Goal: Download file/media

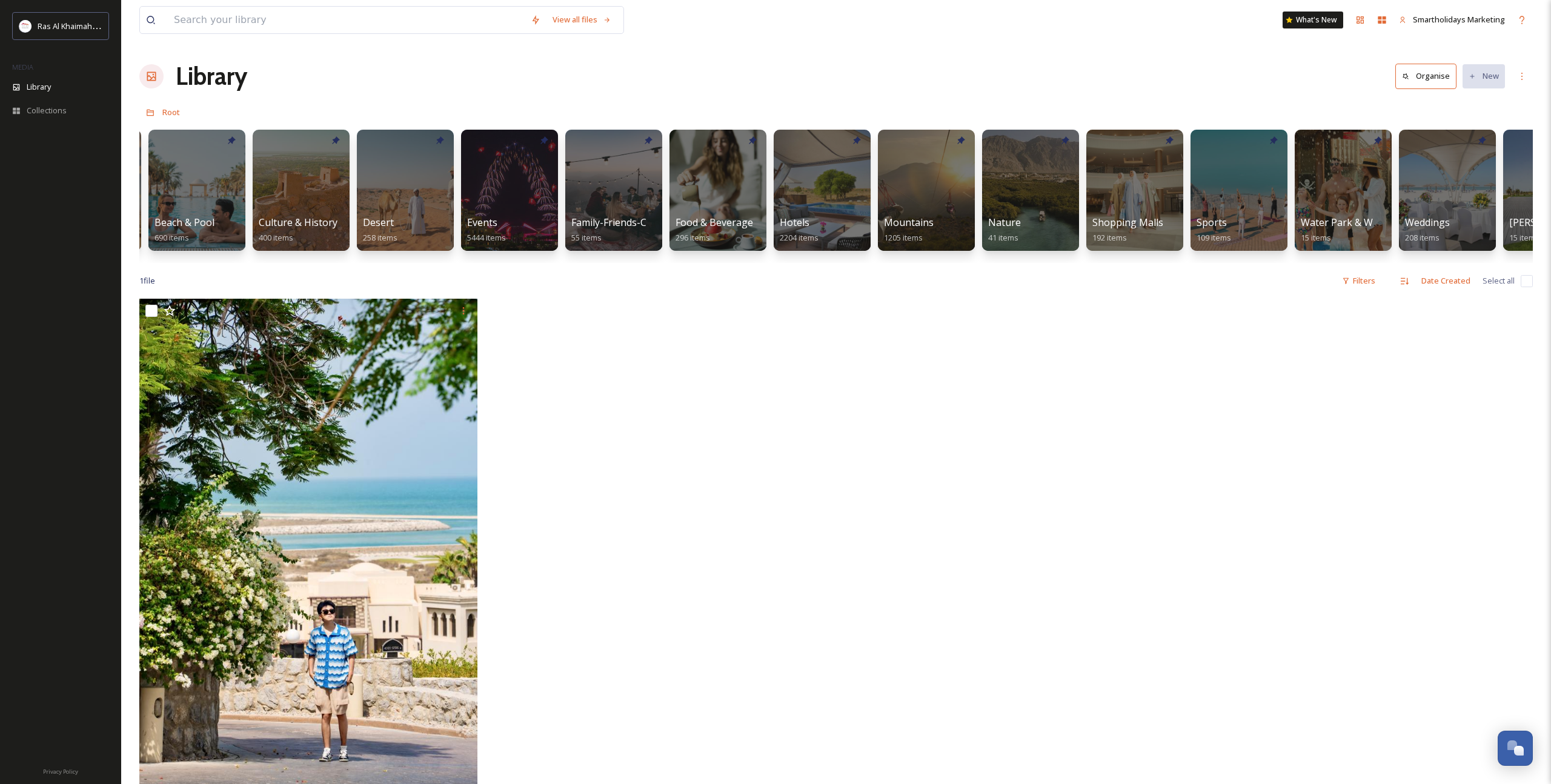
scroll to position [0, 81]
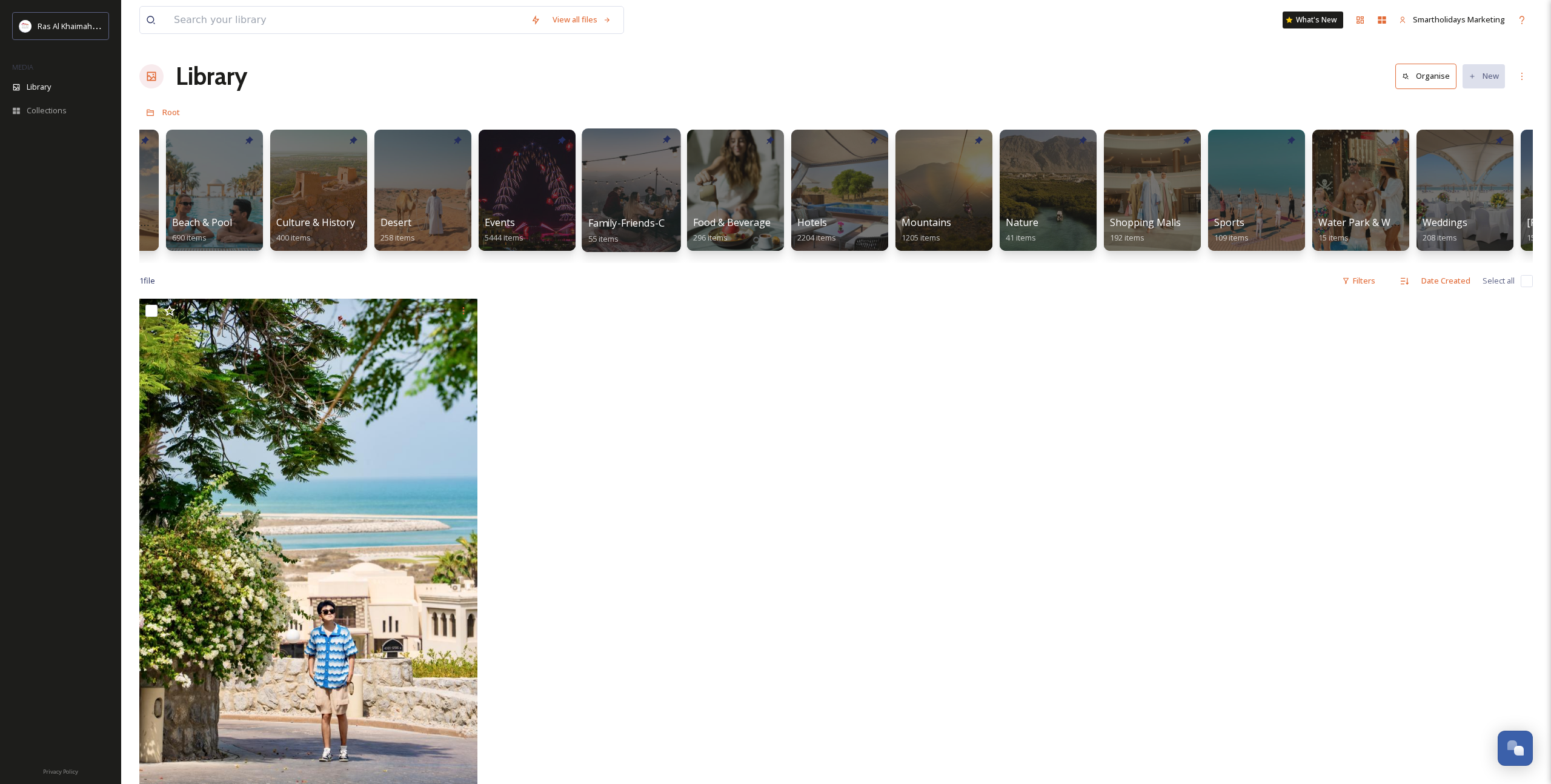
click at [624, 197] on div at bounding box center [631, 190] width 99 height 123
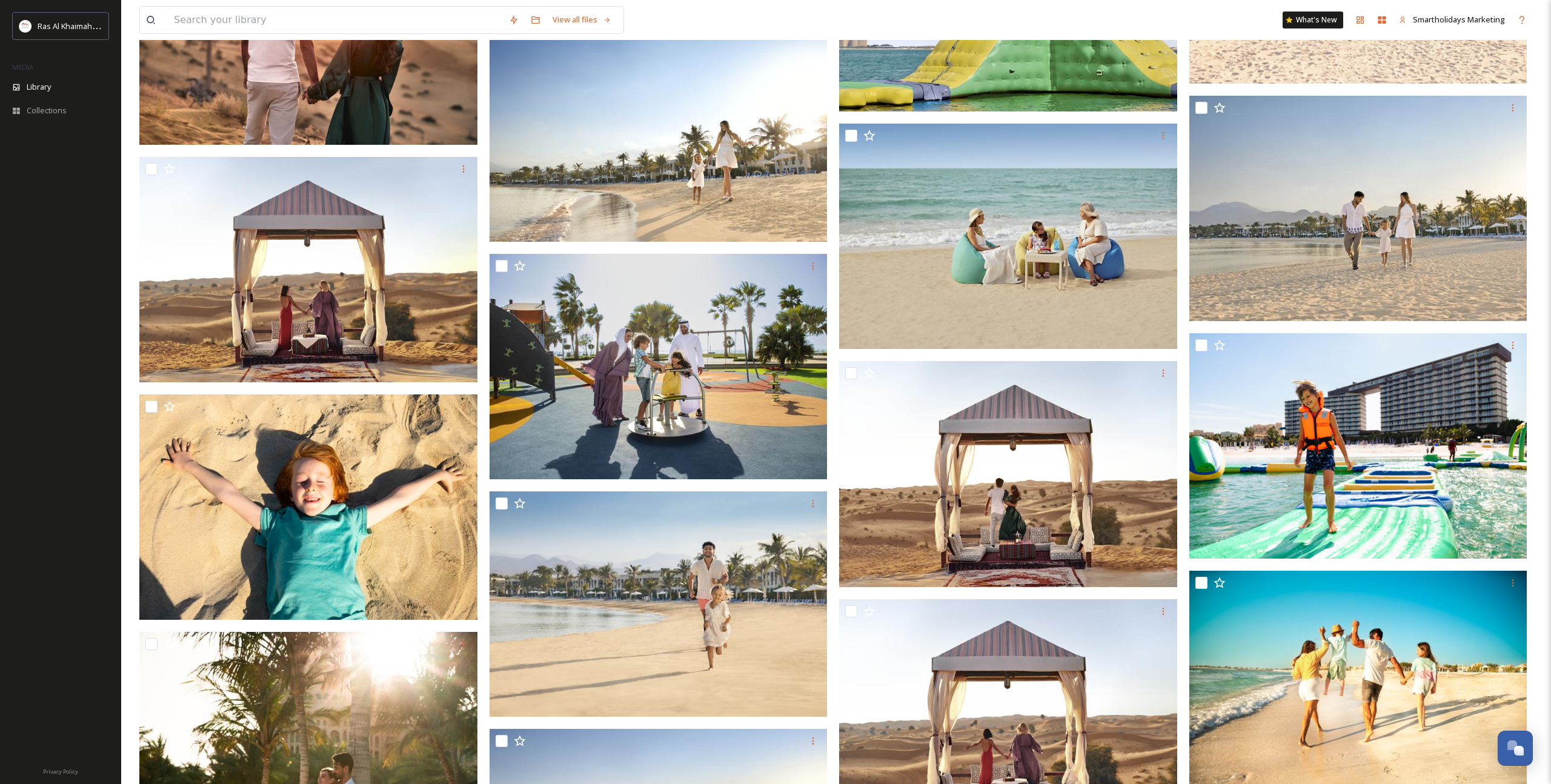
scroll to position [1900, 0]
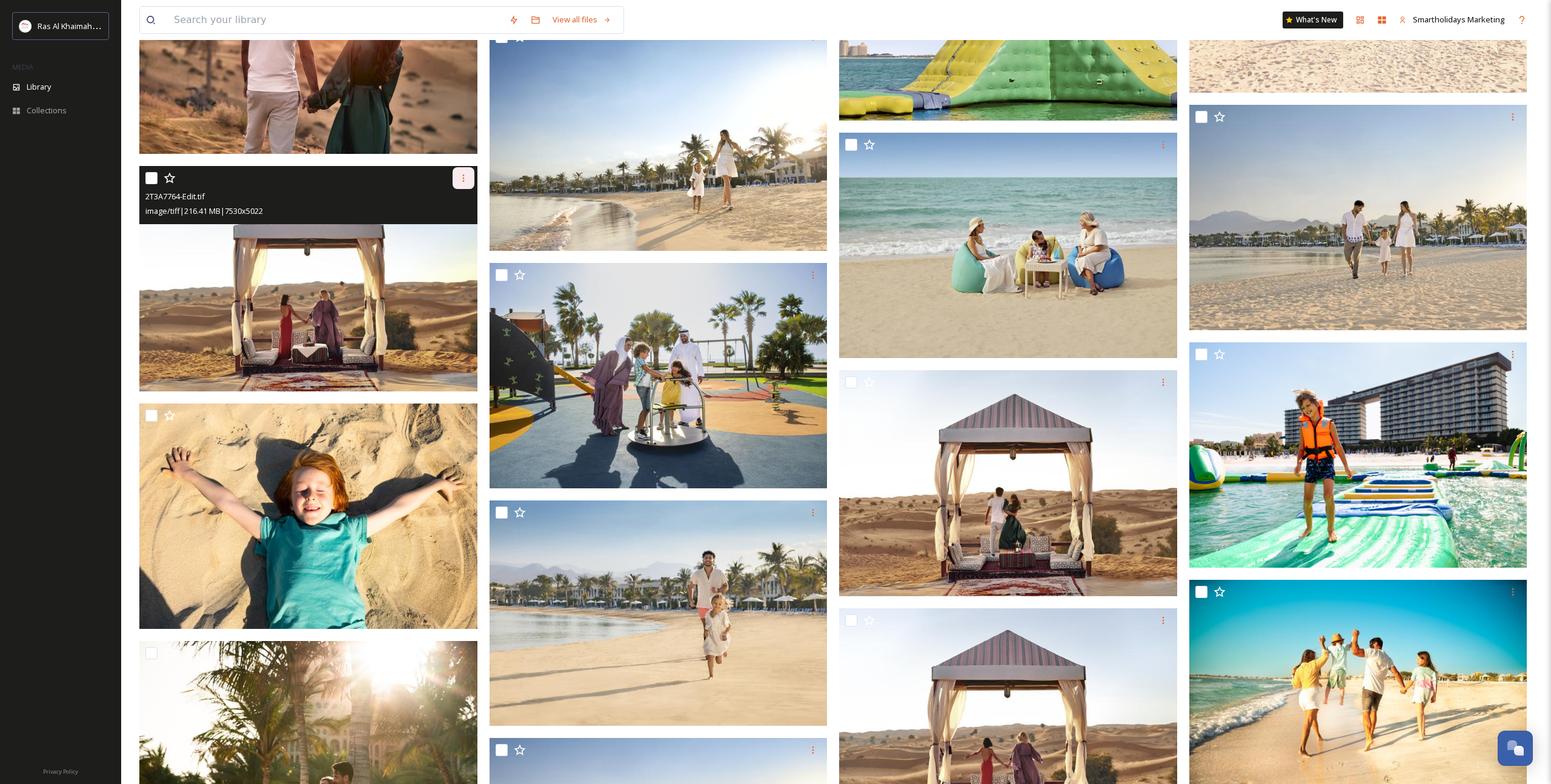
click at [464, 184] on div at bounding box center [463, 178] width 22 height 22
click at [456, 225] on span "Download" at bounding box center [449, 228] width 37 height 11
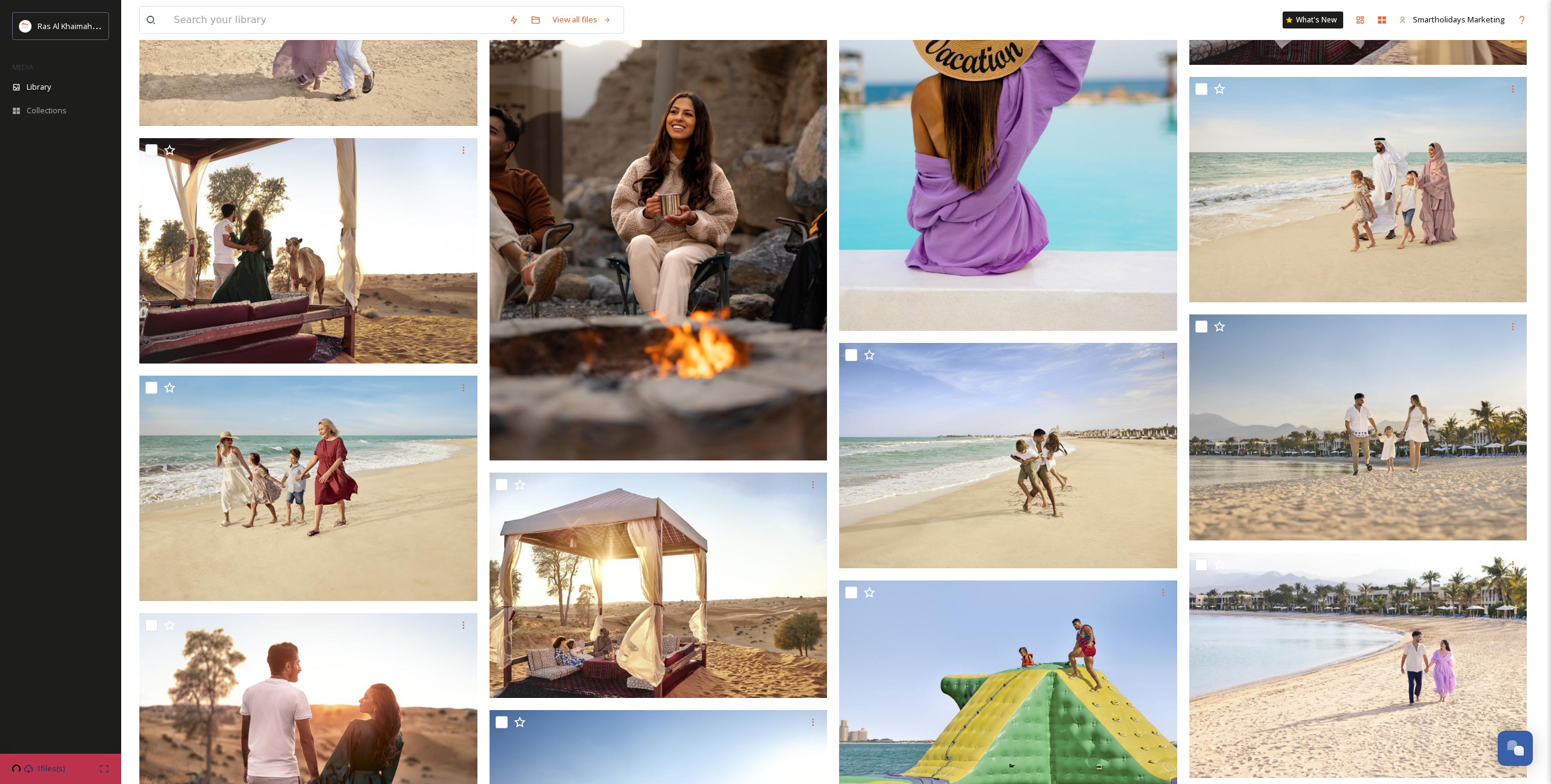
scroll to position [1219, 0]
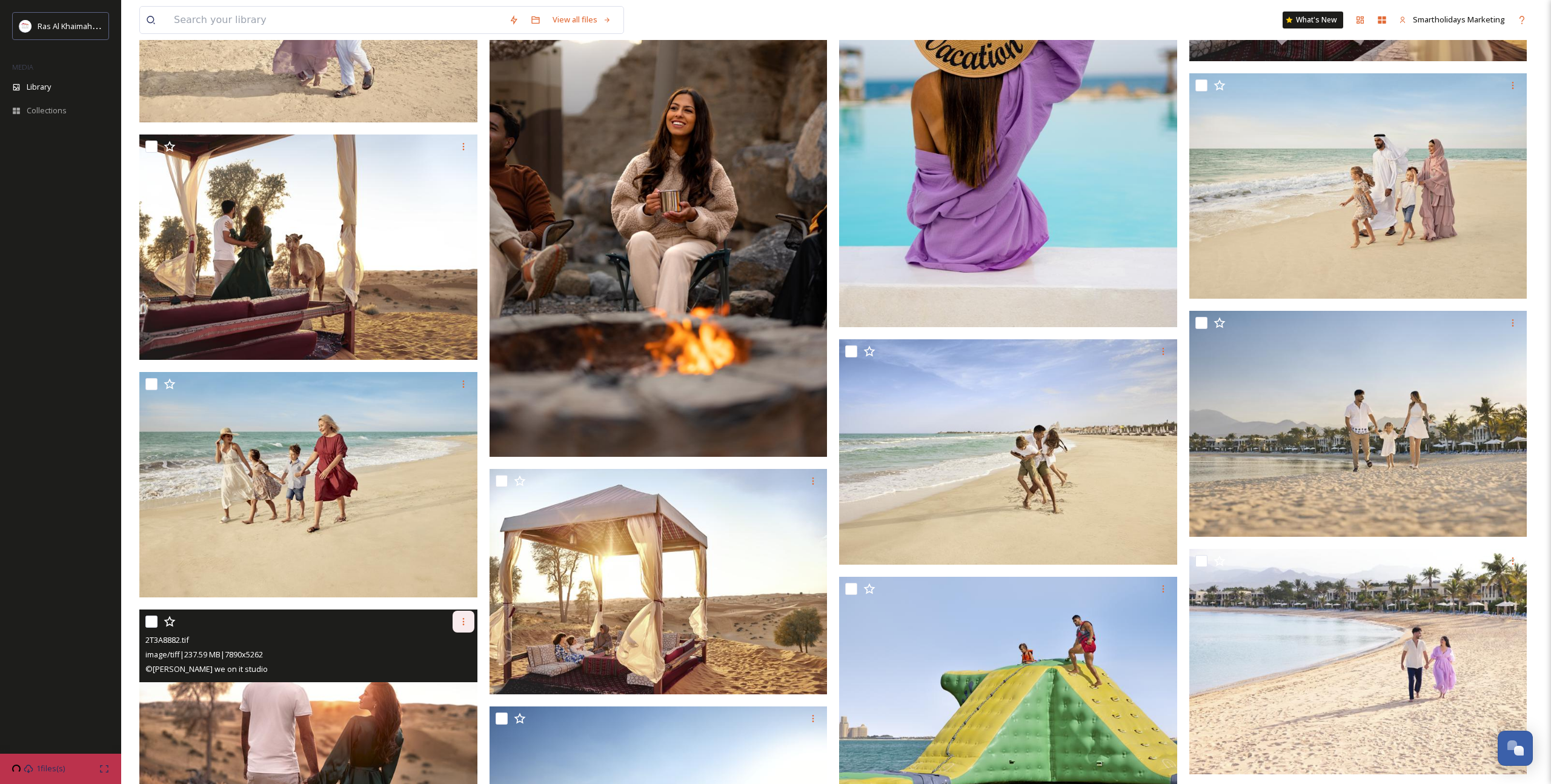
click at [466, 620] on icon at bounding box center [463, 621] width 10 height 10
click at [457, 670] on span "Download" at bounding box center [449, 671] width 37 height 11
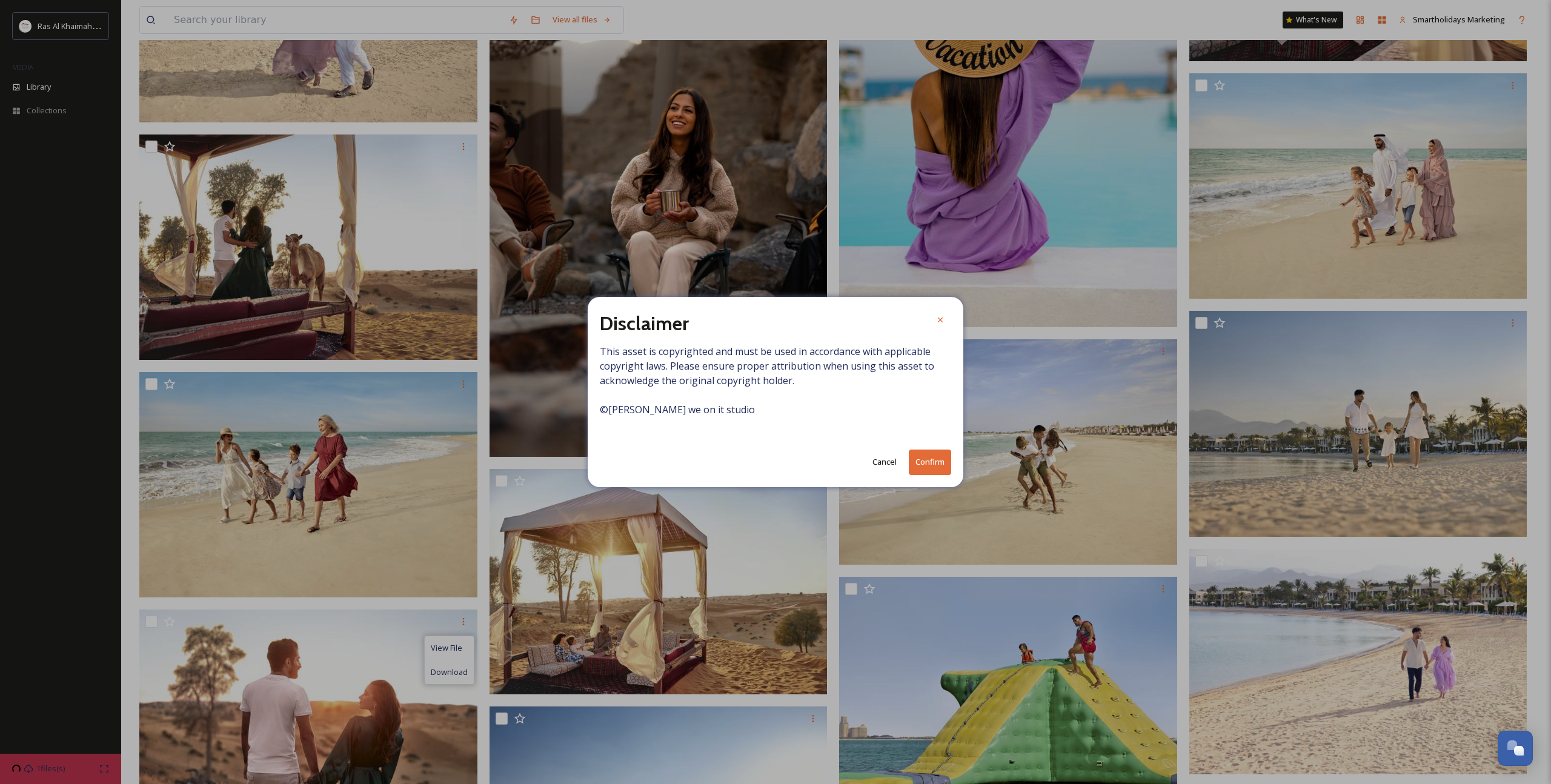
click at [941, 461] on button "Confirm" at bounding box center [930, 461] width 42 height 25
drag, startPoint x: 939, startPoint y: 320, endPoint x: 924, endPoint y: 319, distance: 15.0
click at [939, 320] on icon at bounding box center [940, 321] width 5 height 5
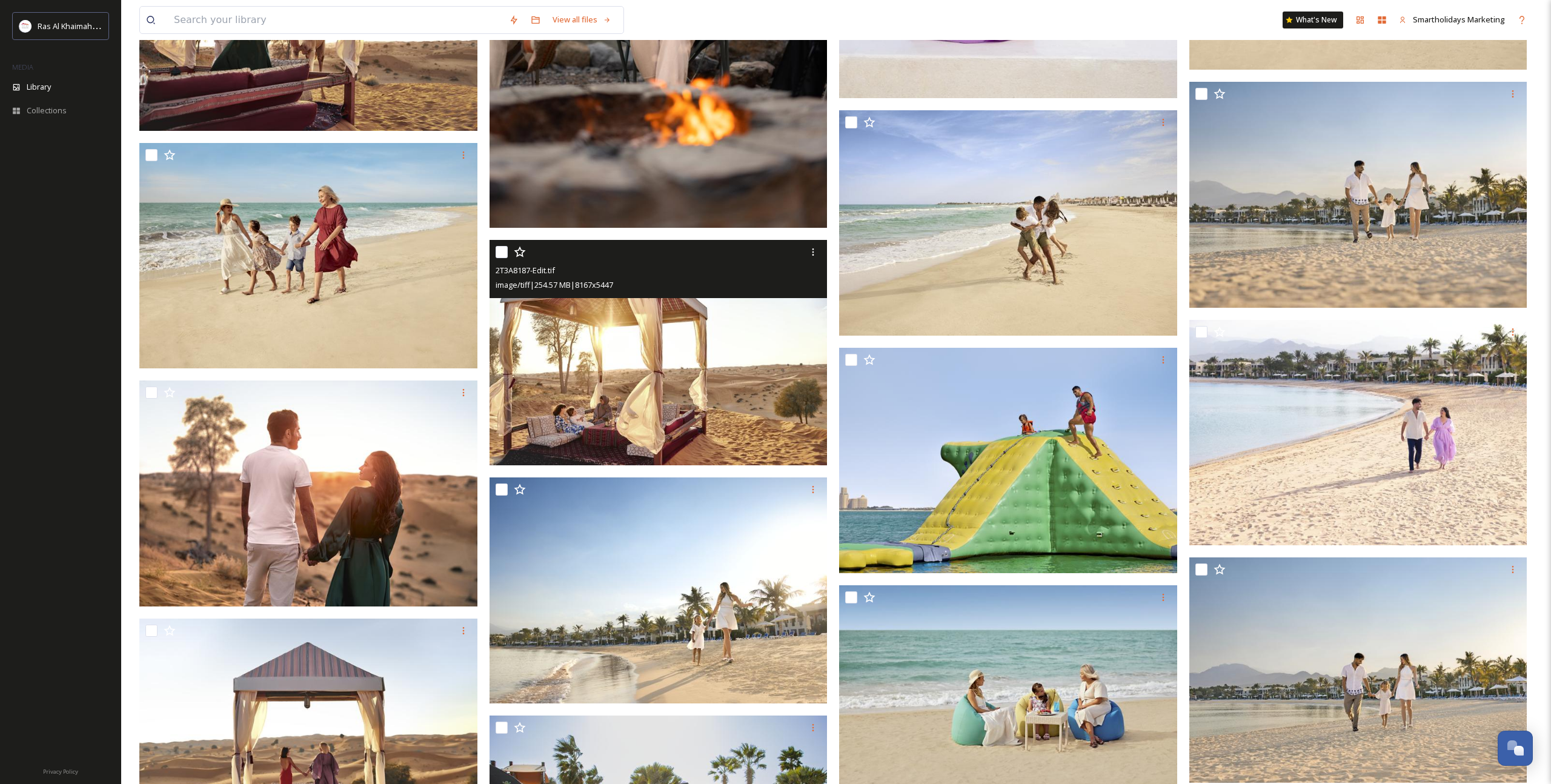
scroll to position [1458, 0]
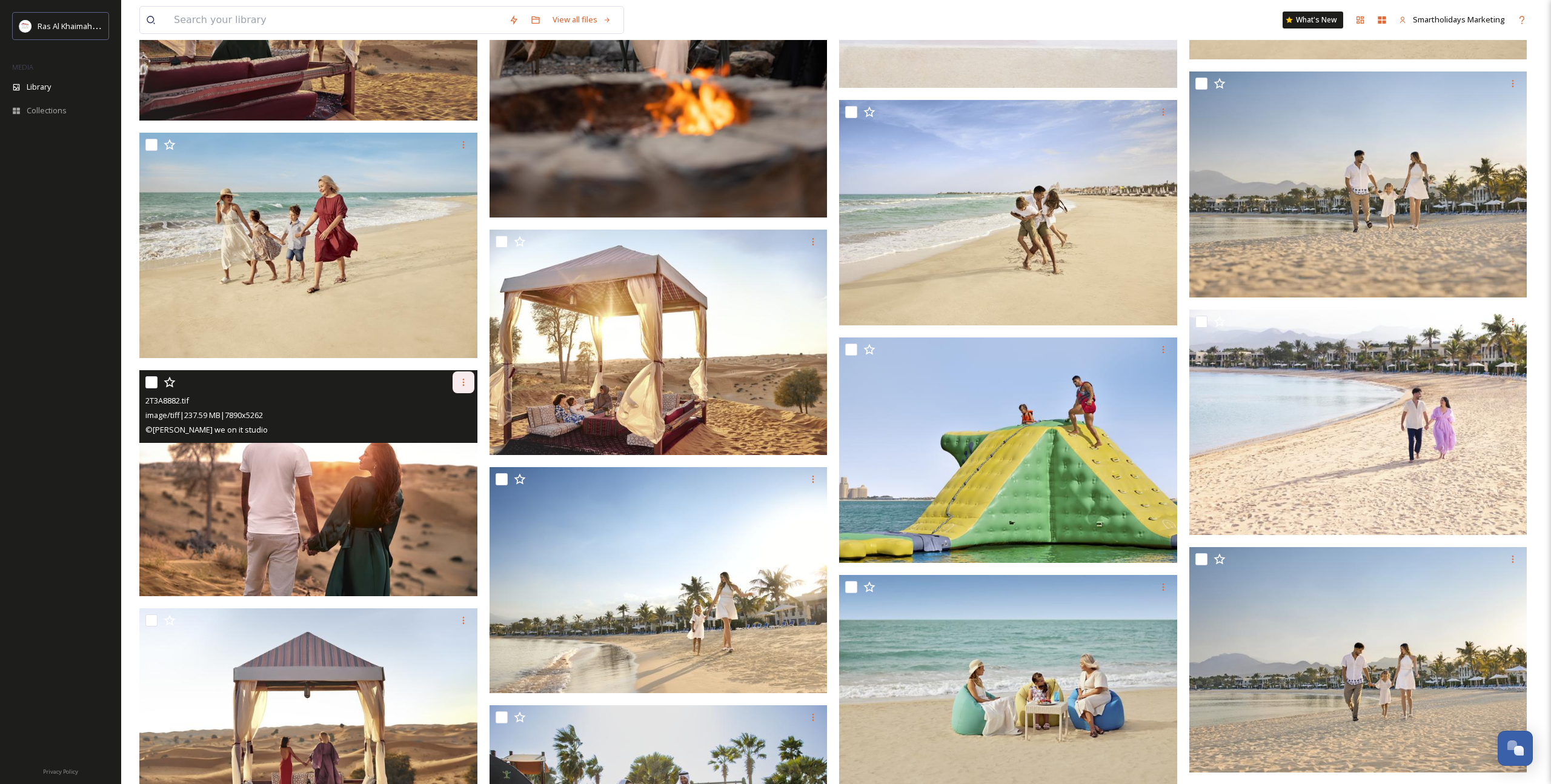
click at [466, 385] on icon at bounding box center [463, 382] width 10 height 10
click at [451, 436] on span "Download" at bounding box center [449, 432] width 37 height 11
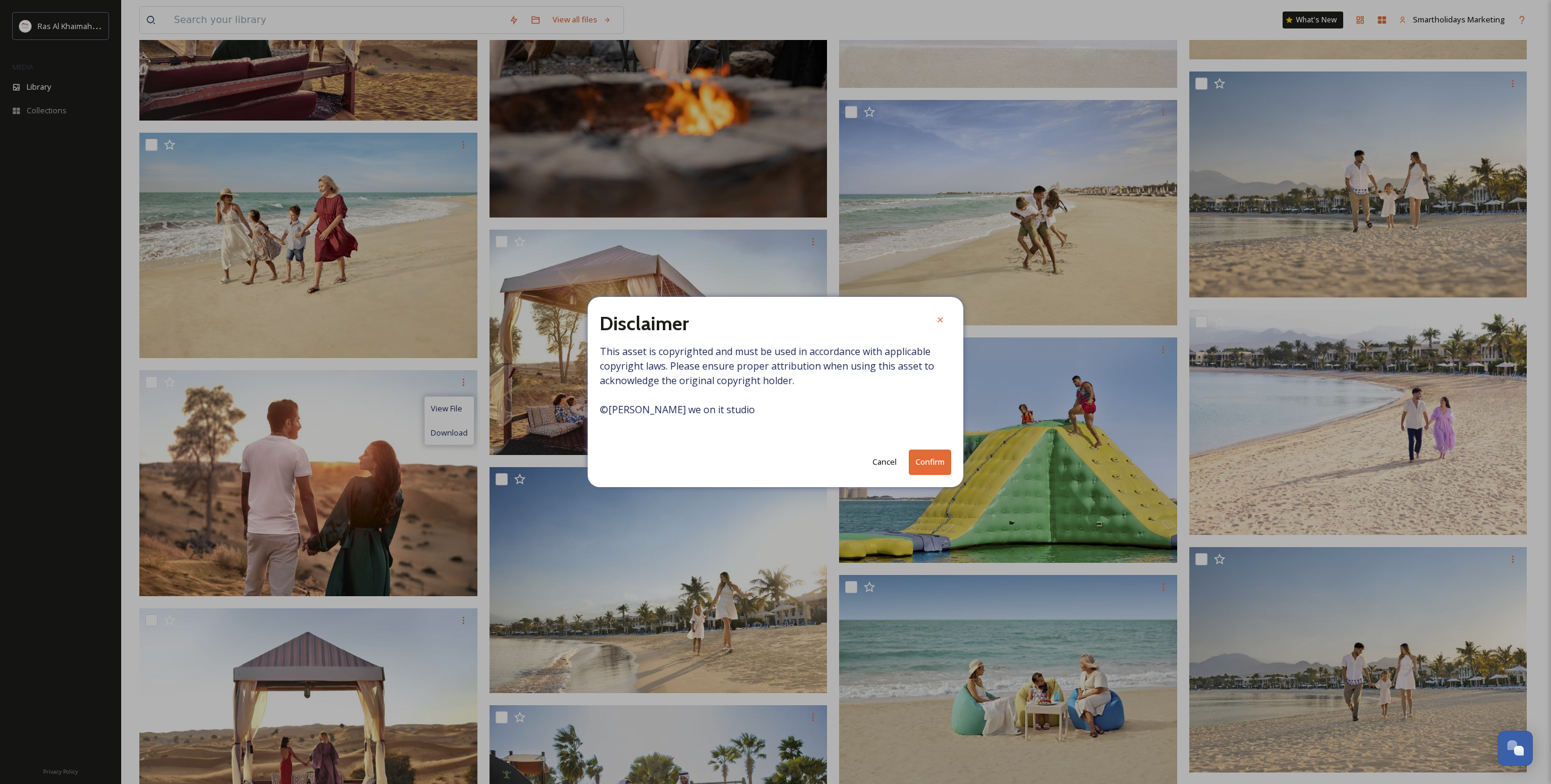
click at [925, 469] on button "Confirm" at bounding box center [930, 461] width 42 height 25
click at [939, 323] on icon at bounding box center [940, 320] width 10 height 10
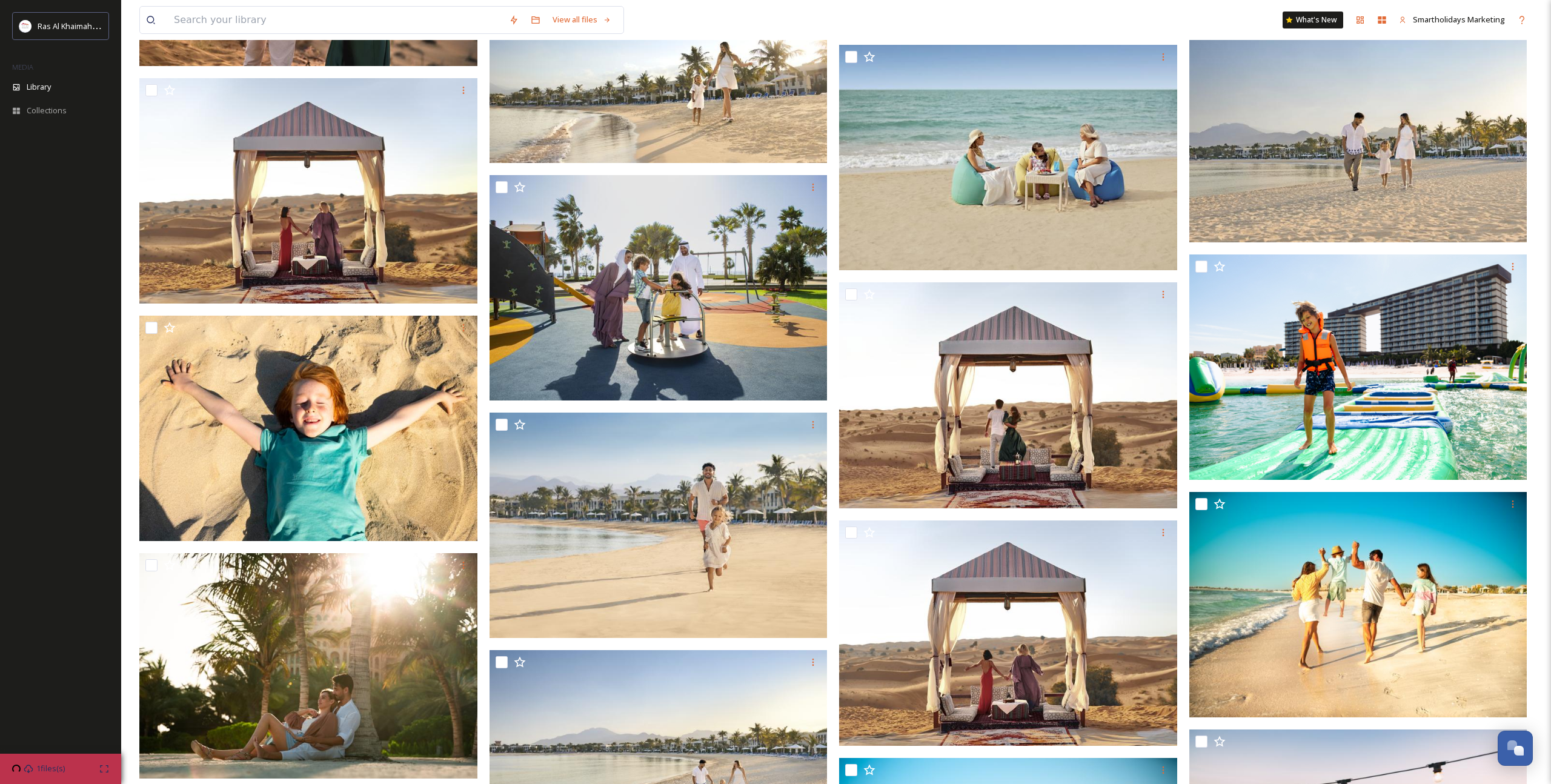
scroll to position [1995, 0]
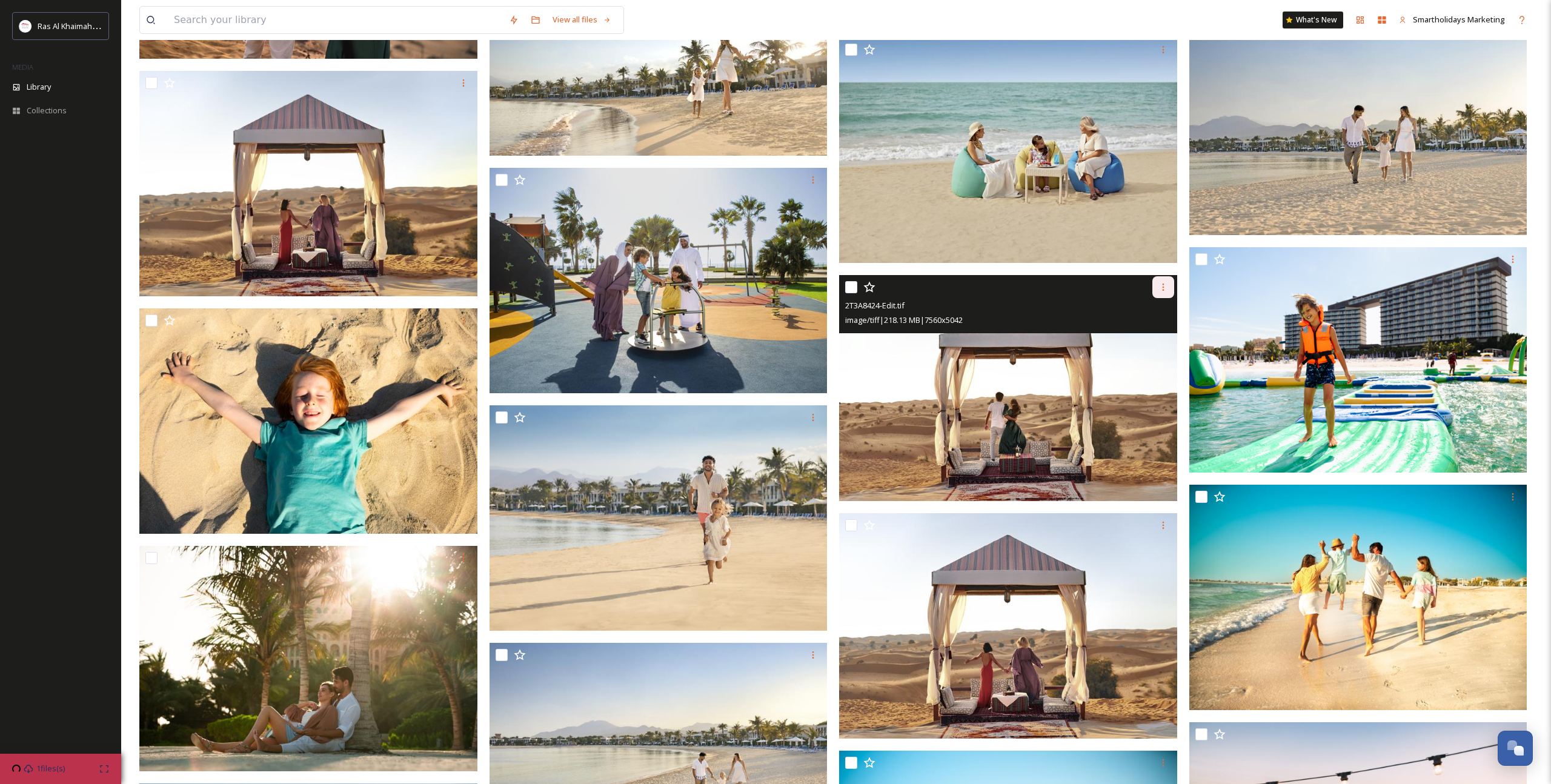
click at [1168, 290] on div at bounding box center [1163, 287] width 22 height 22
click at [1158, 336] on span "Download" at bounding box center [1149, 337] width 37 height 11
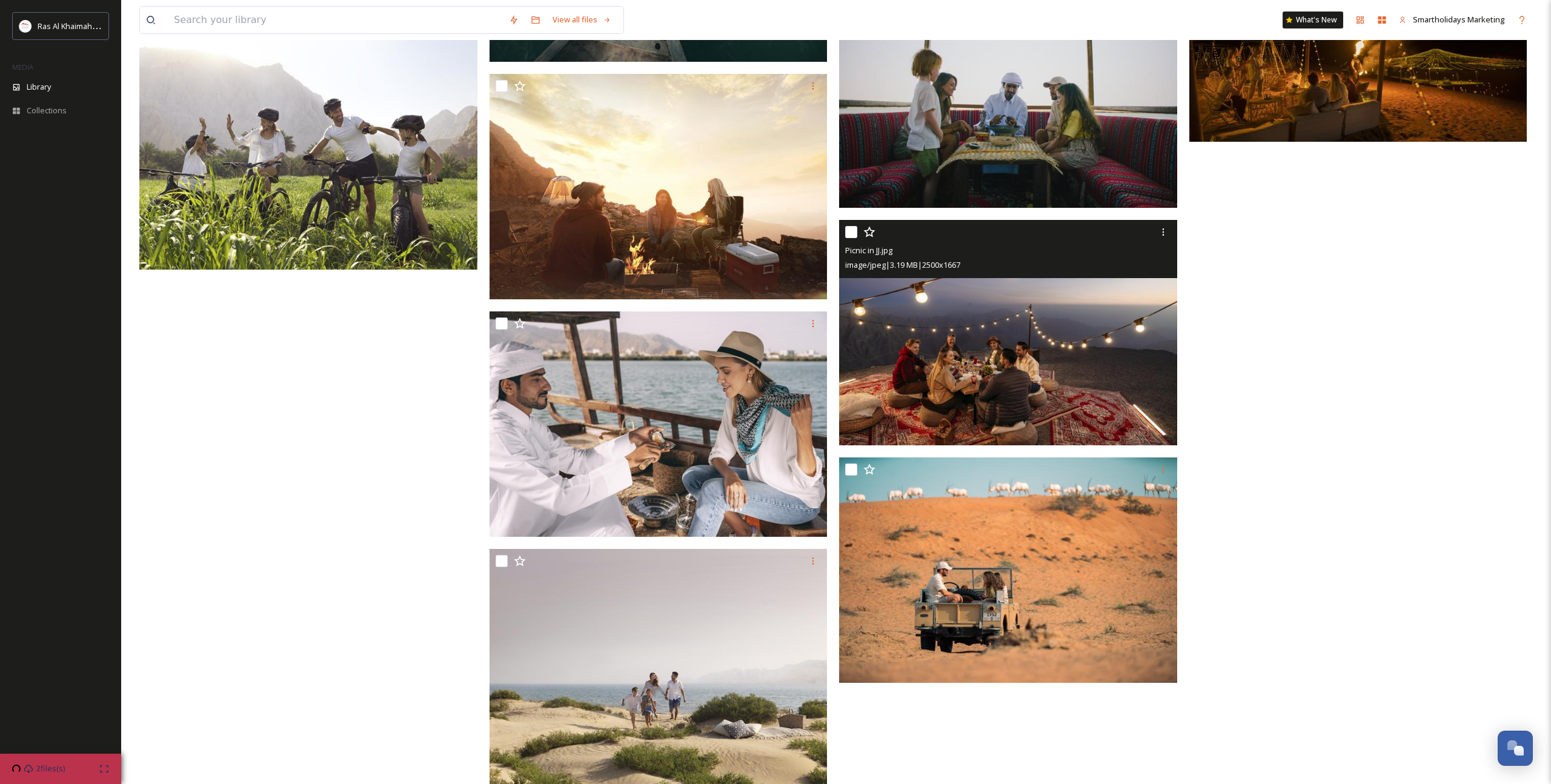
scroll to position [3315, 0]
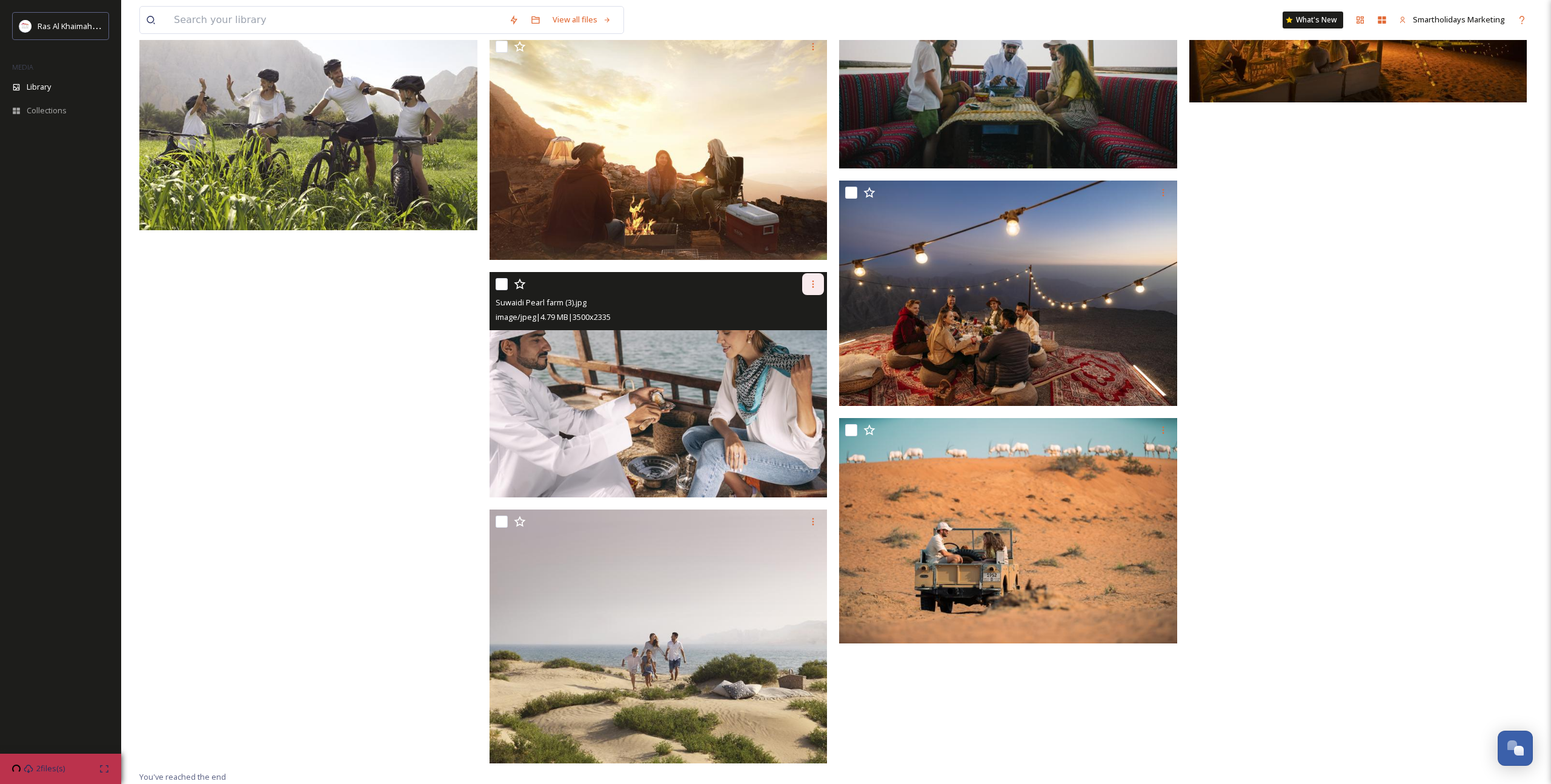
click at [811, 284] on icon at bounding box center [813, 284] width 10 height 10
click at [801, 333] on span "Download" at bounding box center [799, 333] width 37 height 11
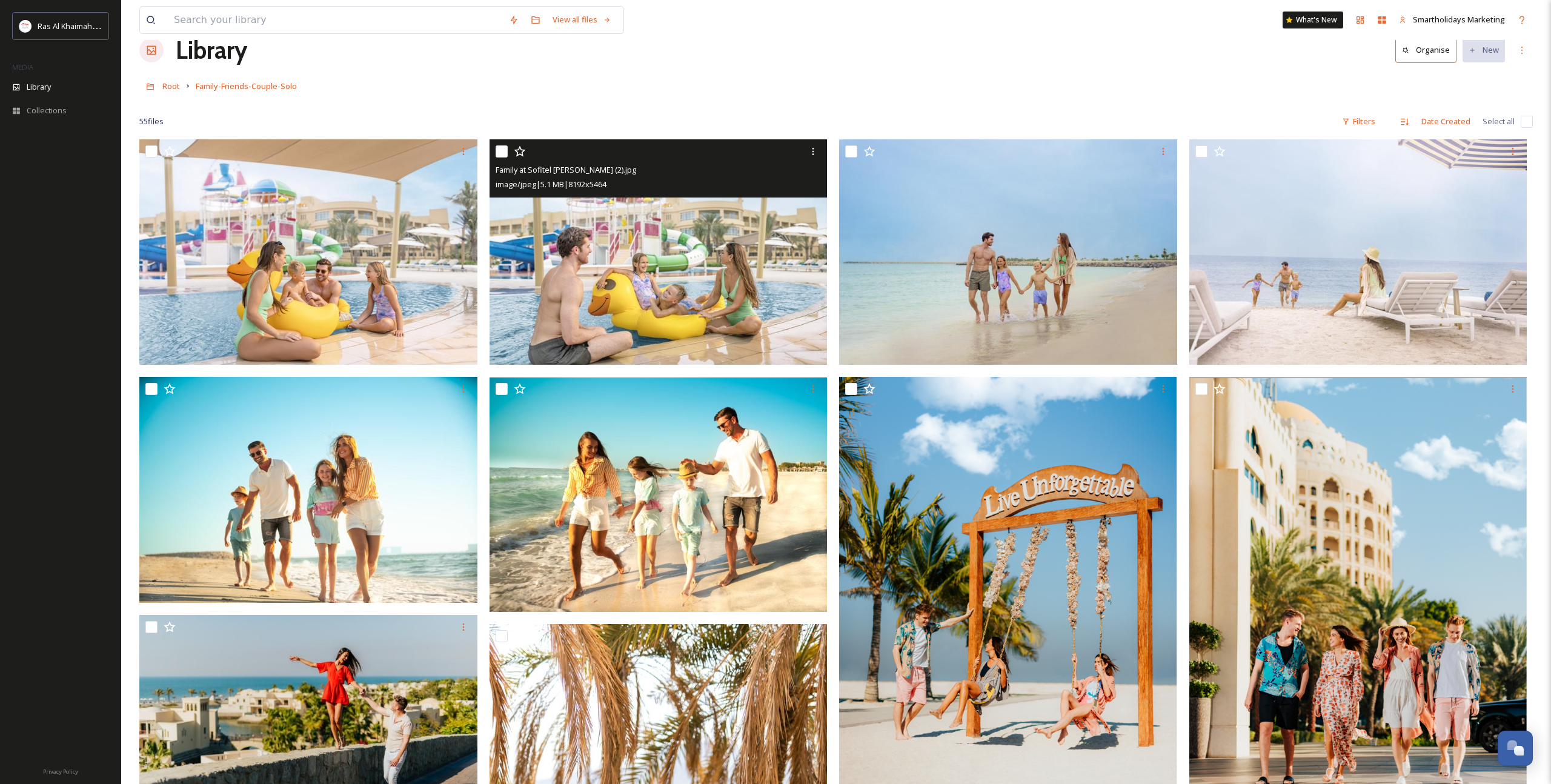
scroll to position [0, 0]
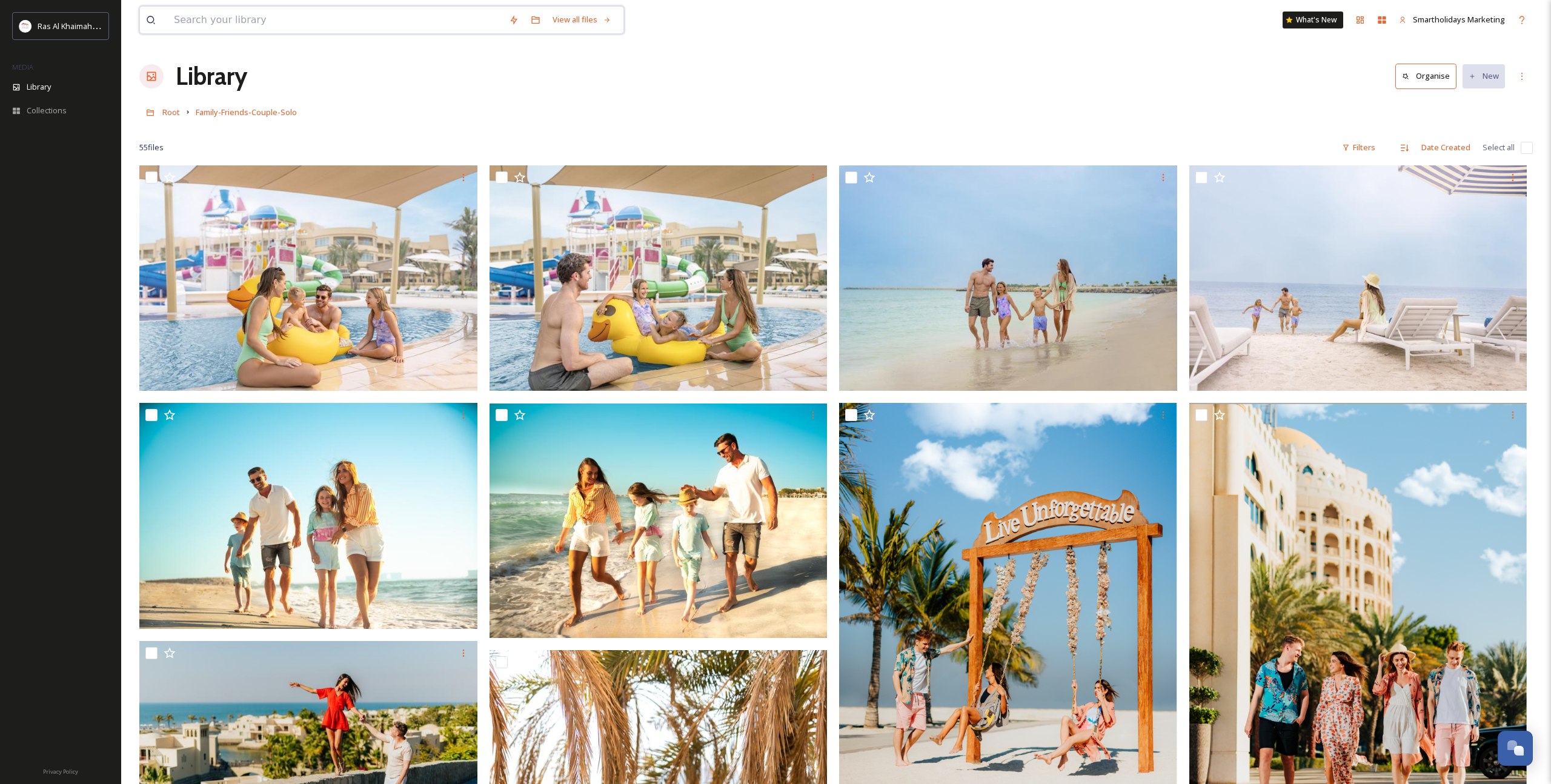
click at [324, 24] on input at bounding box center [335, 20] width 335 height 26
click at [304, 17] on input "Dnier" at bounding box center [352, 20] width 368 height 26
paste input "dinn"
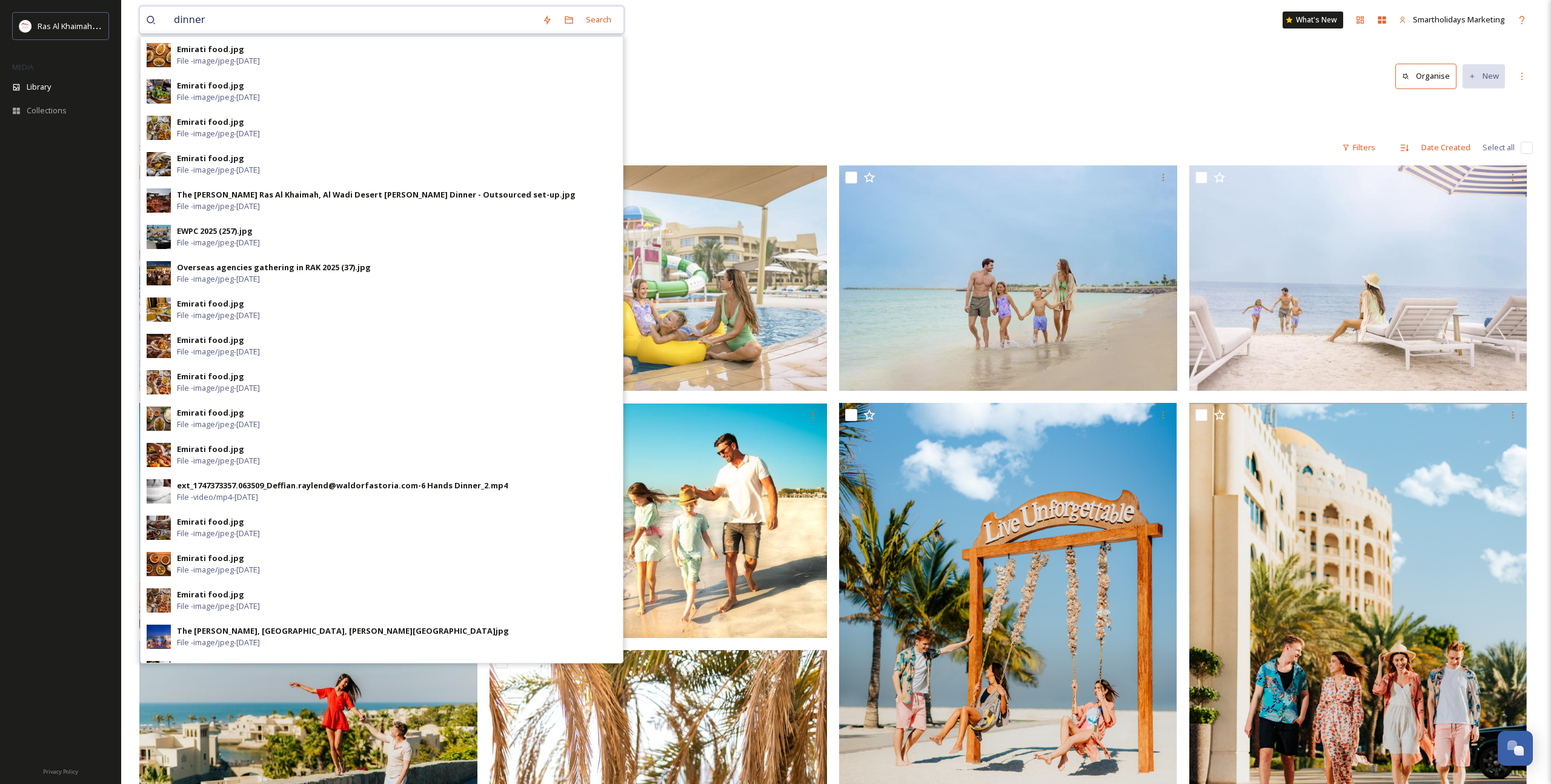
click at [445, 17] on input "dinner" at bounding box center [352, 20] width 368 height 26
paste input "Dinner on the beach"
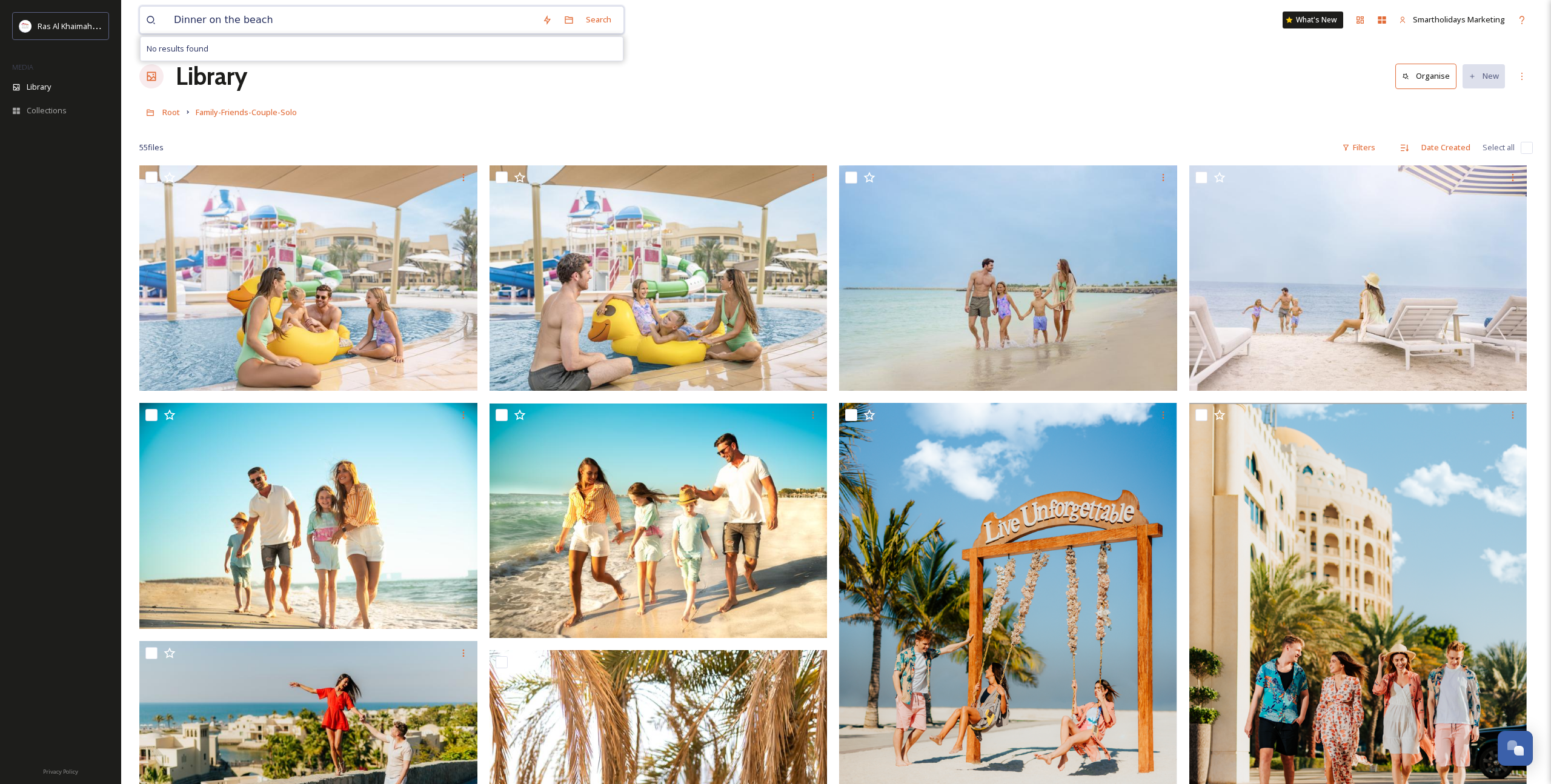
drag, startPoint x: 206, startPoint y: 22, endPoint x: 332, endPoint y: 29, distance: 126.2
click at [332, 29] on input "Dinner on the beach" at bounding box center [352, 20] width 368 height 26
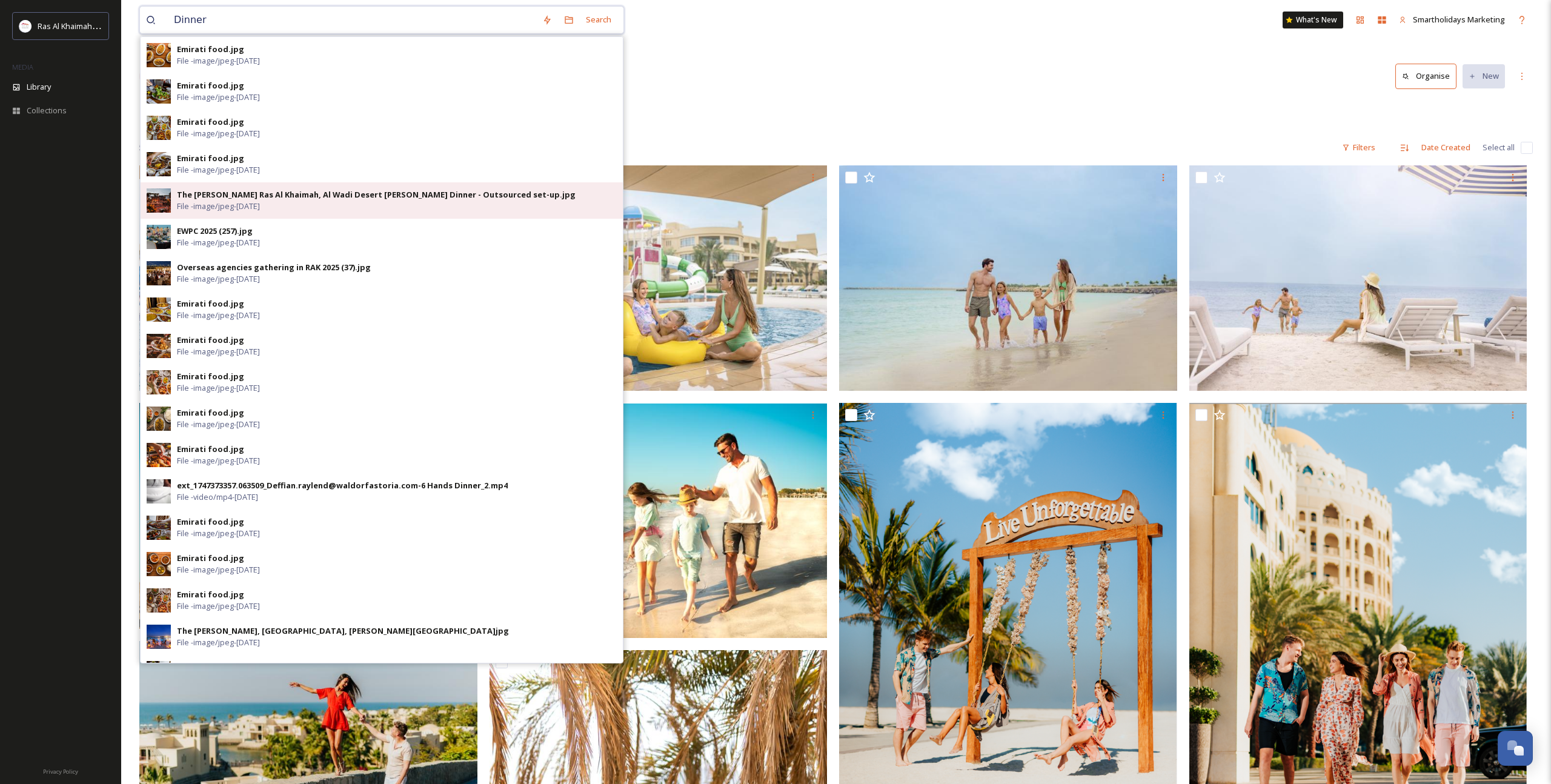
type input "Dinner"
click at [238, 205] on span "File - image/jpeg - Mar 08 2024" at bounding box center [219, 206] width 83 height 11
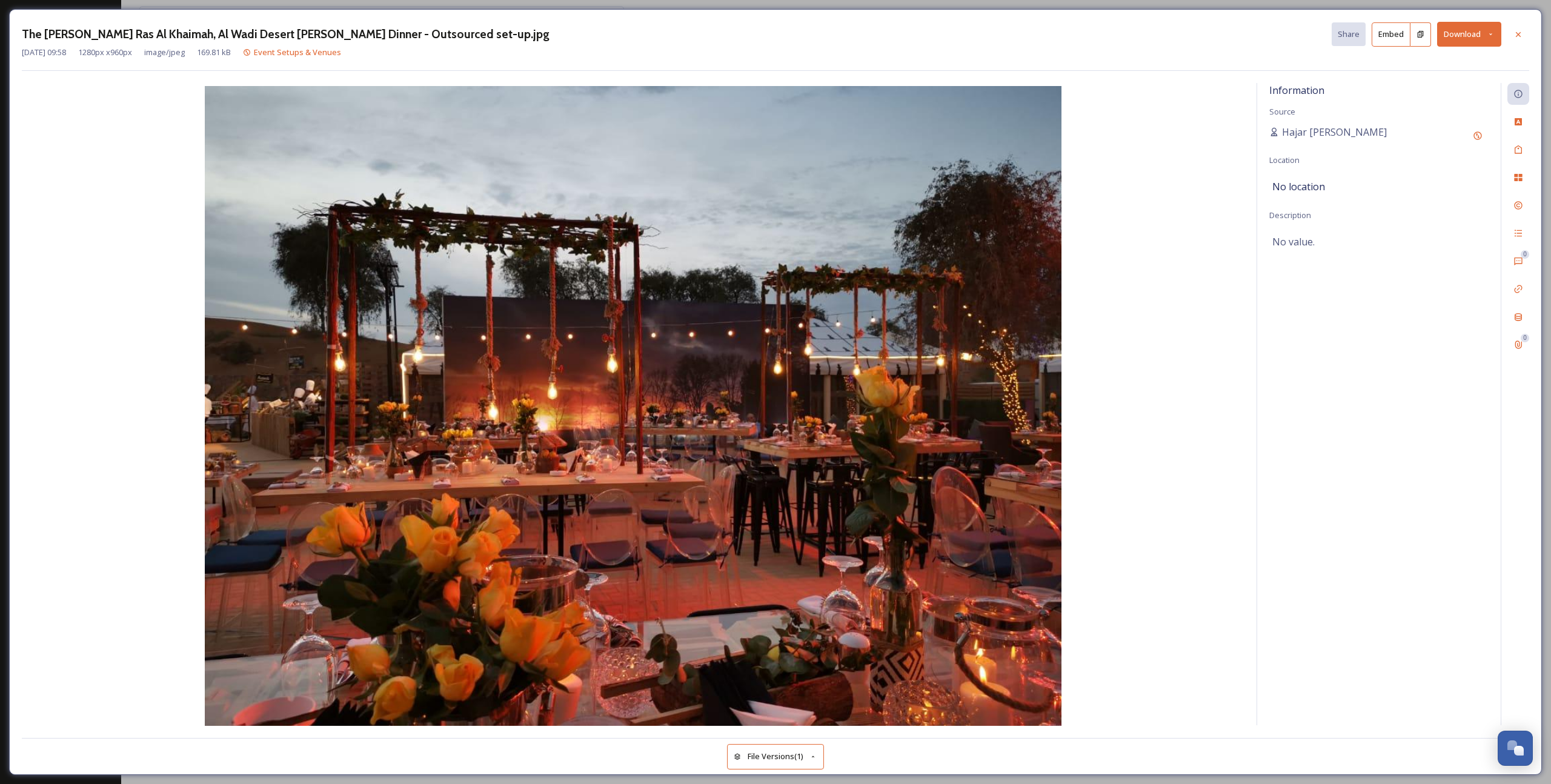
click at [1481, 38] on button "Download" at bounding box center [1469, 34] width 64 height 25
click at [1436, 69] on div "Download Original (1280 x 960)" at bounding box center [1438, 61] width 124 height 23
click at [1513, 39] on div at bounding box center [1518, 34] width 22 height 22
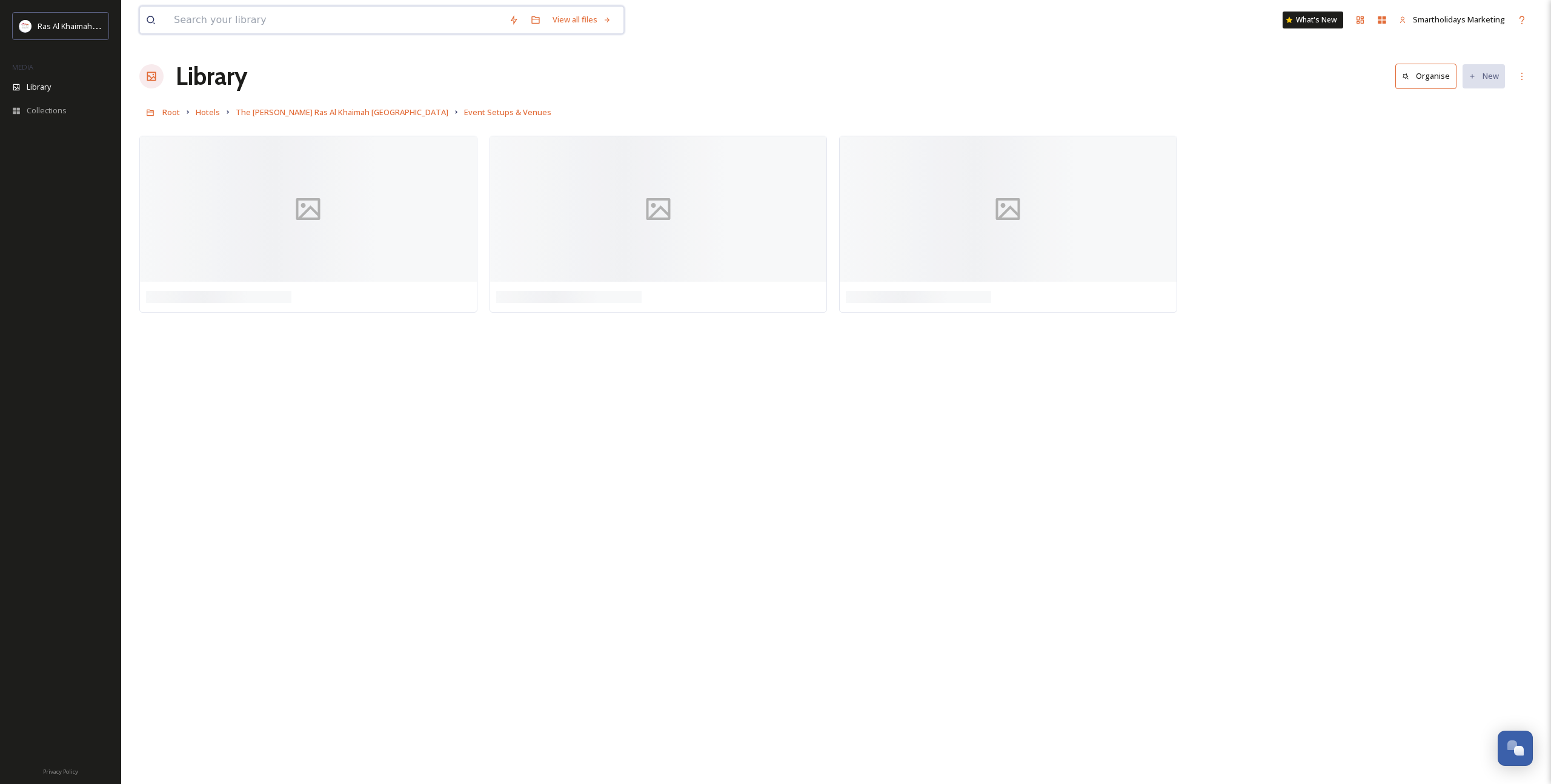
click at [282, 28] on input at bounding box center [335, 20] width 335 height 26
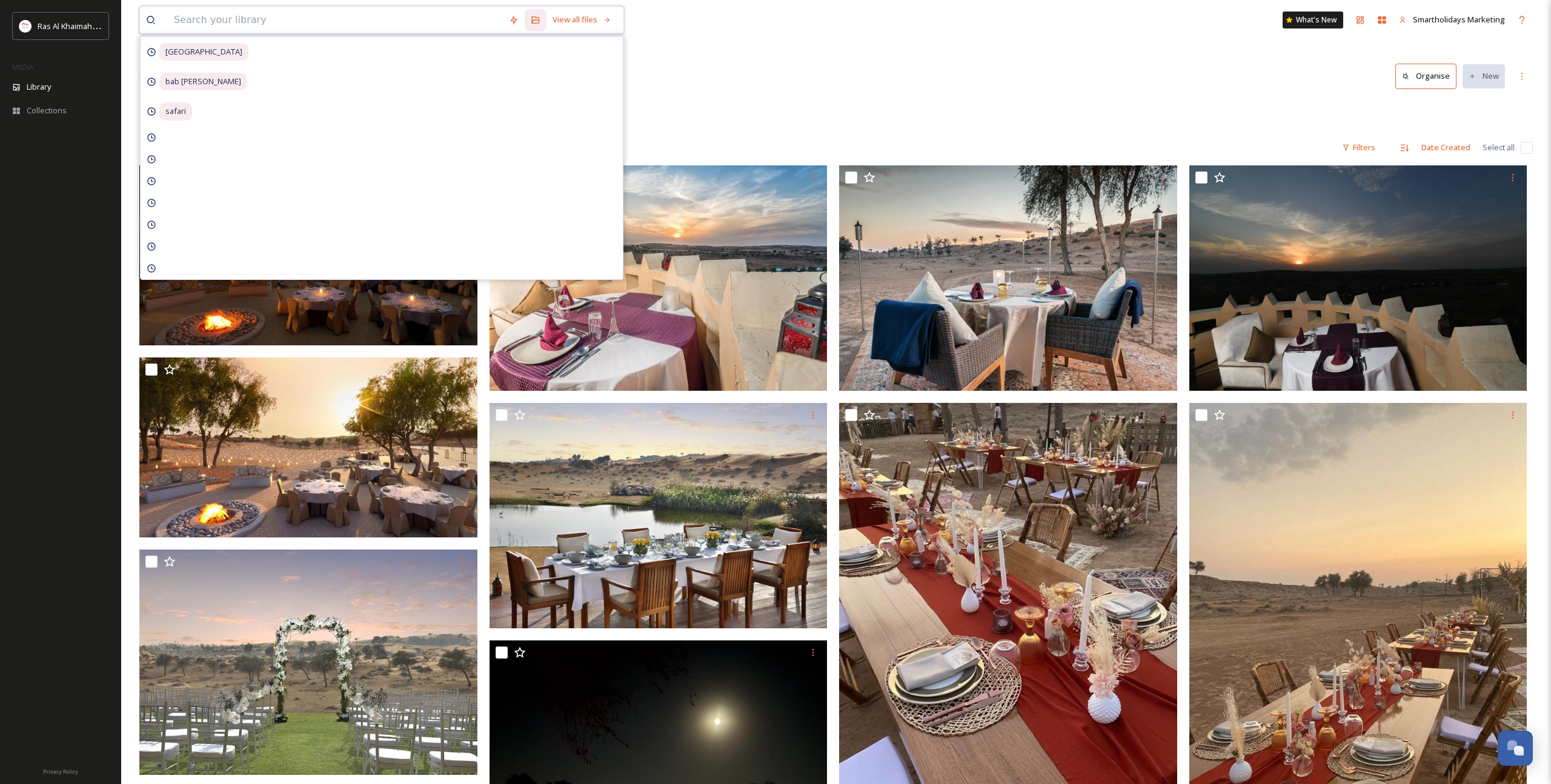
paste input "Spa session"
type input "Spa session"
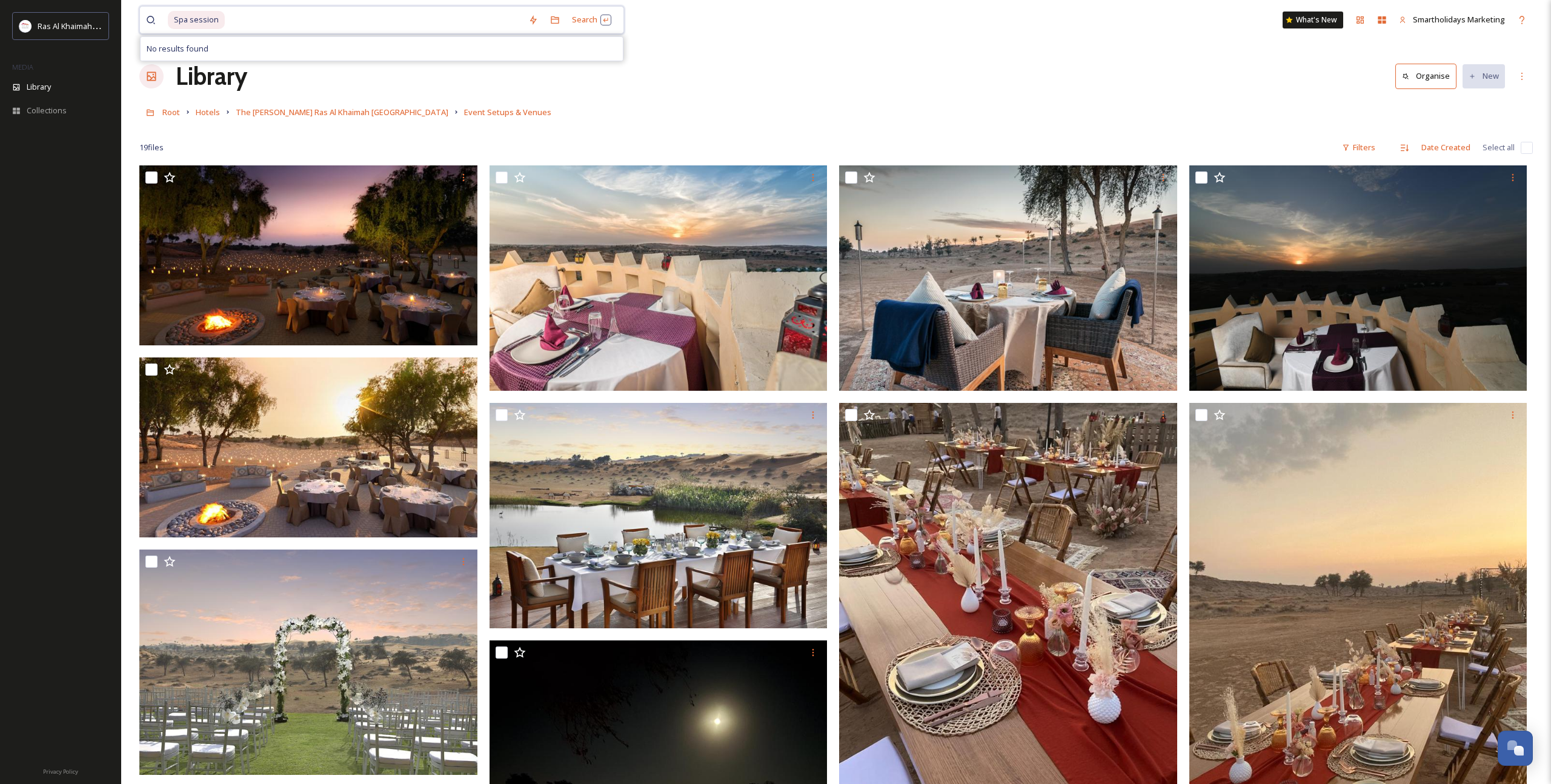
click at [203, 23] on span "Spa session" at bounding box center [196, 19] width 57 height 17
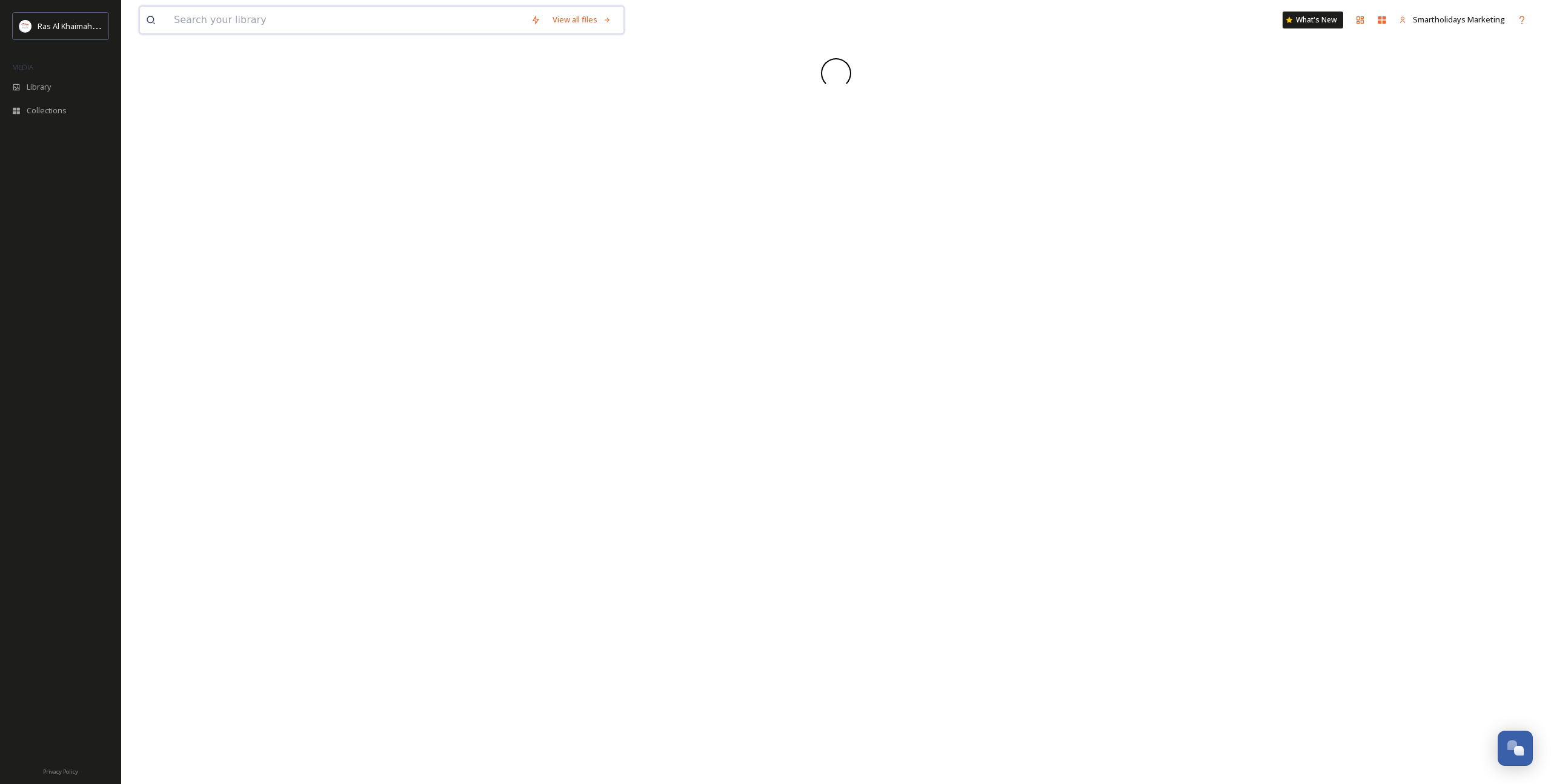
click at [229, 19] on input at bounding box center [346, 20] width 357 height 26
paste input "Spa session"
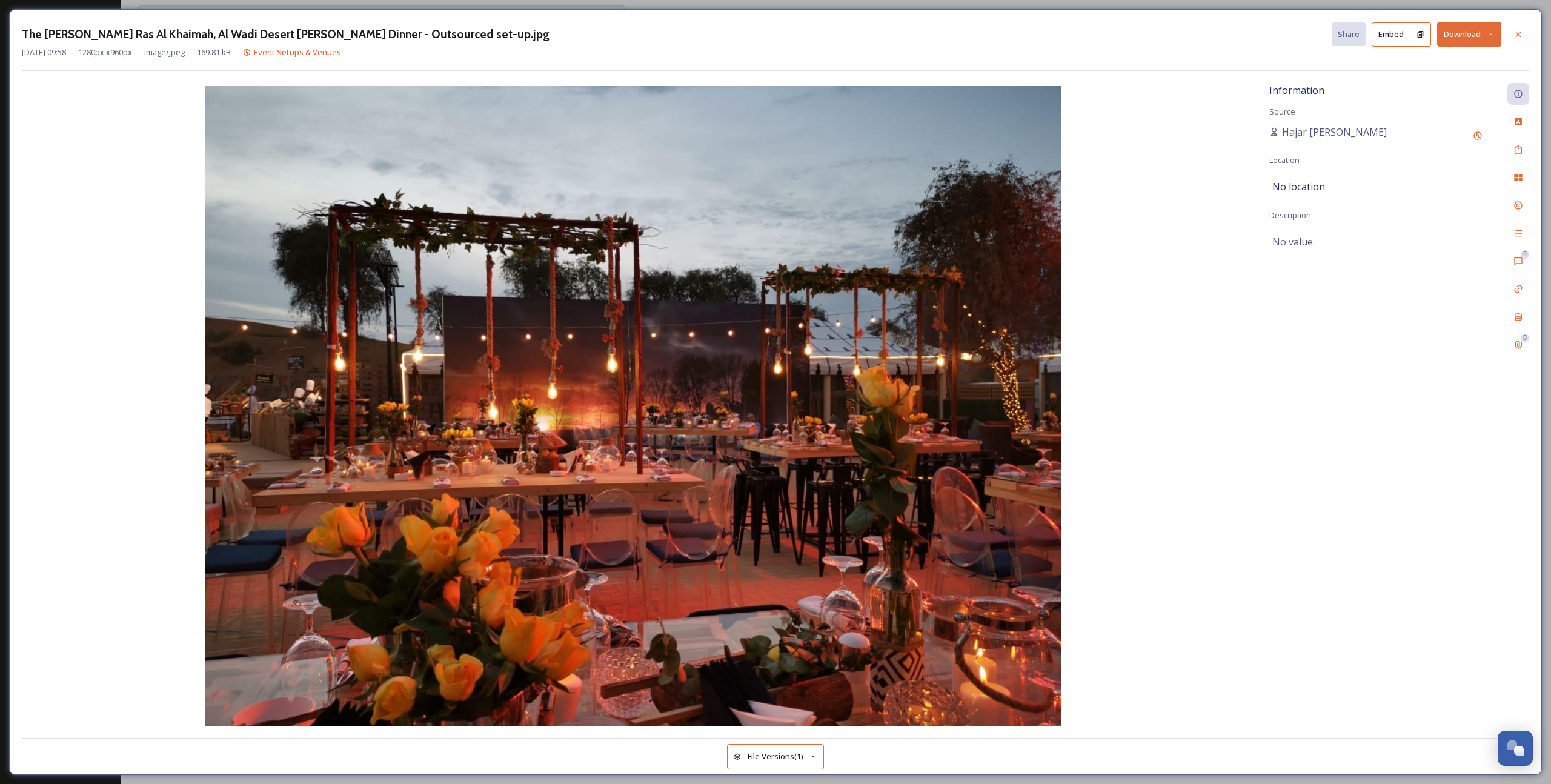
drag, startPoint x: 195, startPoint y: 21, endPoint x: 285, endPoint y: 28, distance: 90.3
click at [285, 28] on div "Spa session Search No results found What's New Smartholidays Marketing The Ritz…" at bounding box center [836, 392] width 1429 height 784
type input "Spa session"
click at [1518, 35] on icon at bounding box center [1518, 34] width 10 height 10
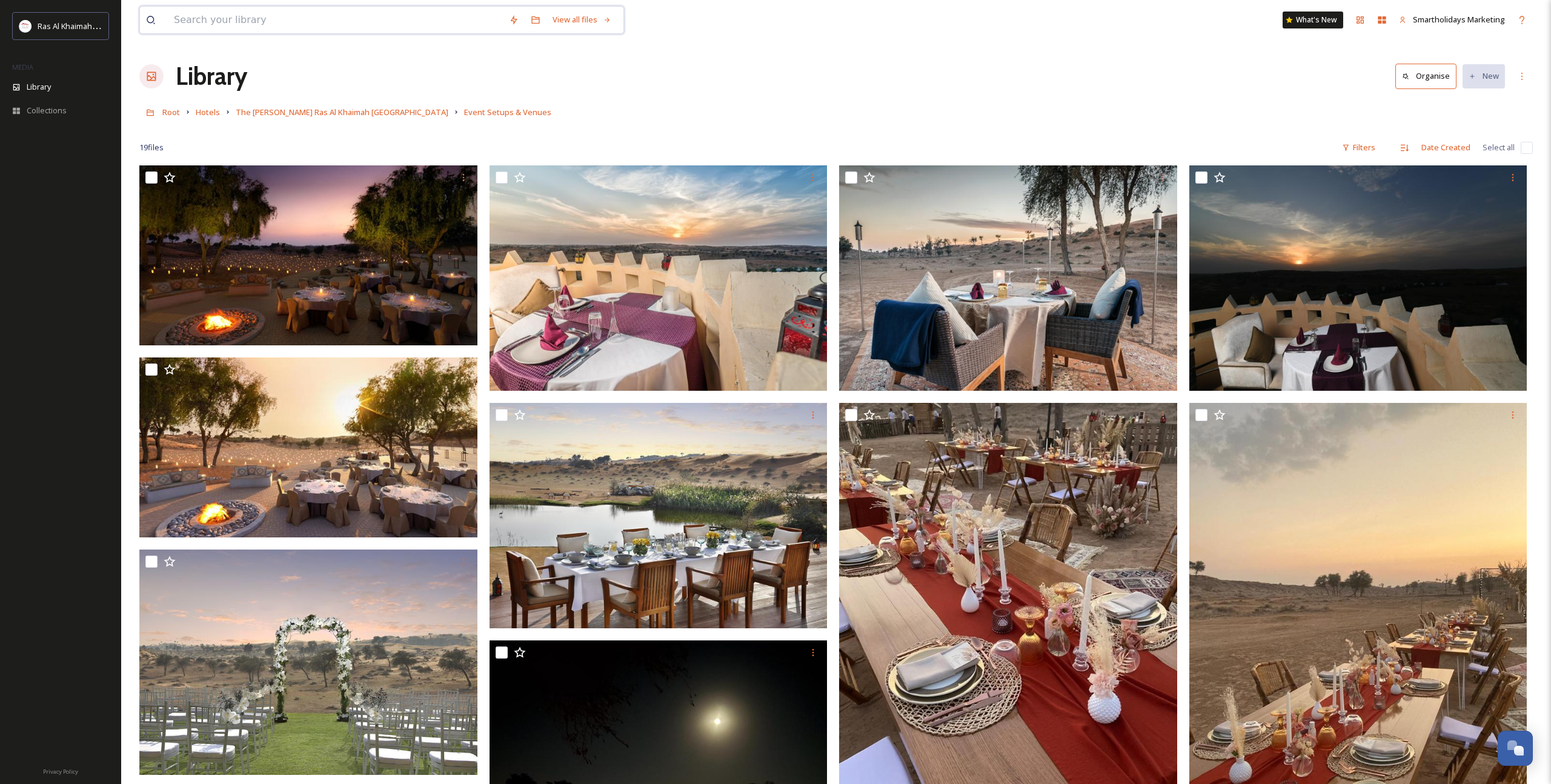
scroll to position [2, 0]
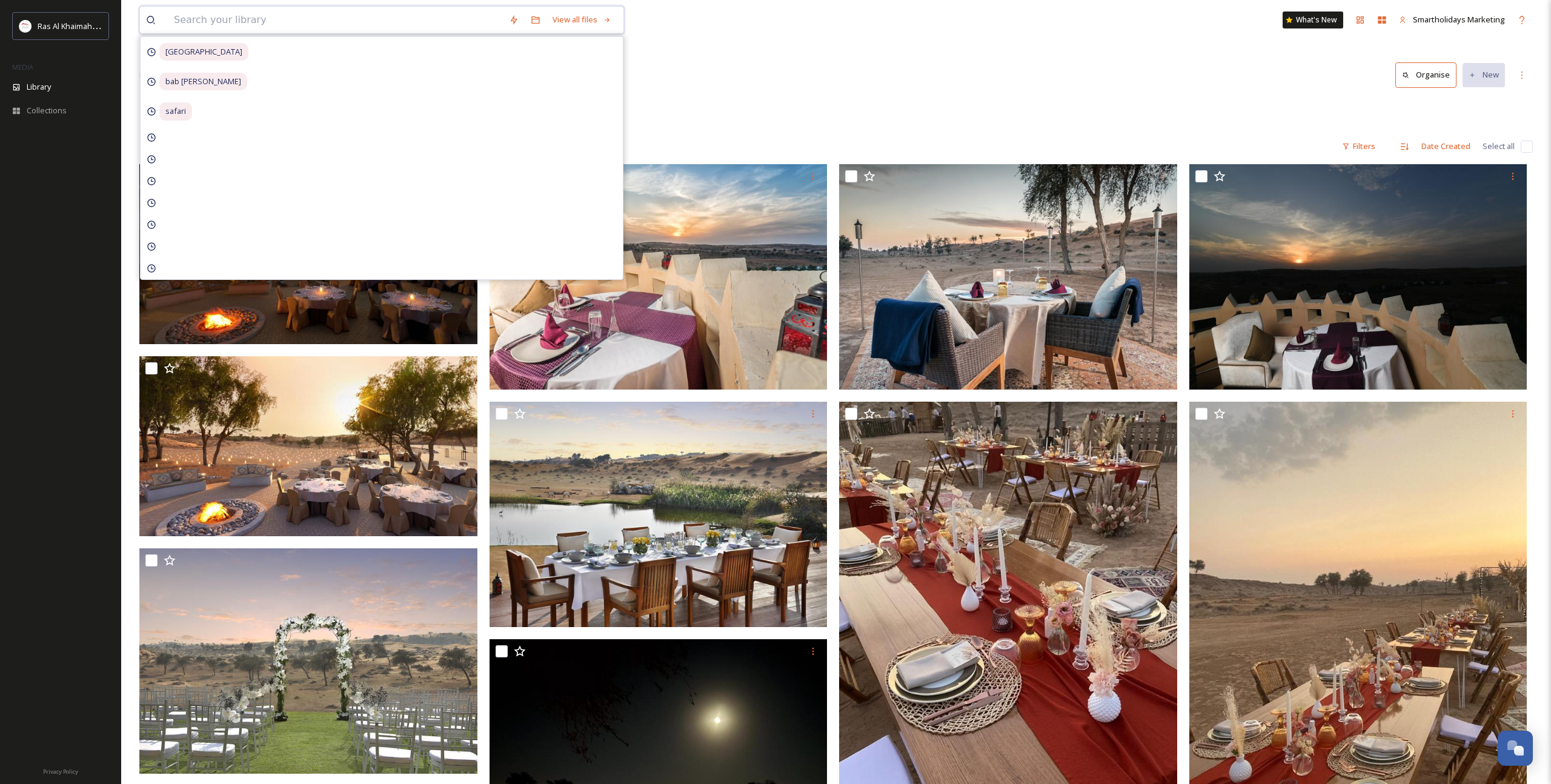
paste input "Spa session"
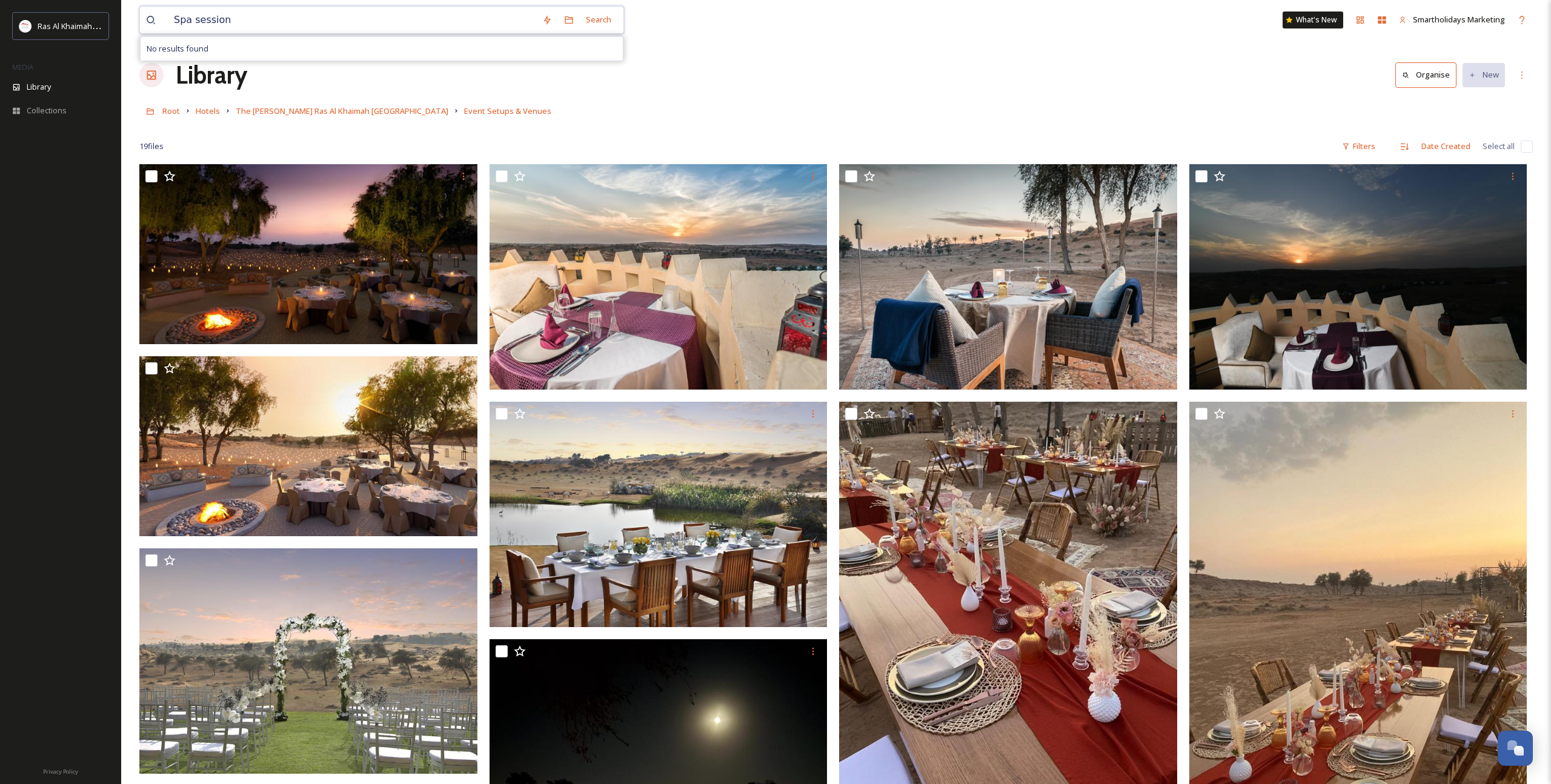
drag, startPoint x: 194, startPoint y: 18, endPoint x: 293, endPoint y: 26, distance: 99.3
click at [293, 26] on input "Spa session" at bounding box center [352, 20] width 368 height 26
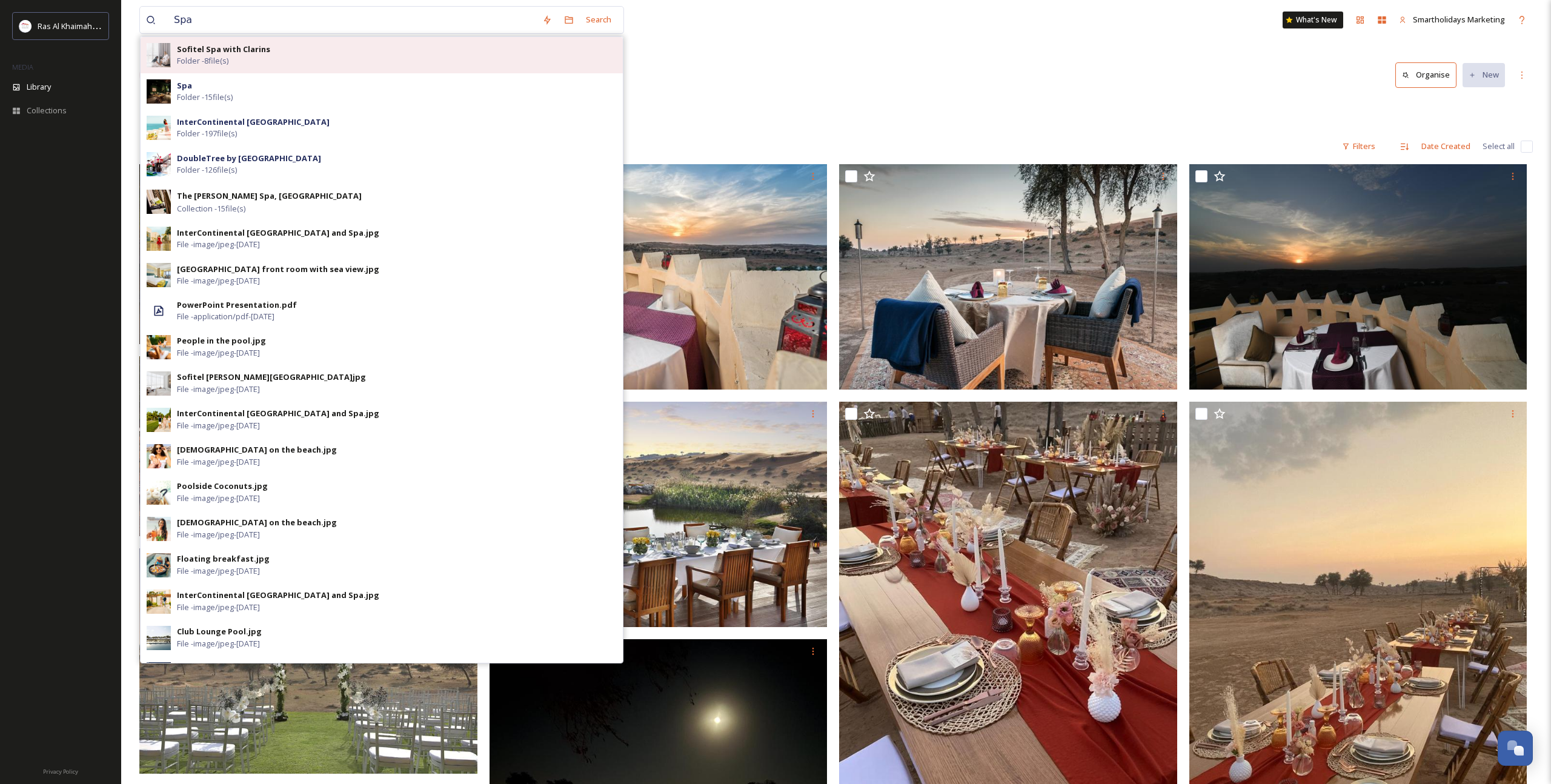
scroll to position [0, 0]
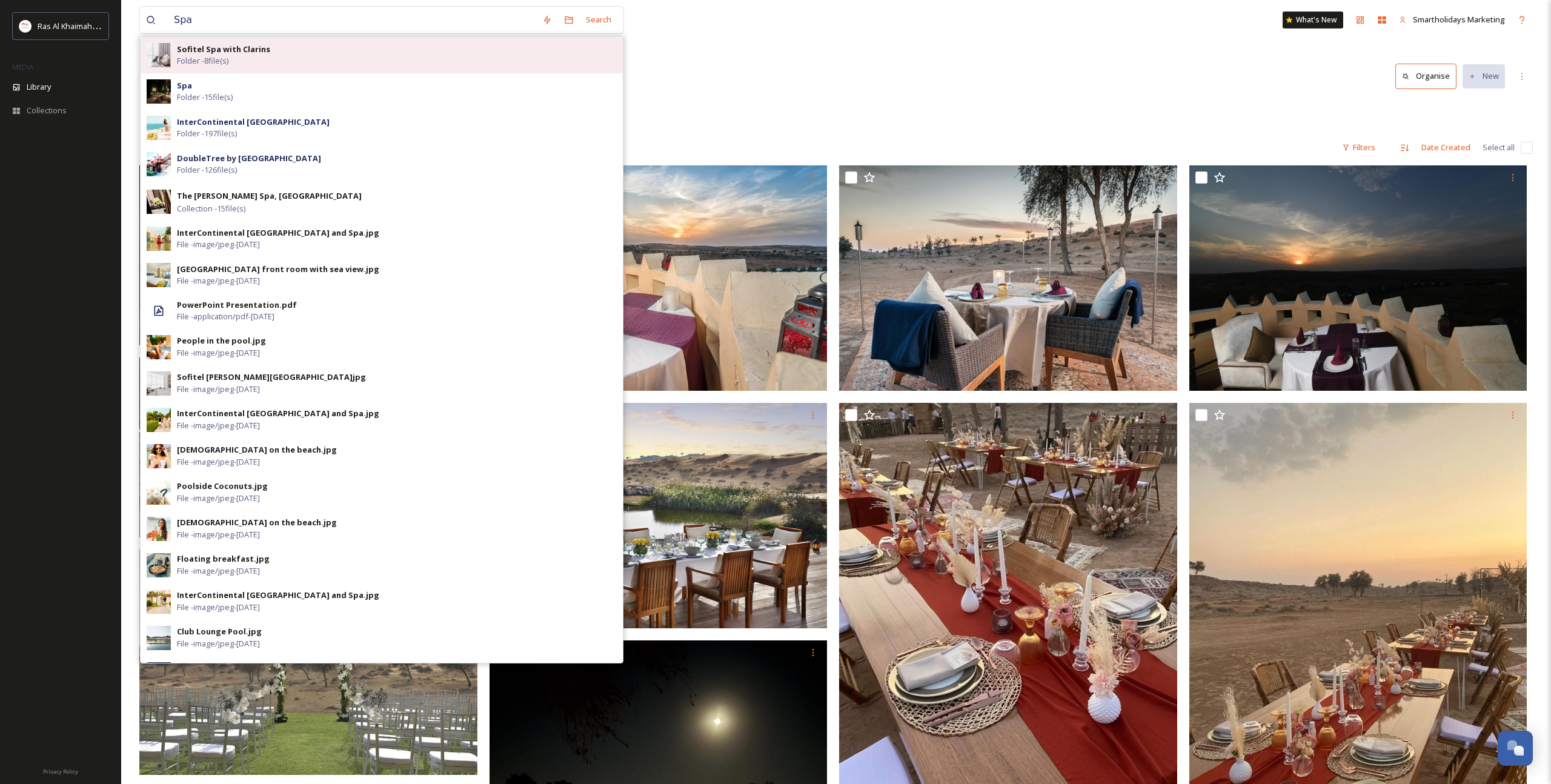
click at [248, 56] on div "Sofitel Spa with Clarins Folder - 8 file(s)" at bounding box center [397, 55] width 440 height 23
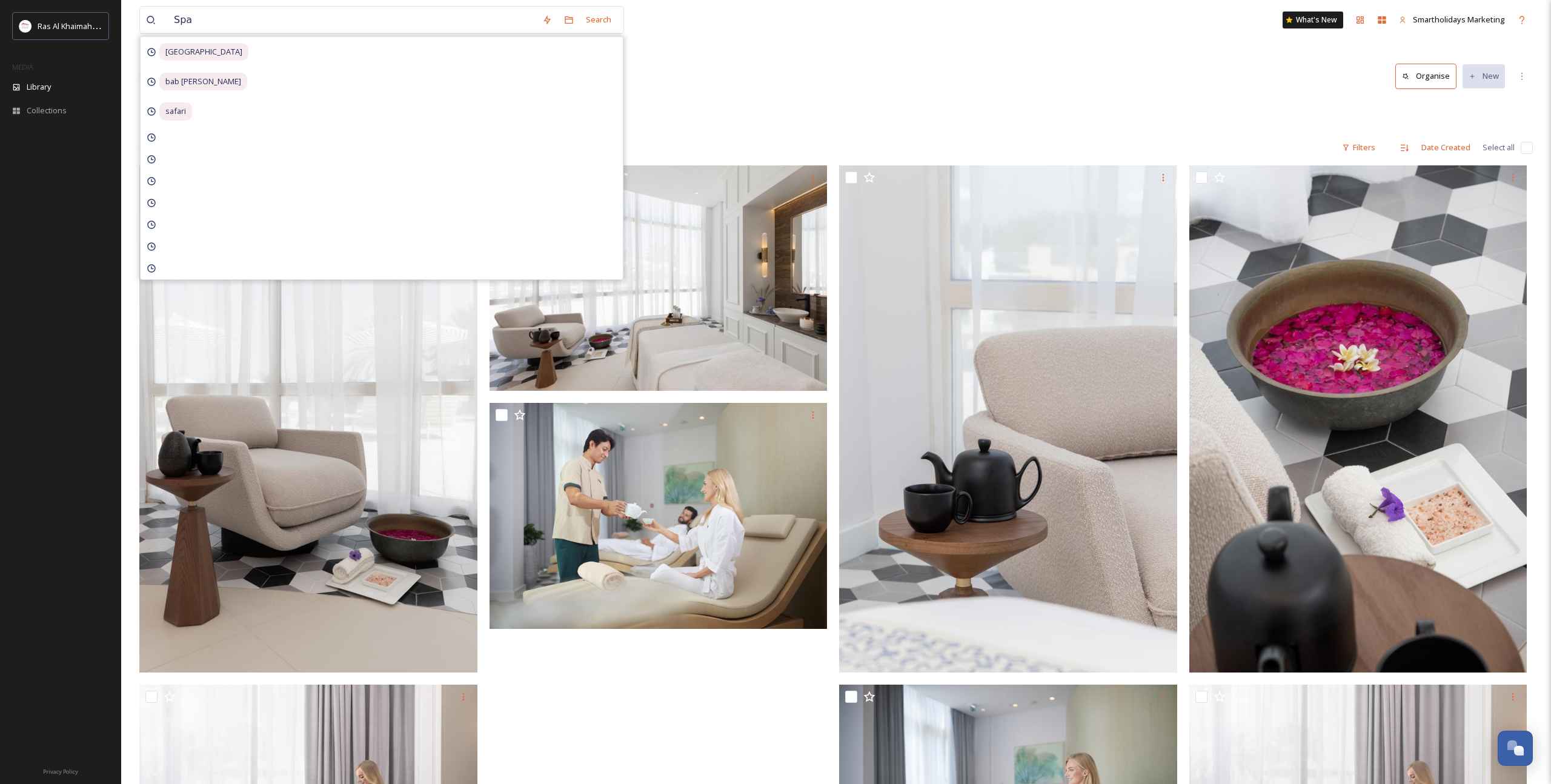
click at [1031, 111] on div "Root Hotels Sofitel Al Hamra Beach Resort Sofitel Spa with Clarins" at bounding box center [836, 112] width 1393 height 23
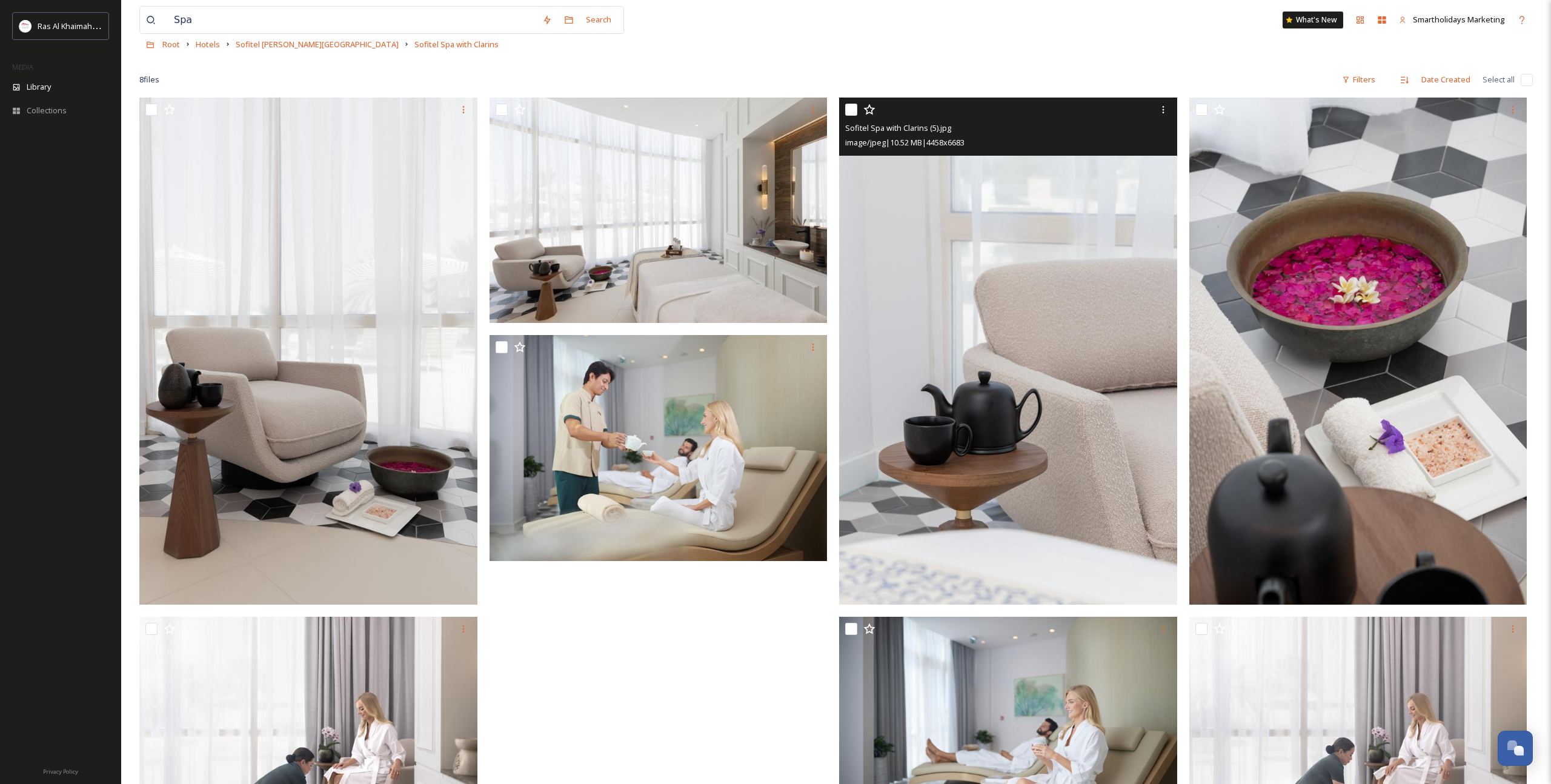
scroll to position [166, 0]
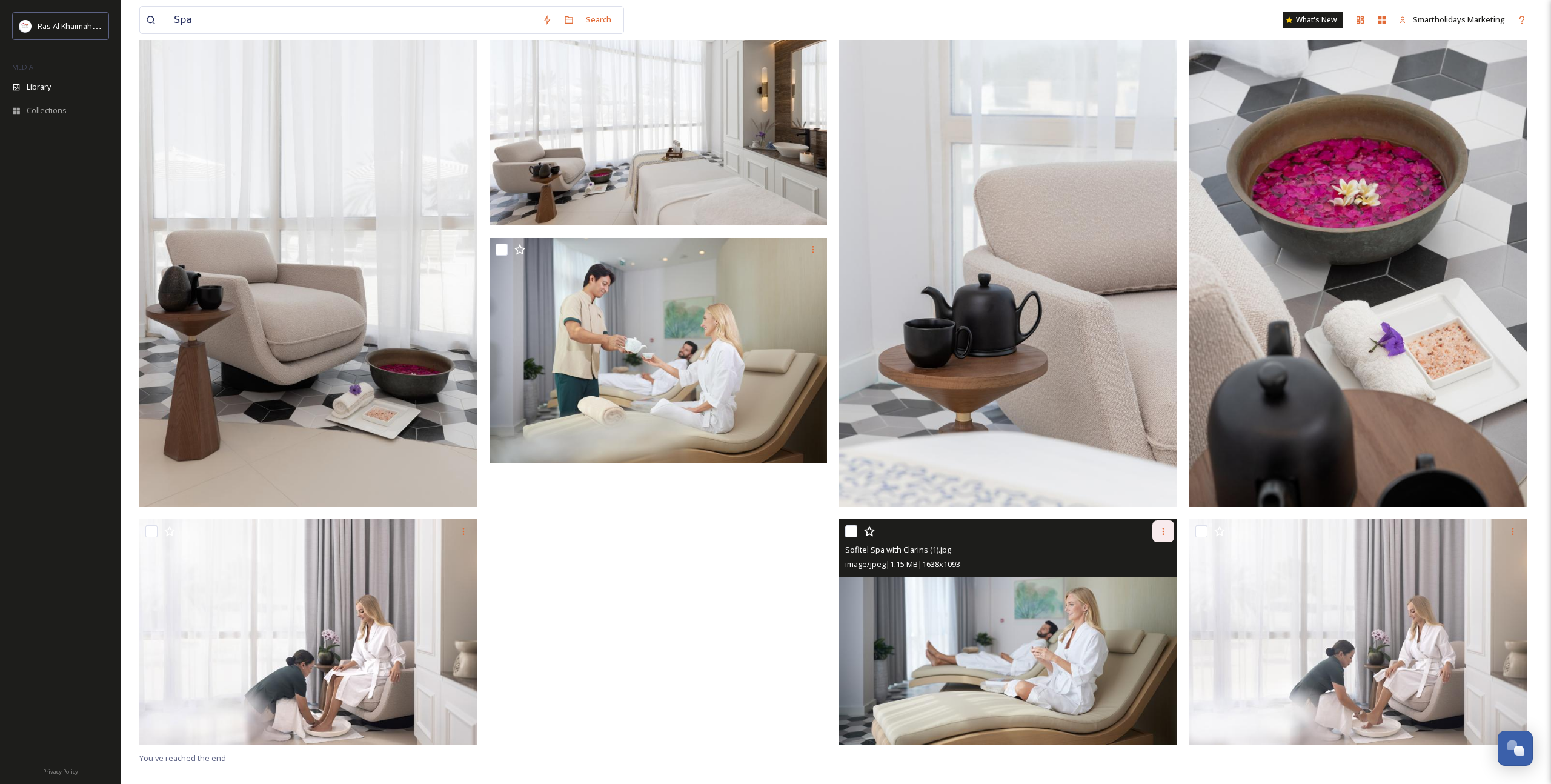
click at [1165, 535] on icon at bounding box center [1163, 531] width 10 height 10
click at [1150, 577] on span "Download" at bounding box center [1149, 581] width 37 height 11
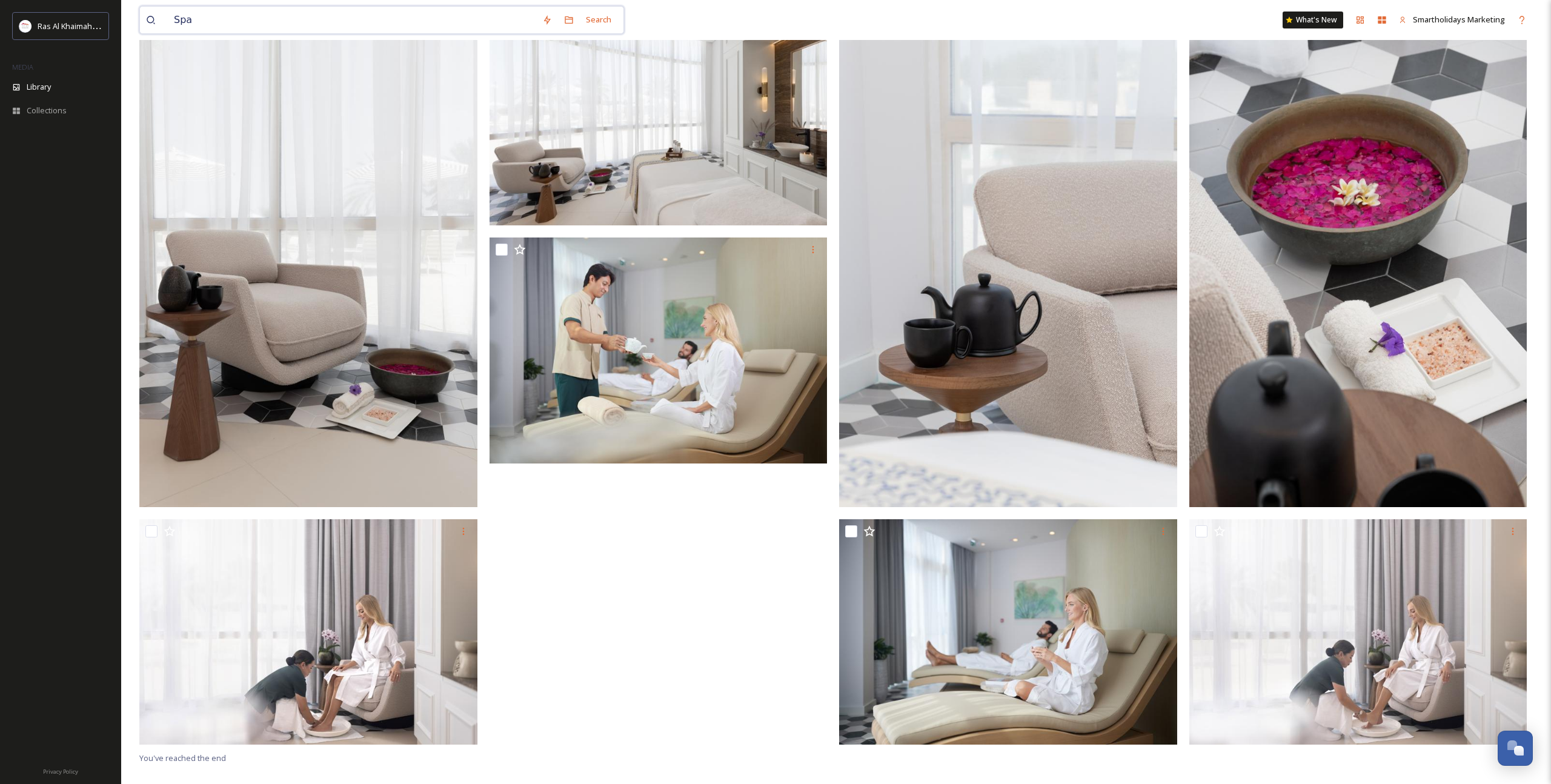
click at [451, 26] on input "Spa" at bounding box center [352, 20] width 368 height 26
click at [450, 26] on input "Spa" at bounding box center [352, 20] width 368 height 26
paste input "Kayak"
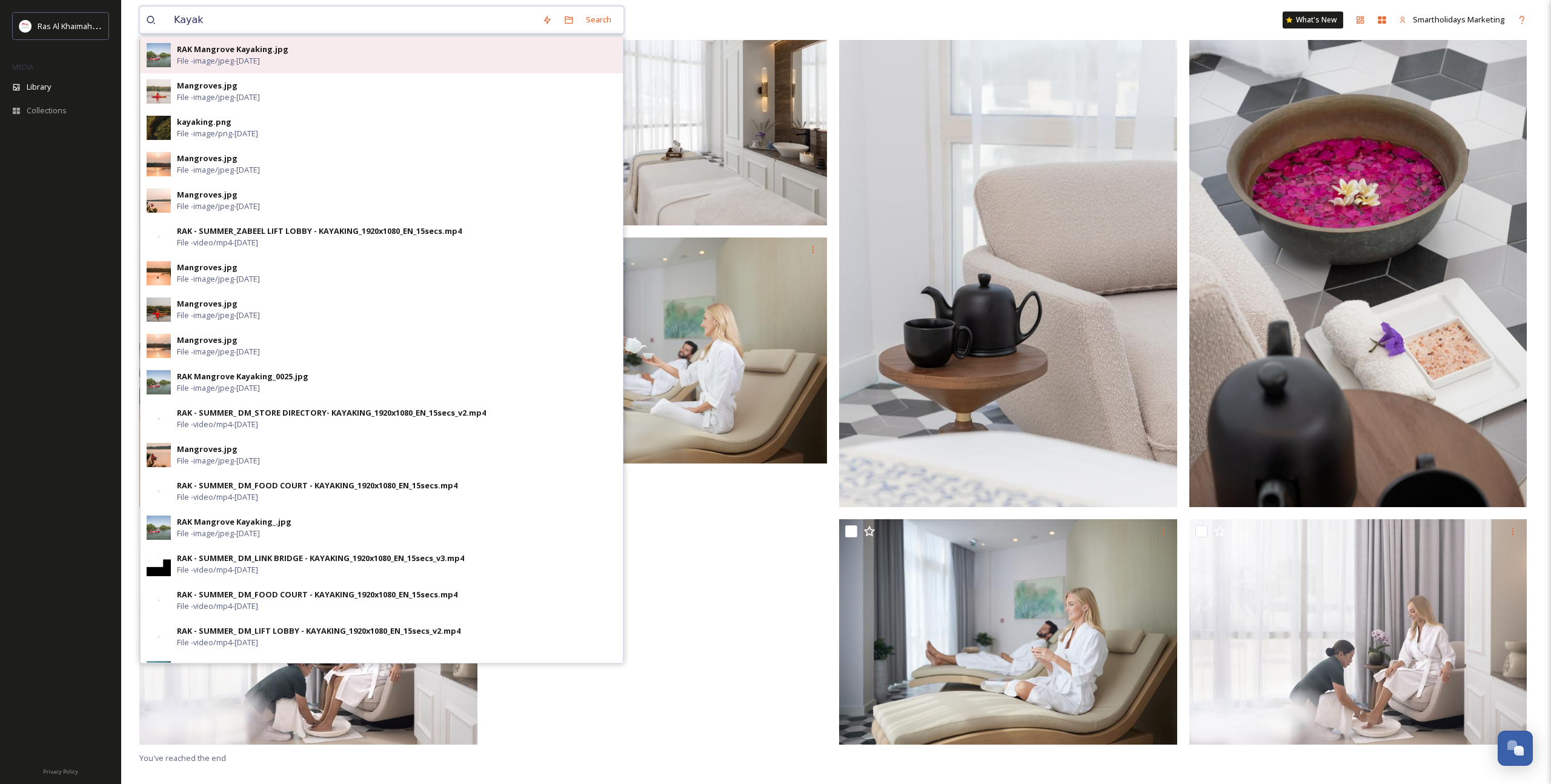
type input "Kayak"
click at [459, 57] on div "RAK Mangrove Kayaking.jpg File - image/jpeg - Nov 10 2024" at bounding box center [397, 55] width 440 height 23
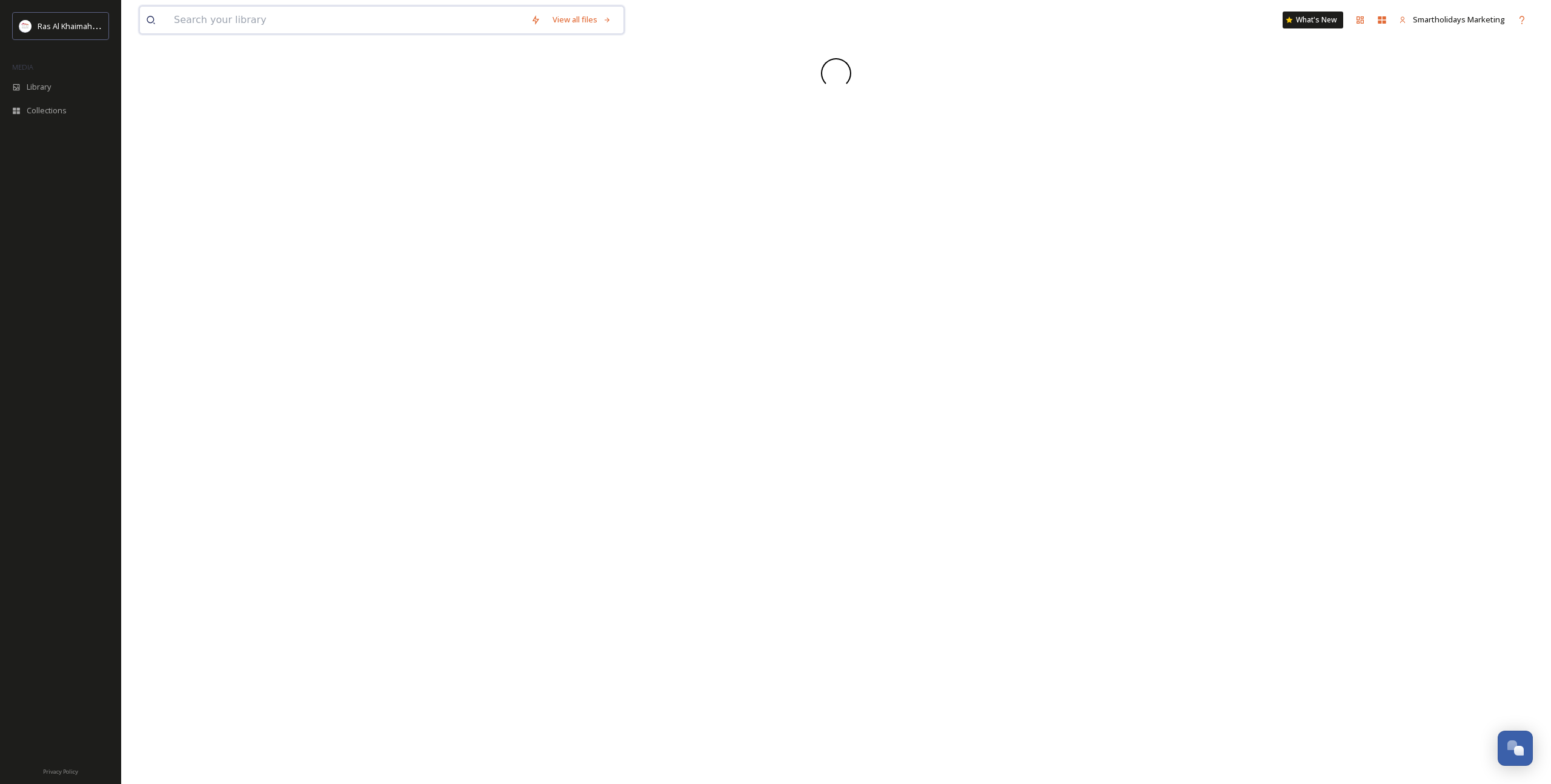
click at [457, 23] on input at bounding box center [346, 20] width 357 height 26
paste input "Kayak"
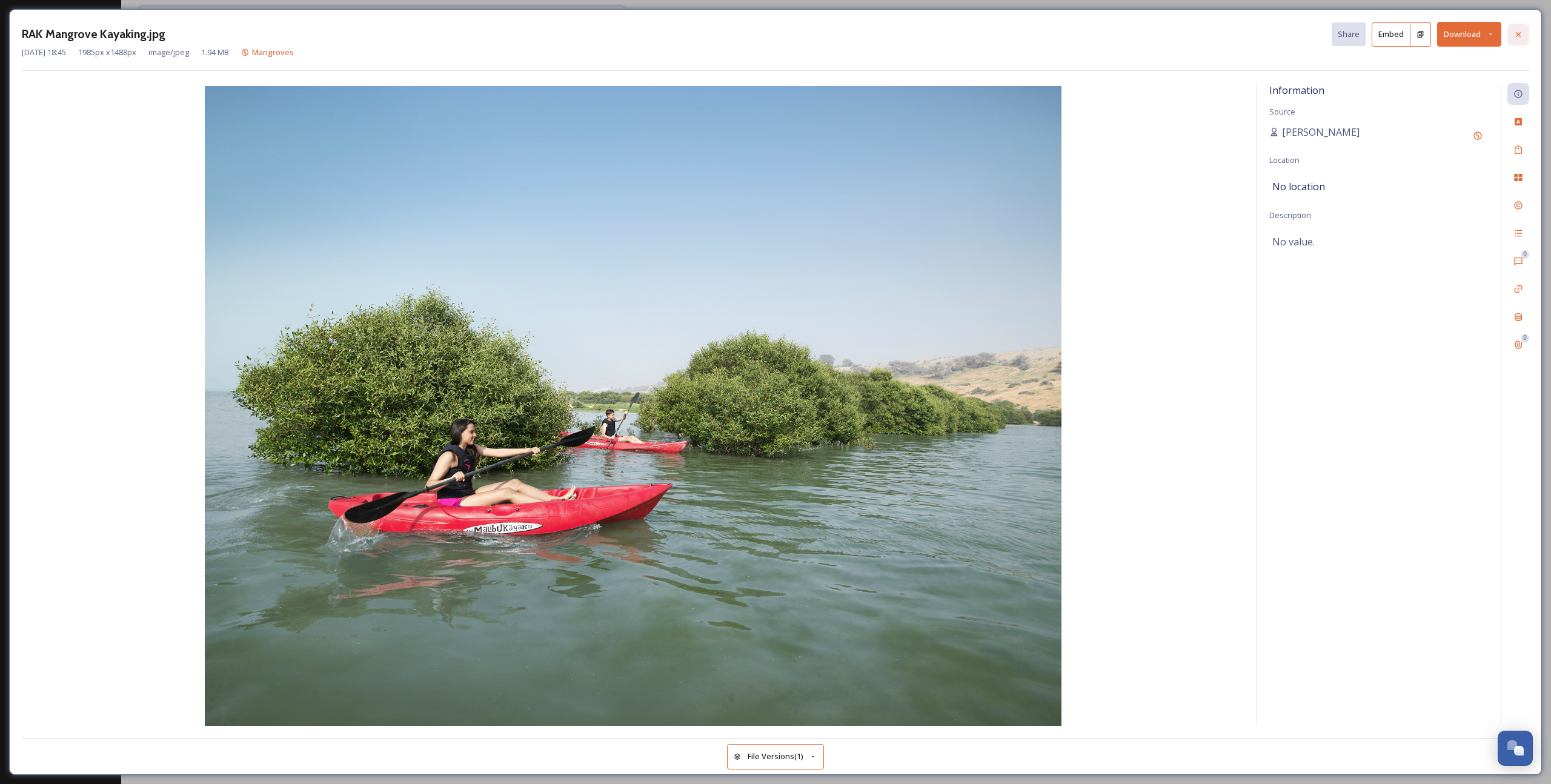
type input "Kayak"
click at [1517, 35] on icon at bounding box center [1518, 34] width 5 height 5
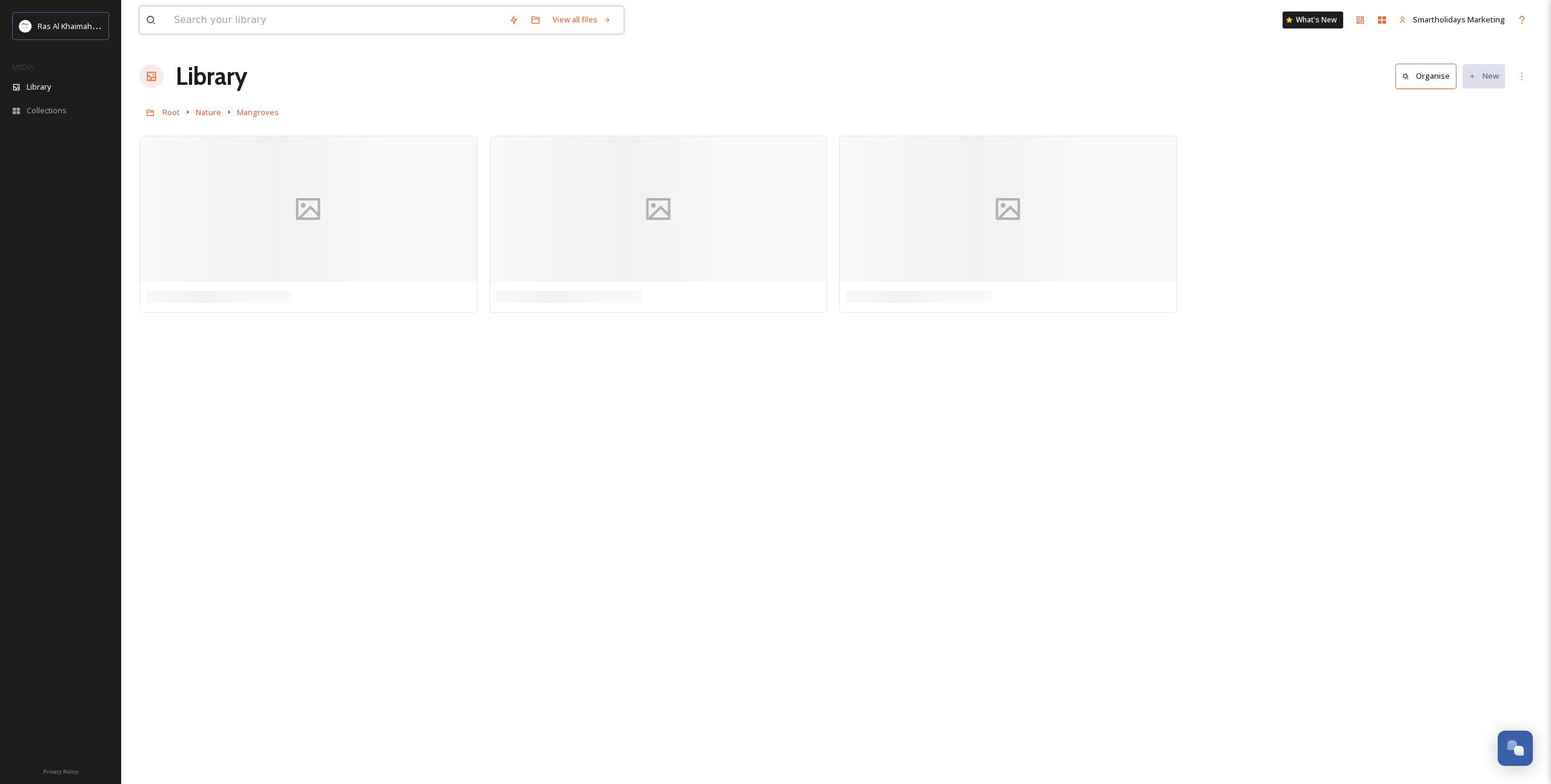
click at [396, 28] on input at bounding box center [335, 20] width 335 height 26
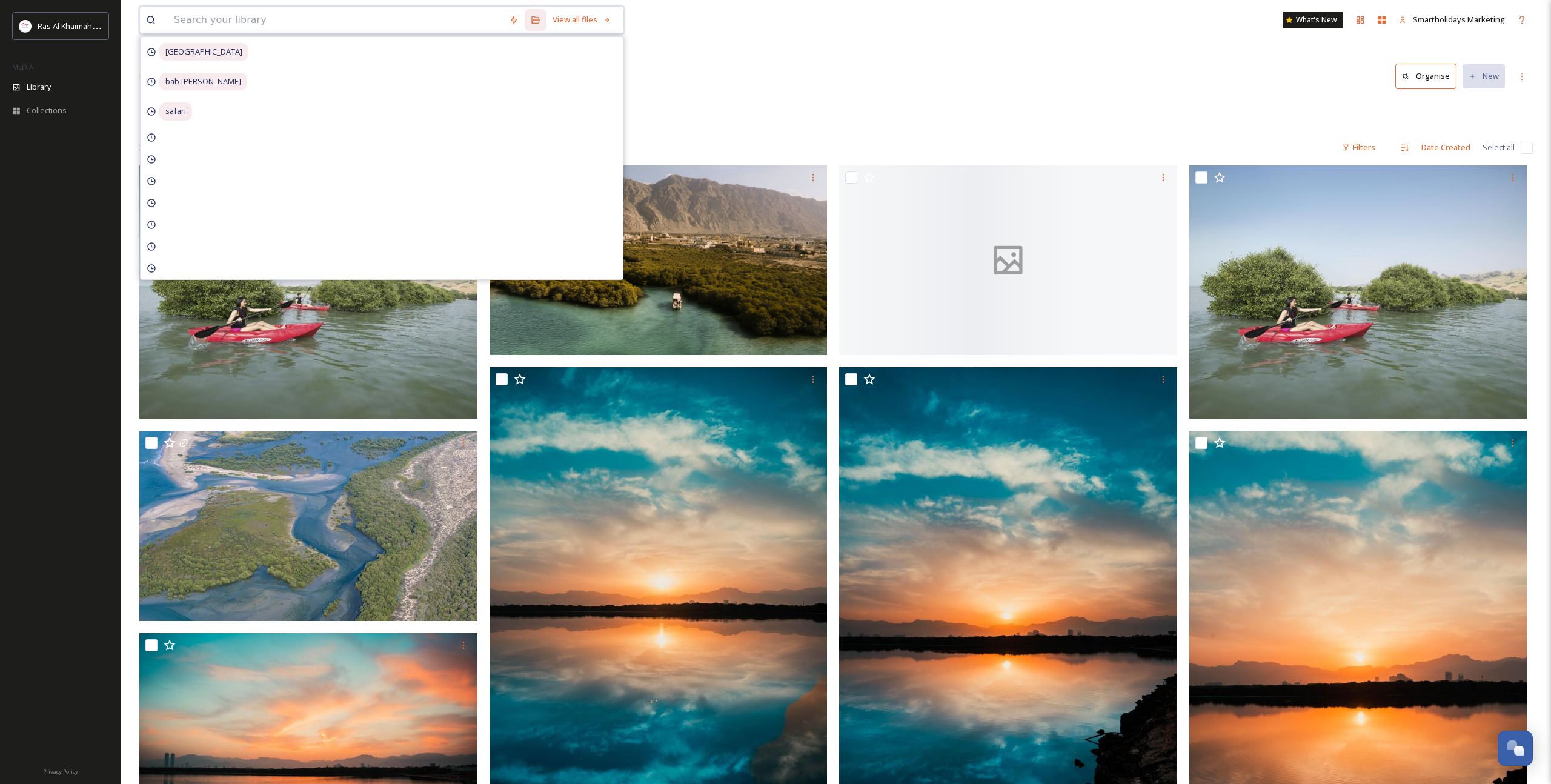
paste input "Kayak"
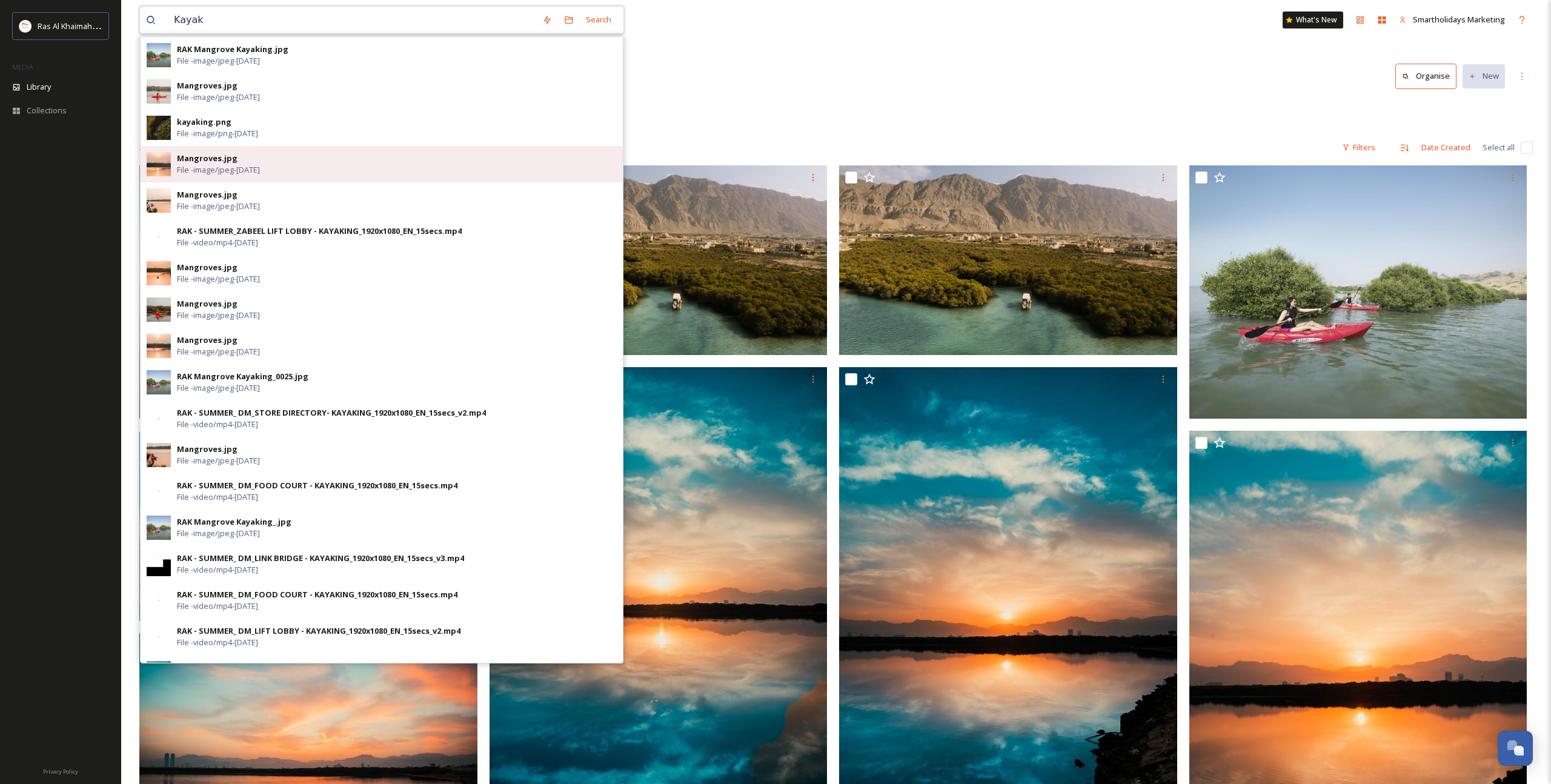
type input "Kayak"
click at [286, 163] on div "Mangroves.jpg File - image/jpeg - Nov 02 2021" at bounding box center [397, 164] width 440 height 23
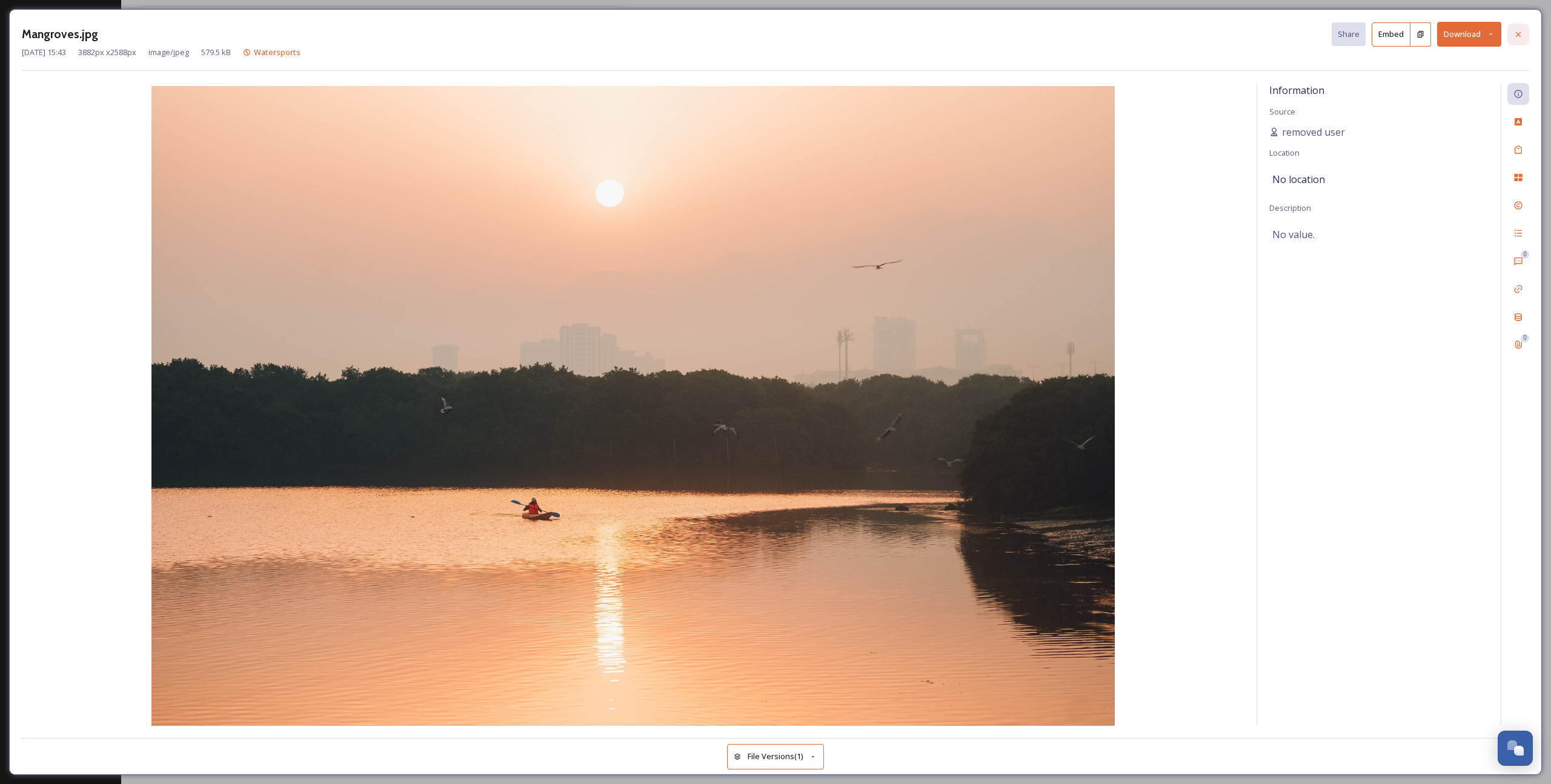
click at [1518, 36] on icon at bounding box center [1518, 34] width 10 height 10
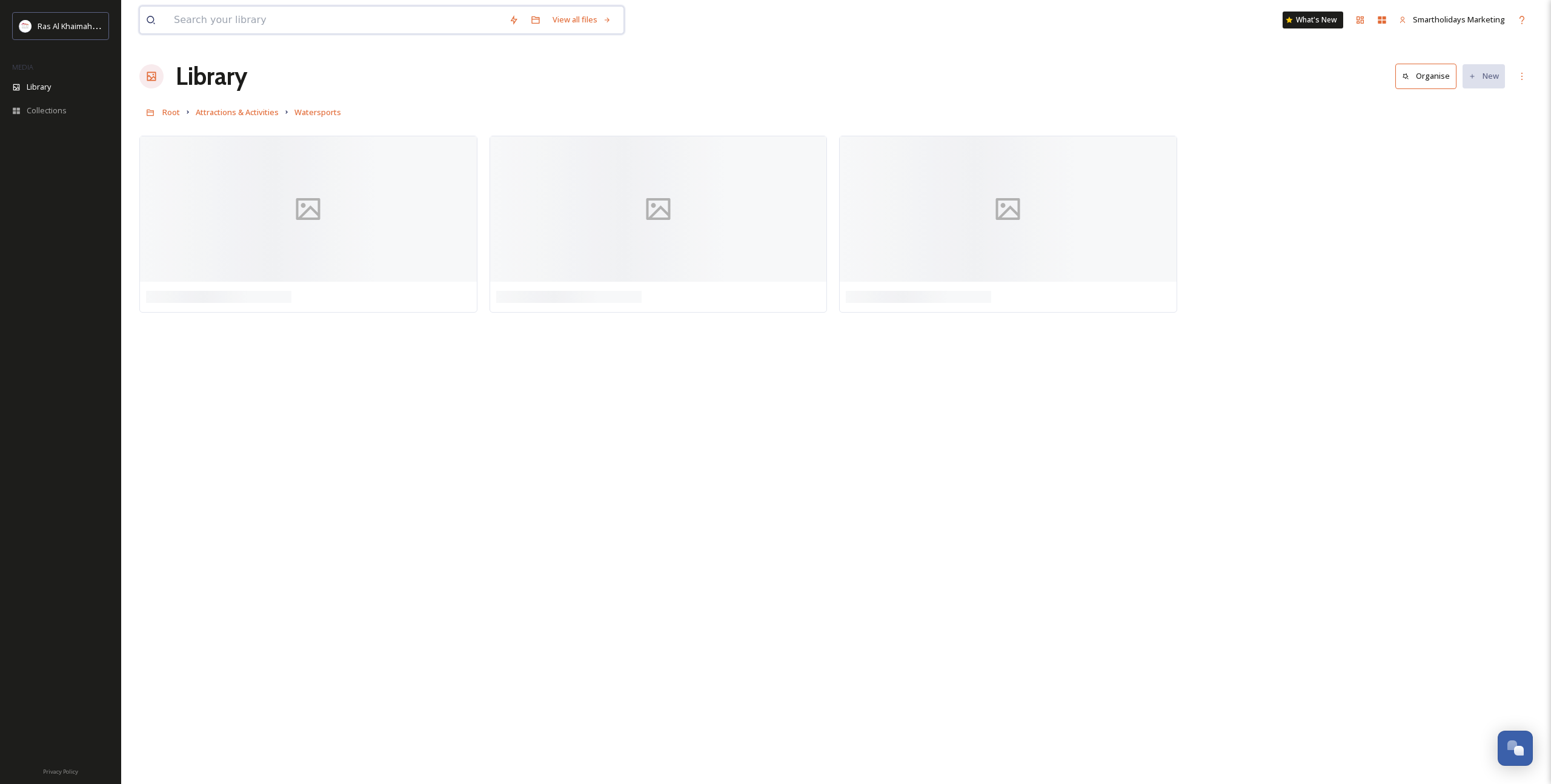
click at [379, 26] on input at bounding box center [335, 20] width 335 height 26
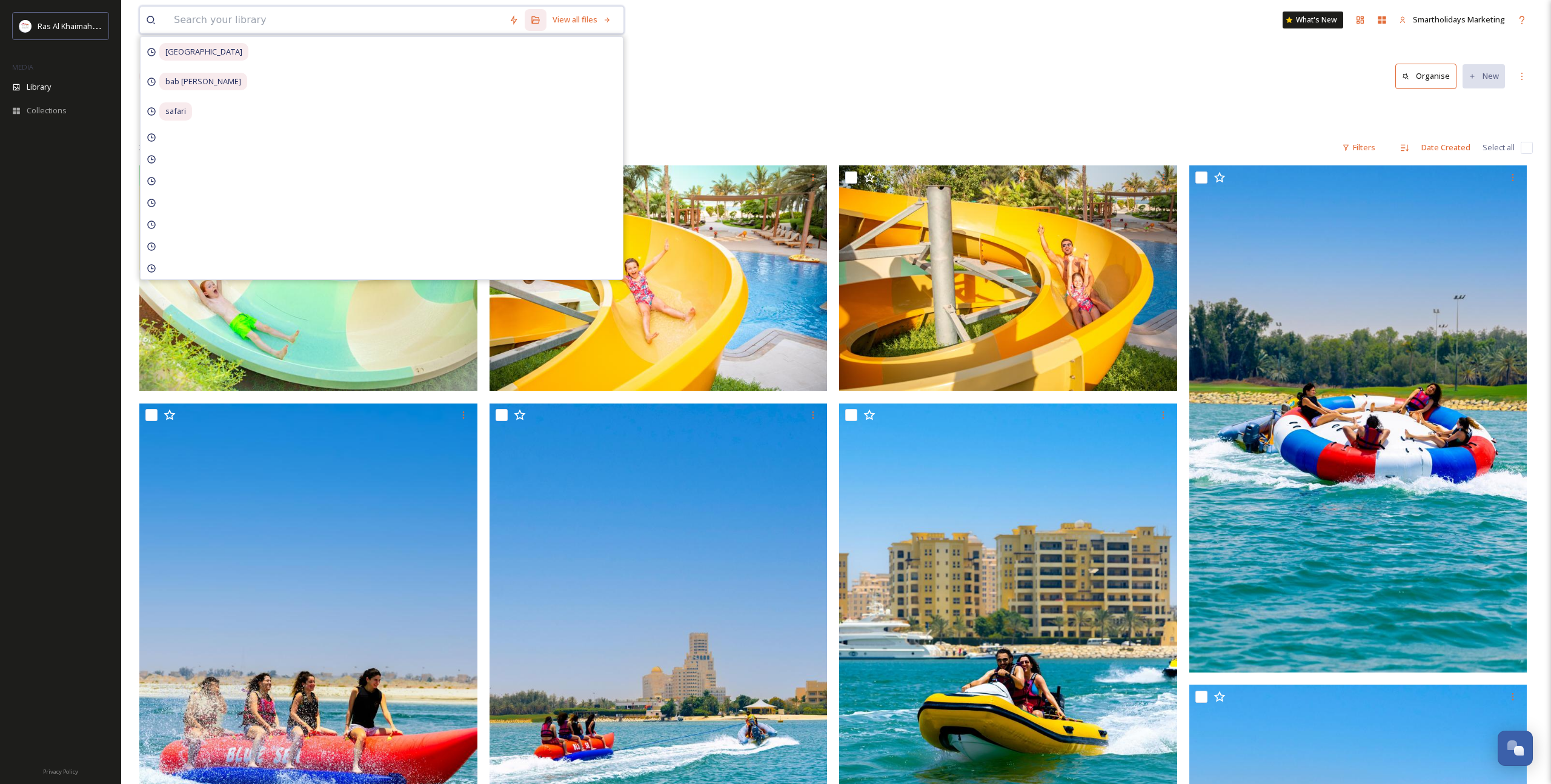
paste input "Kayak"
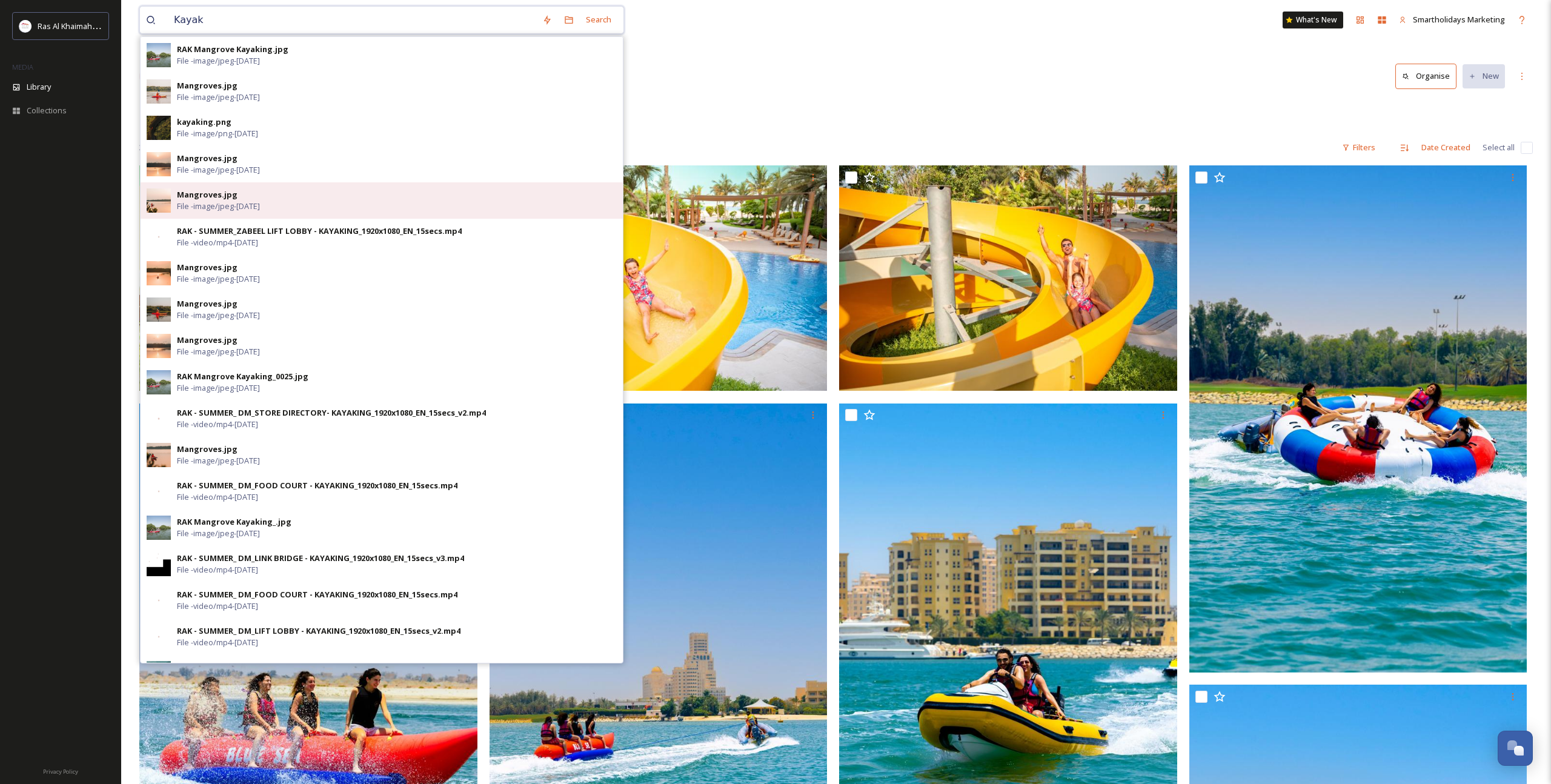
type input "Kayak"
click at [312, 206] on div "Mangroves.jpg File - image/jpeg - Nov 02 2021" at bounding box center [397, 200] width 440 height 23
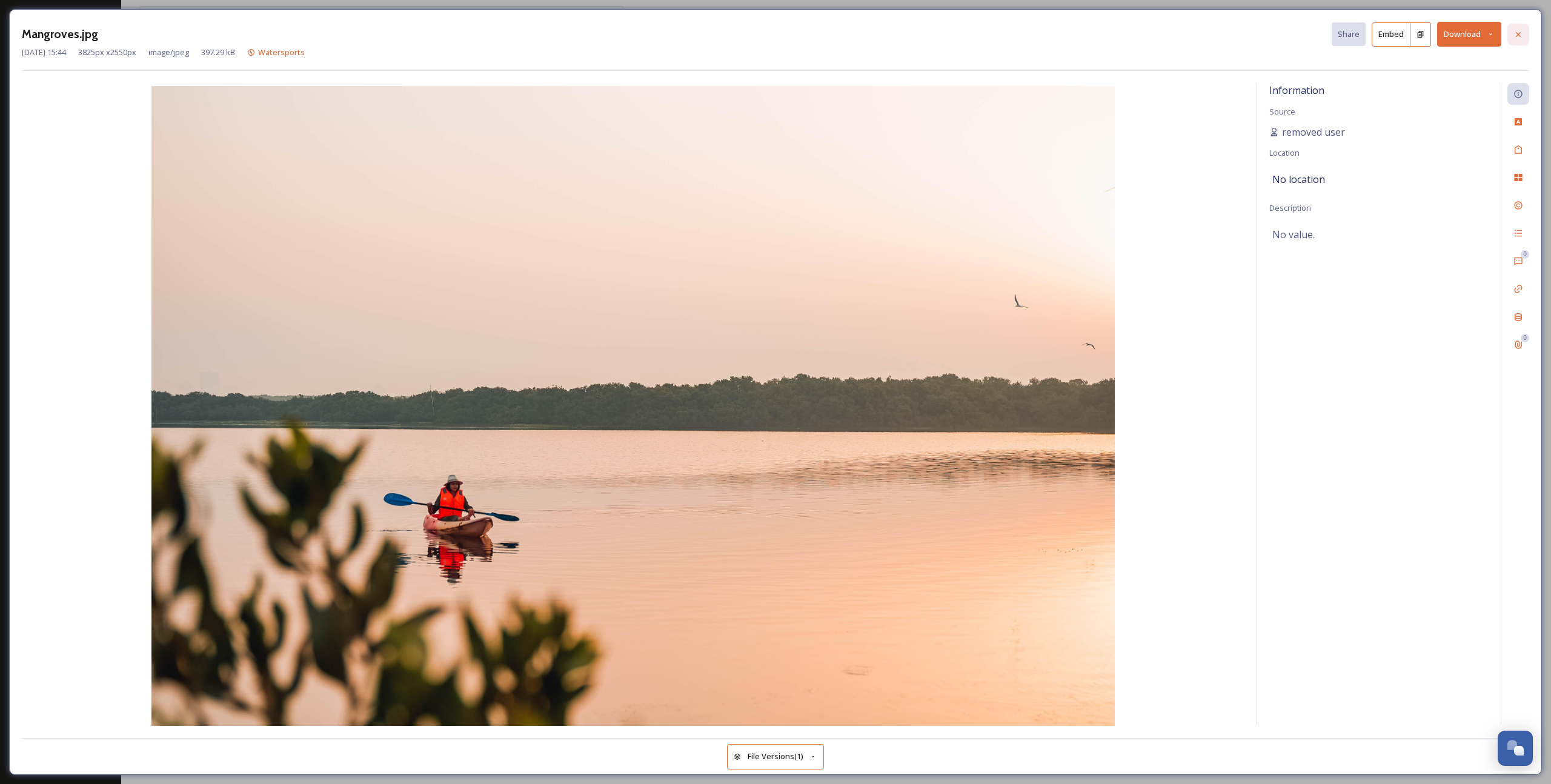
click at [1516, 32] on icon at bounding box center [1518, 34] width 10 height 10
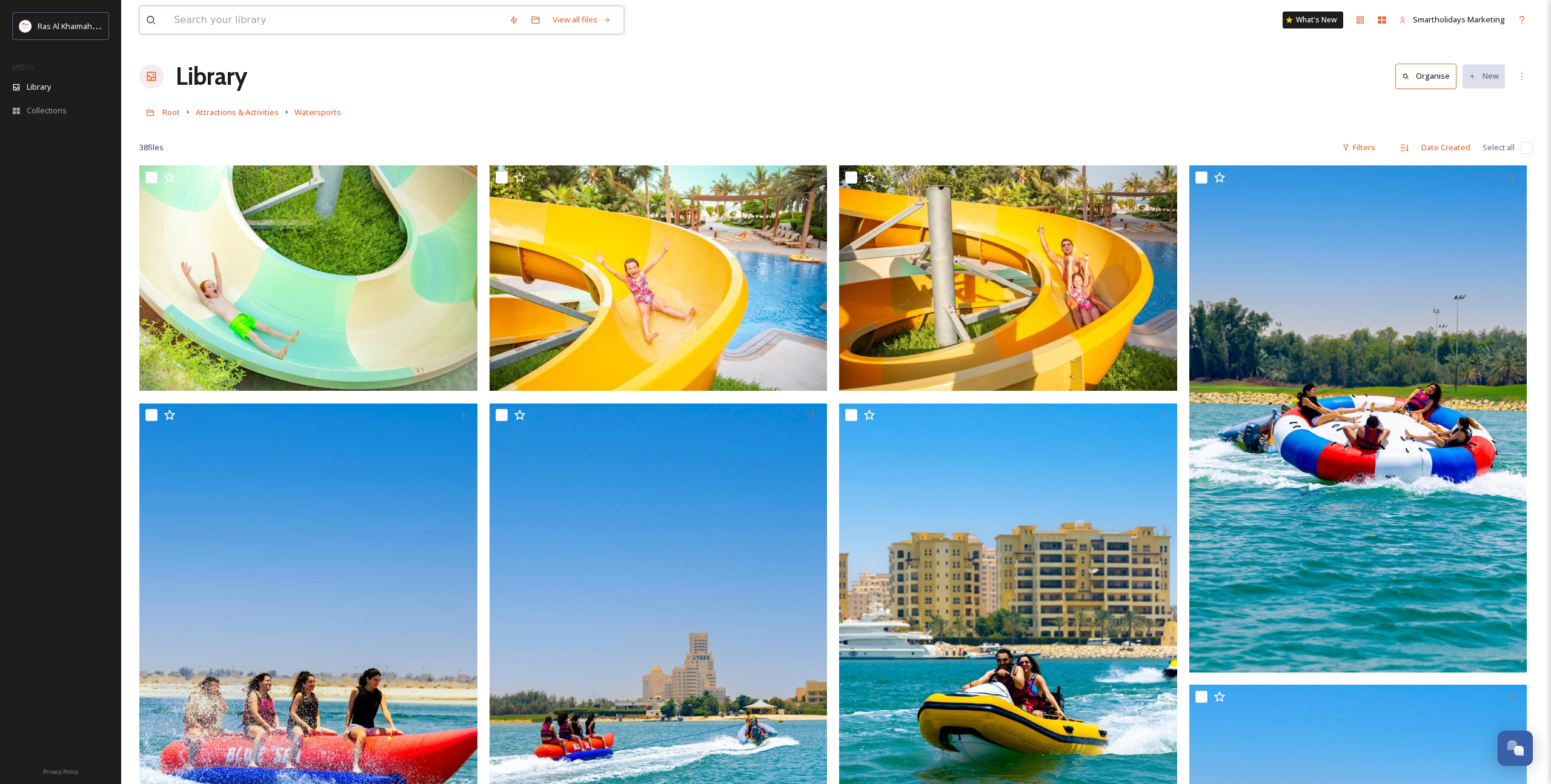
click at [240, 23] on input at bounding box center [335, 20] width 335 height 26
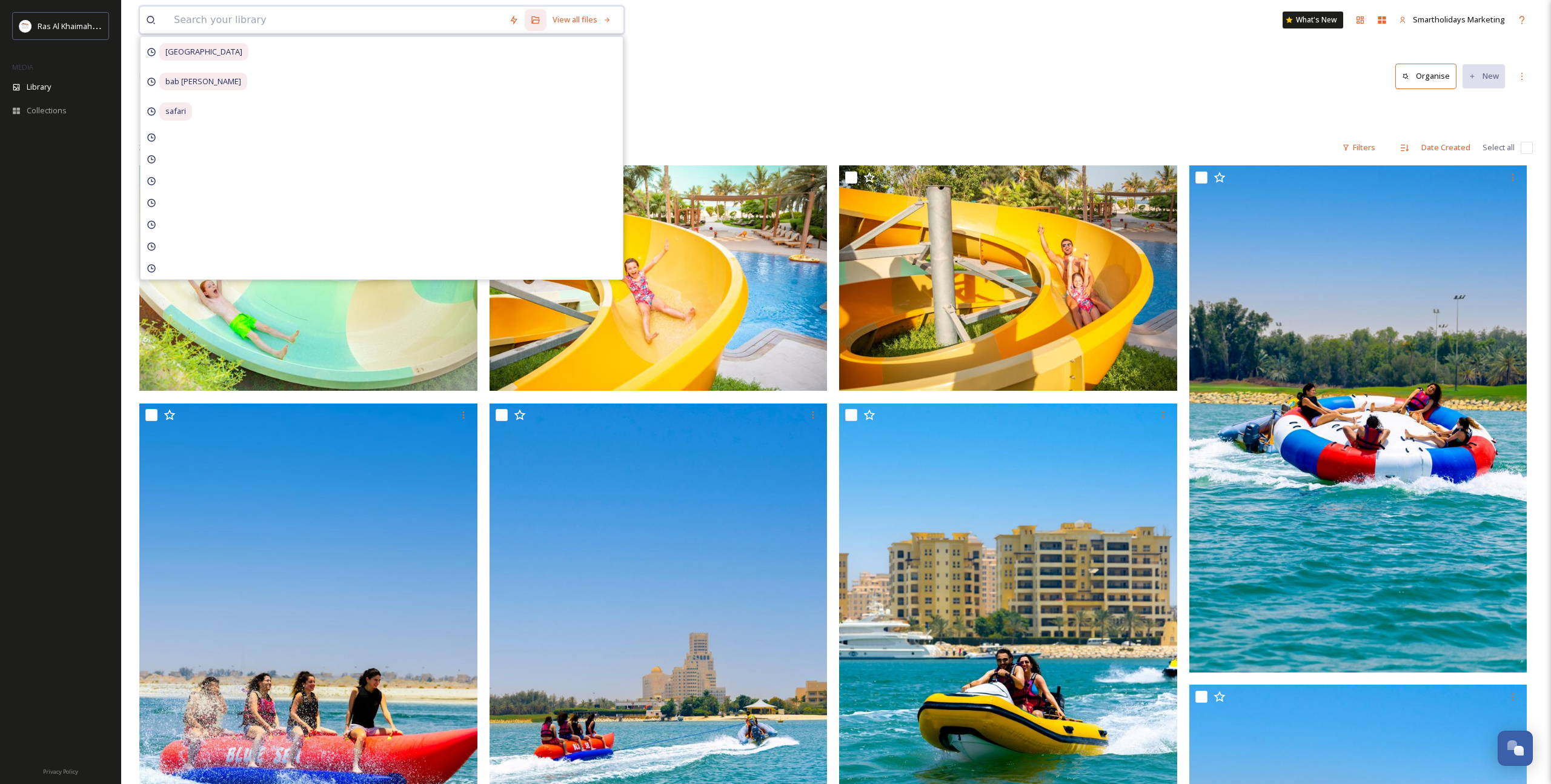
paste input "Kayak"
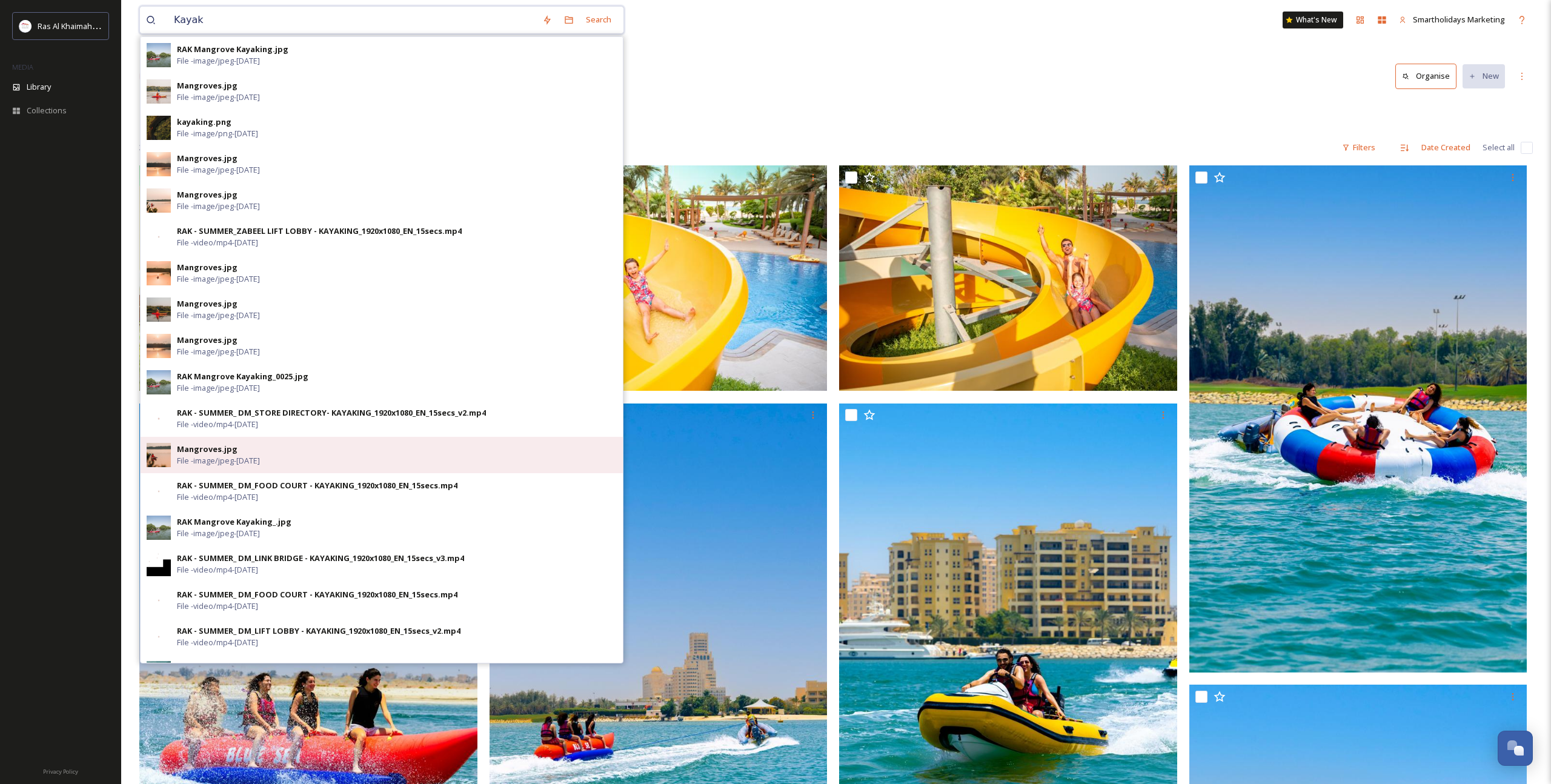
type input "Kayak"
click at [237, 460] on span "File - image/jpeg - Nov 02 2021" at bounding box center [219, 460] width 83 height 11
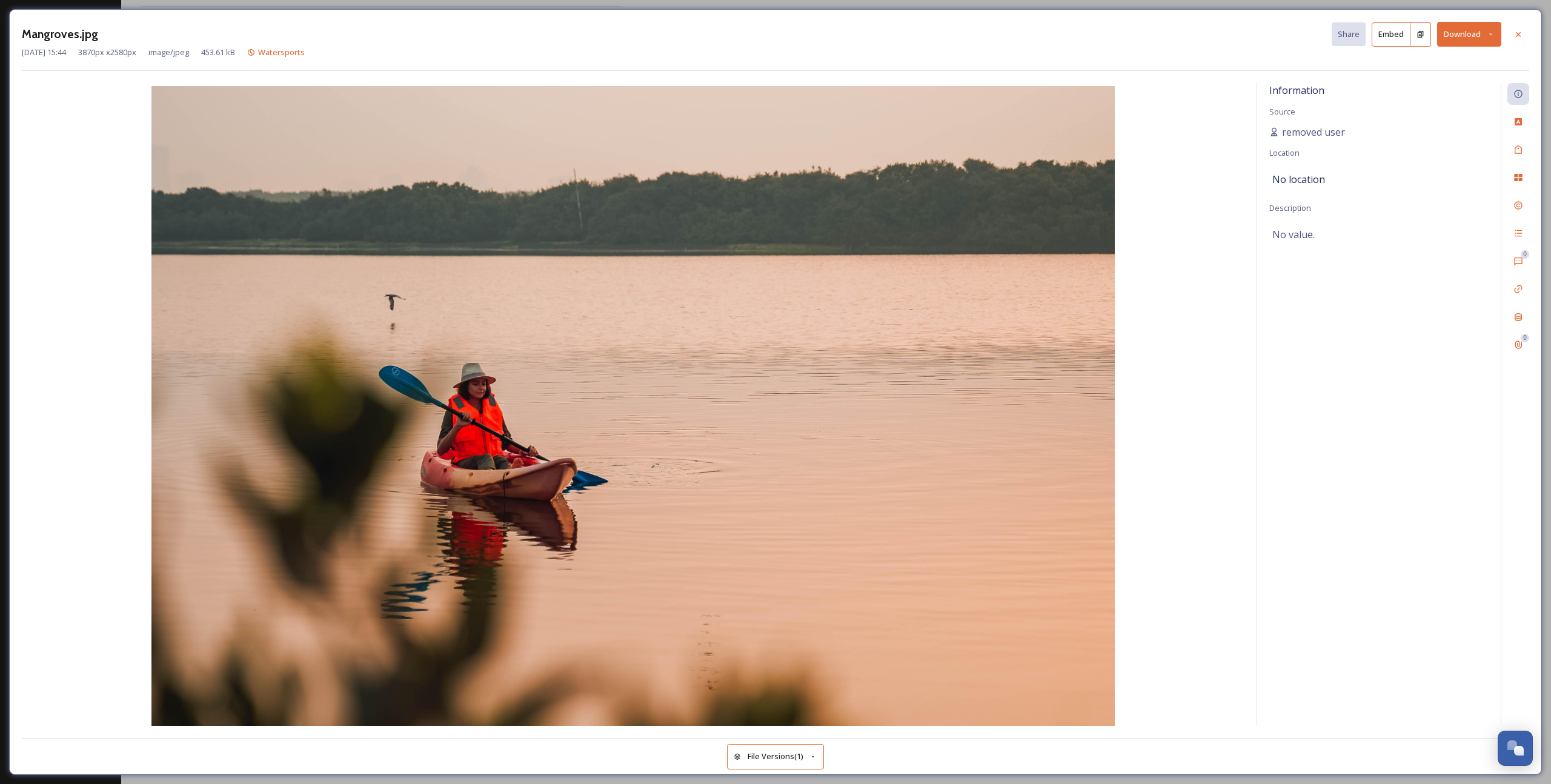
click at [1479, 38] on button "Download" at bounding box center [1469, 34] width 64 height 25
click at [1466, 60] on span "Download Original (3870 x 2580)" at bounding box center [1437, 61] width 114 height 11
click at [1516, 33] on icon at bounding box center [1518, 34] width 5 height 5
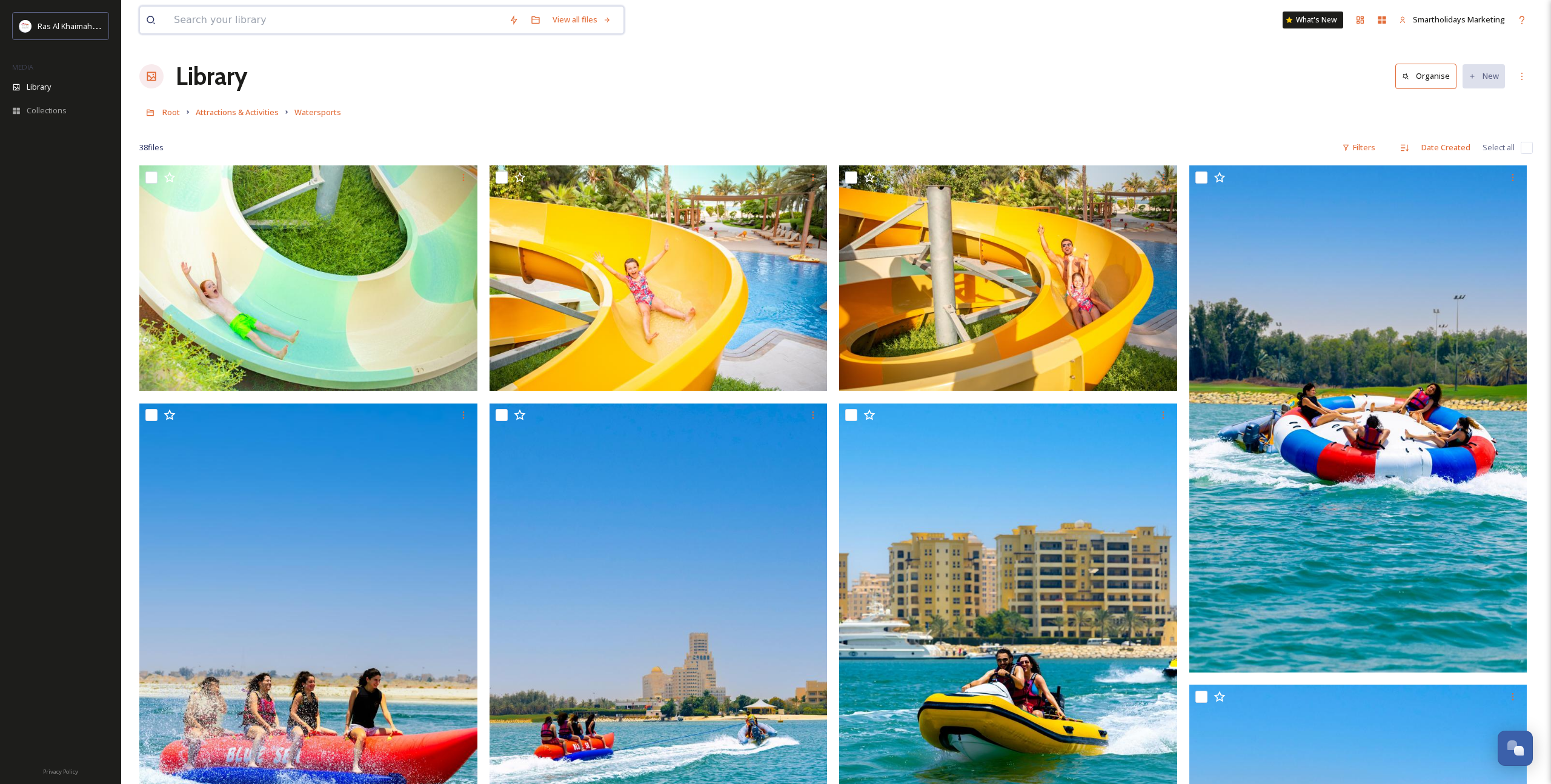
click at [439, 17] on input at bounding box center [335, 20] width 335 height 26
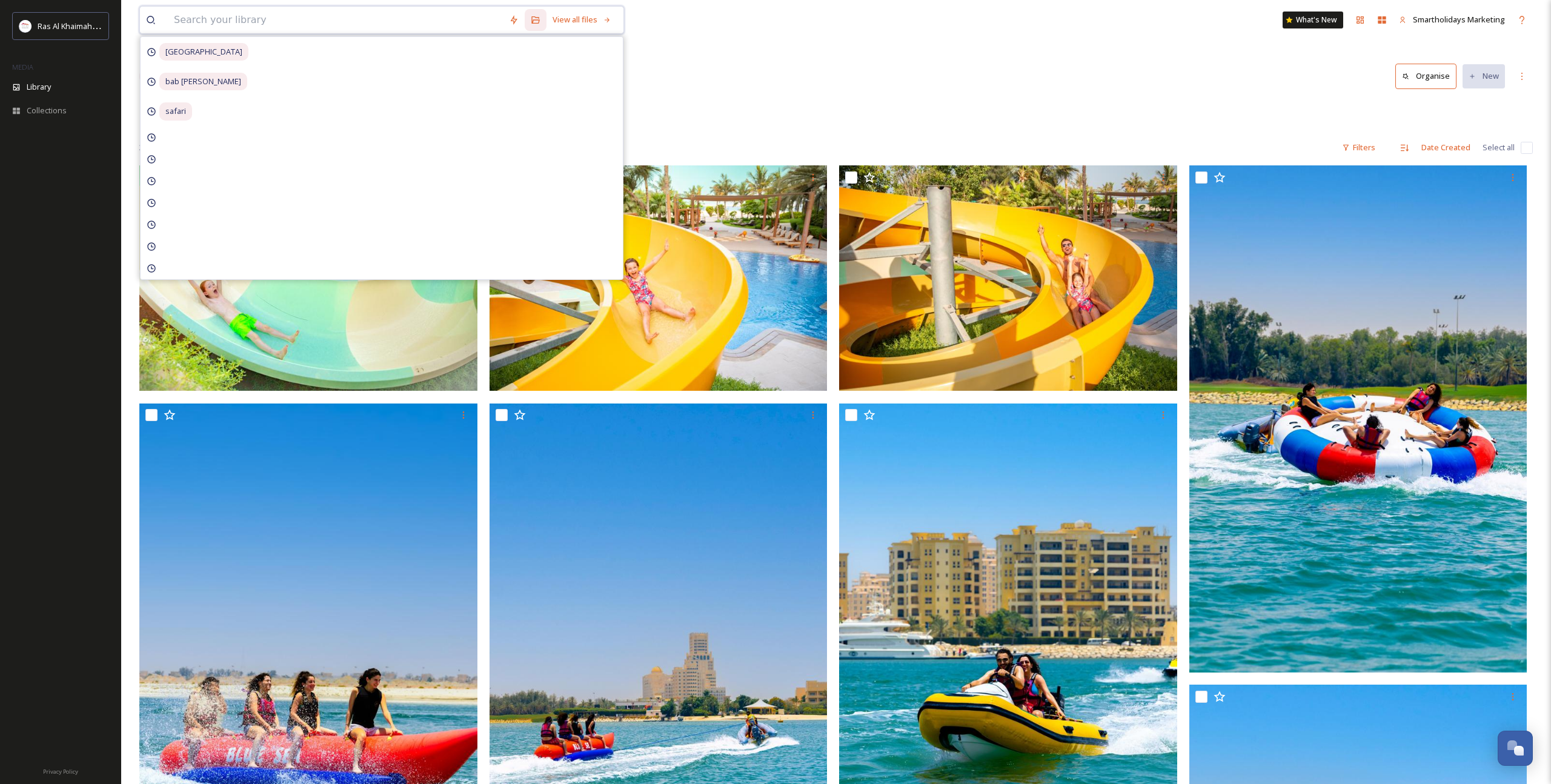
paste input "Private villa with pool and sea view"
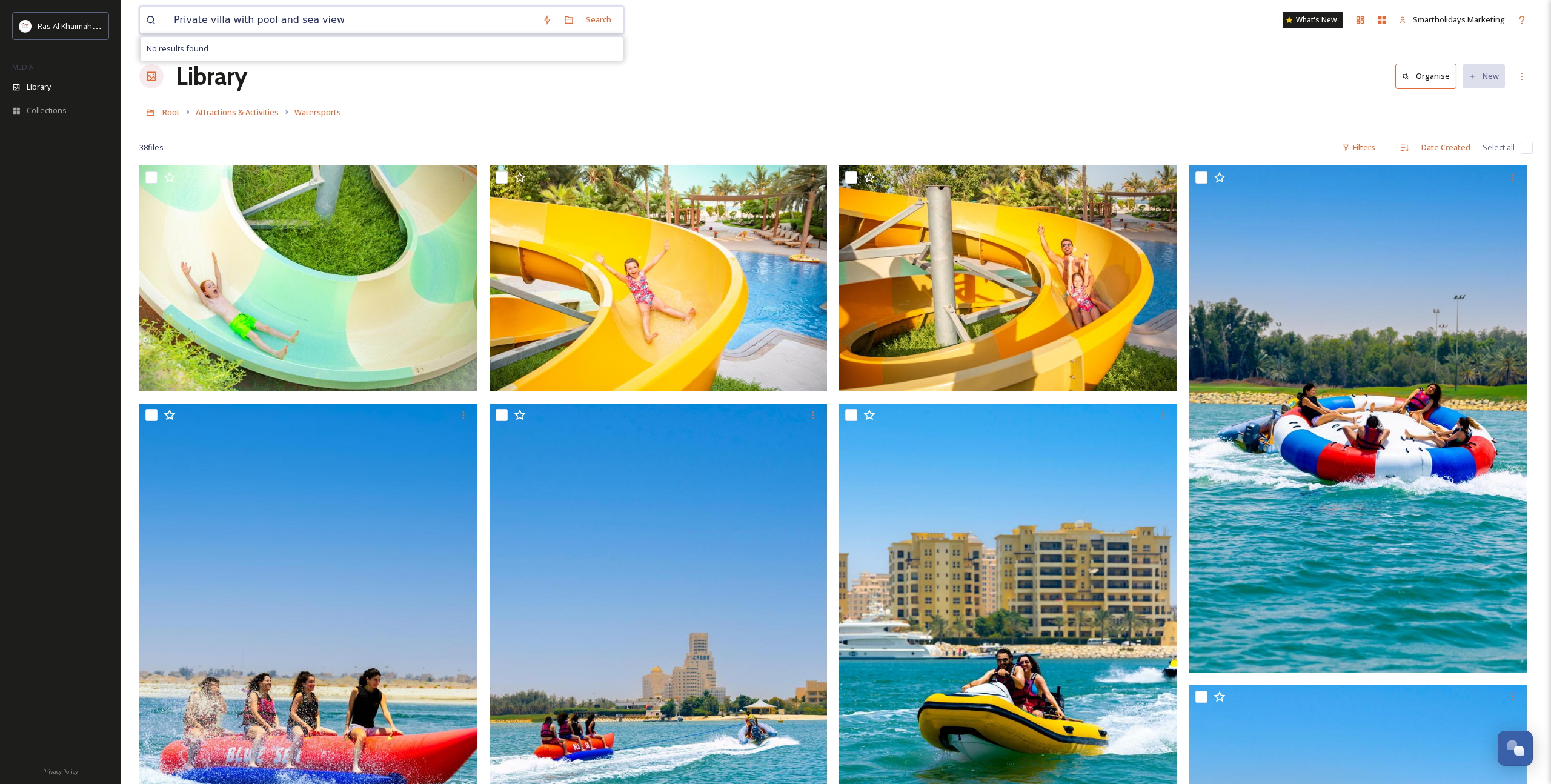
drag, startPoint x: 268, startPoint y: 20, endPoint x: 464, endPoint y: 19, distance: 196.0
click at [464, 19] on input "Private villa with pool and sea view" at bounding box center [352, 20] width 368 height 26
type input "Private villa with pool"
click at [197, 20] on span "Private villa with pool" at bounding box center [211, 19] width 87 height 17
drag, startPoint x: 200, startPoint y: 20, endPoint x: 251, endPoint y: 25, distance: 51.2
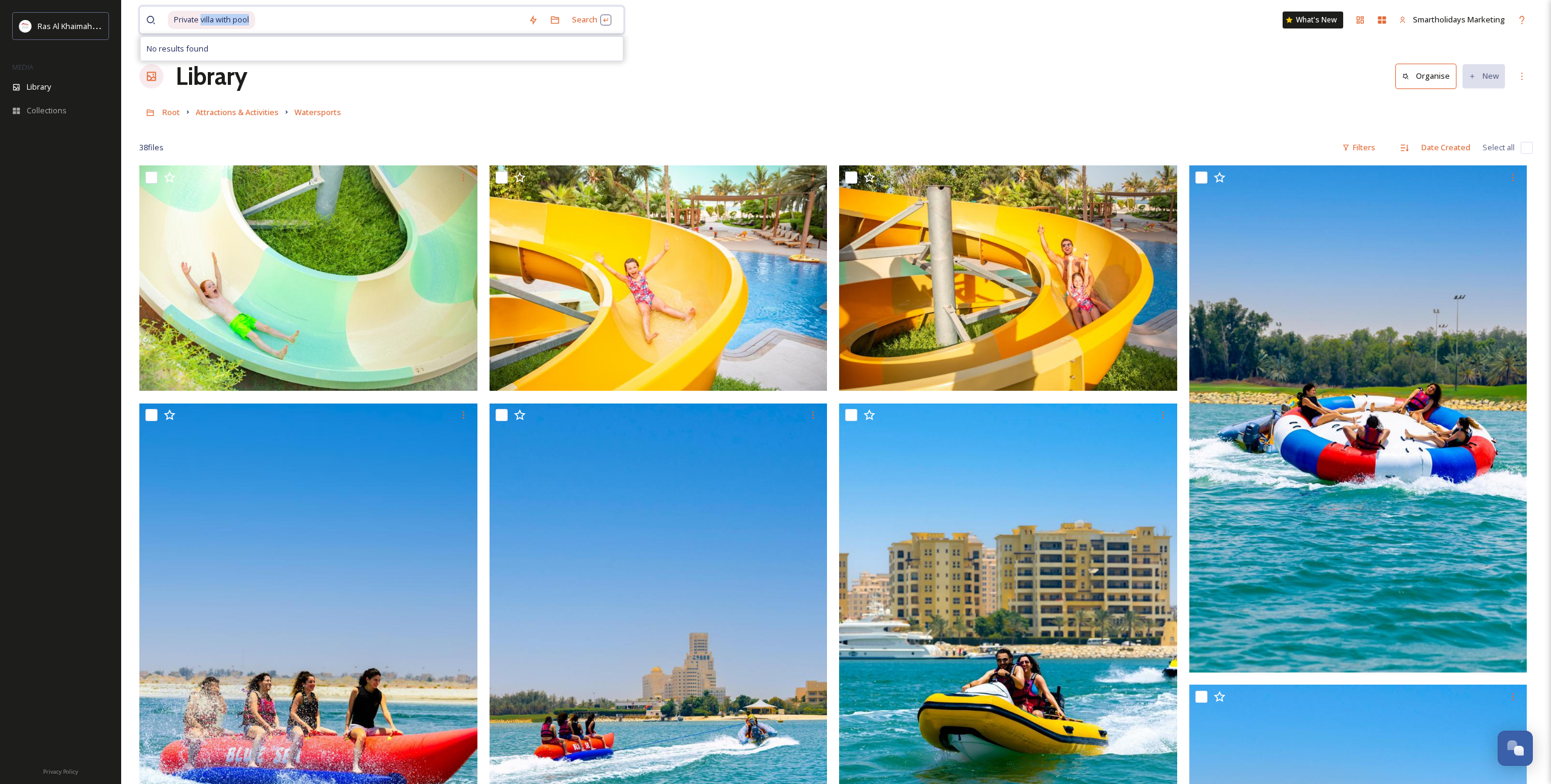
click at [251, 26] on span "Private villa with pool" at bounding box center [211, 19] width 87 height 17
copy span "villa with pool"
click at [387, 26] on input at bounding box center [389, 20] width 266 height 26
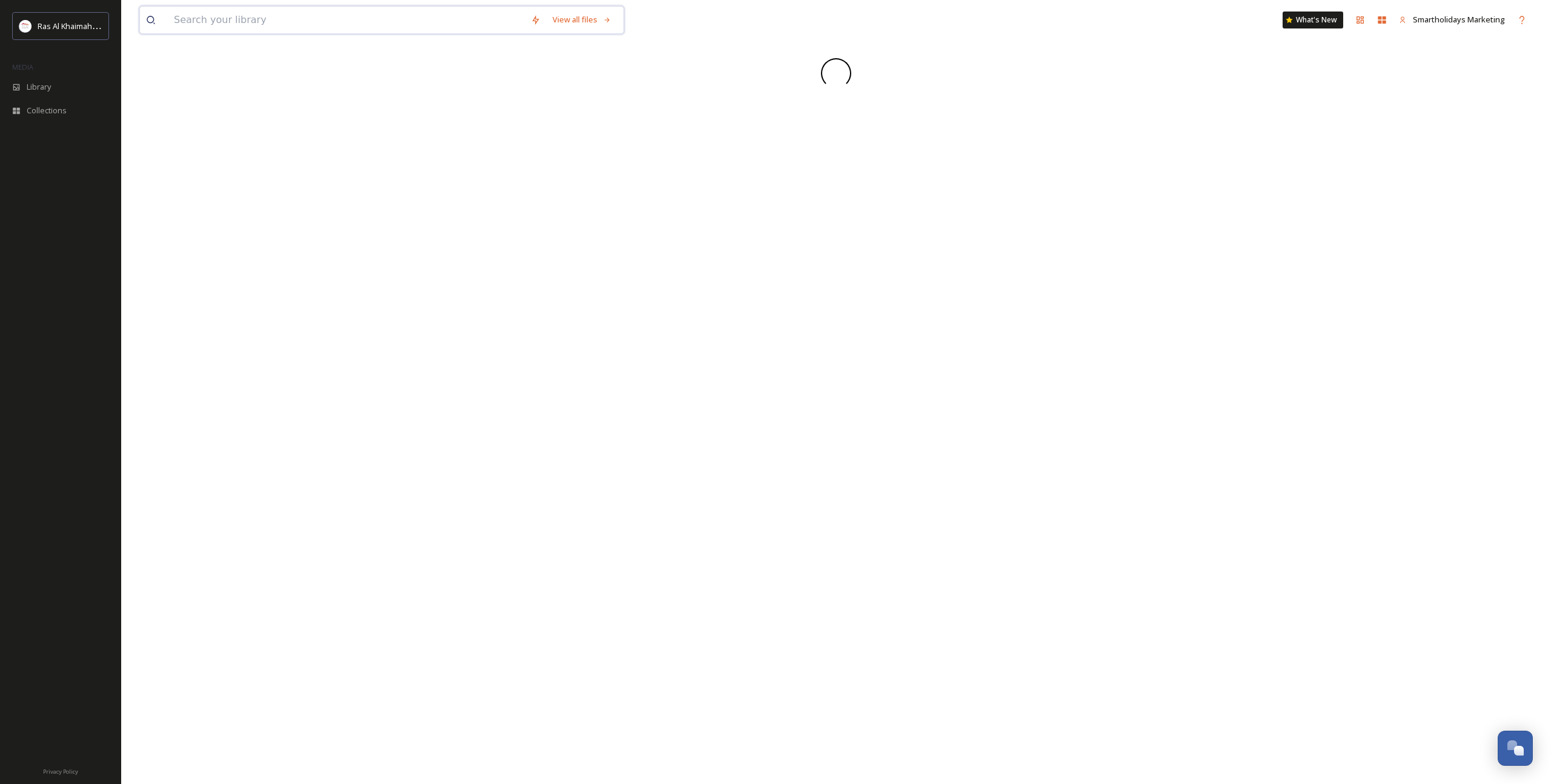
click at [272, 28] on input at bounding box center [346, 20] width 357 height 26
paste input "villa with pool"
type input "villa with pool"
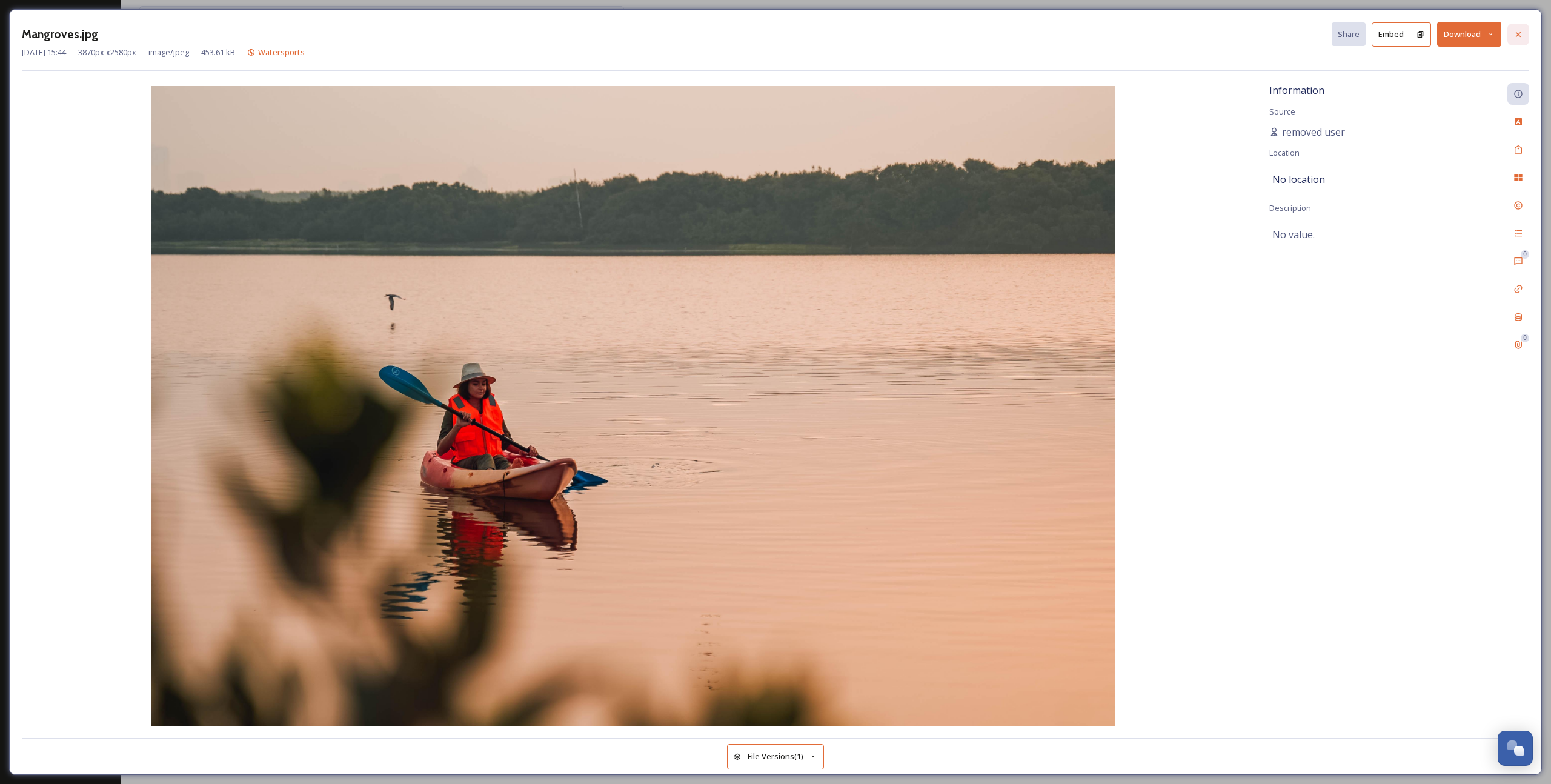
click at [1513, 32] on icon at bounding box center [1518, 34] width 10 height 10
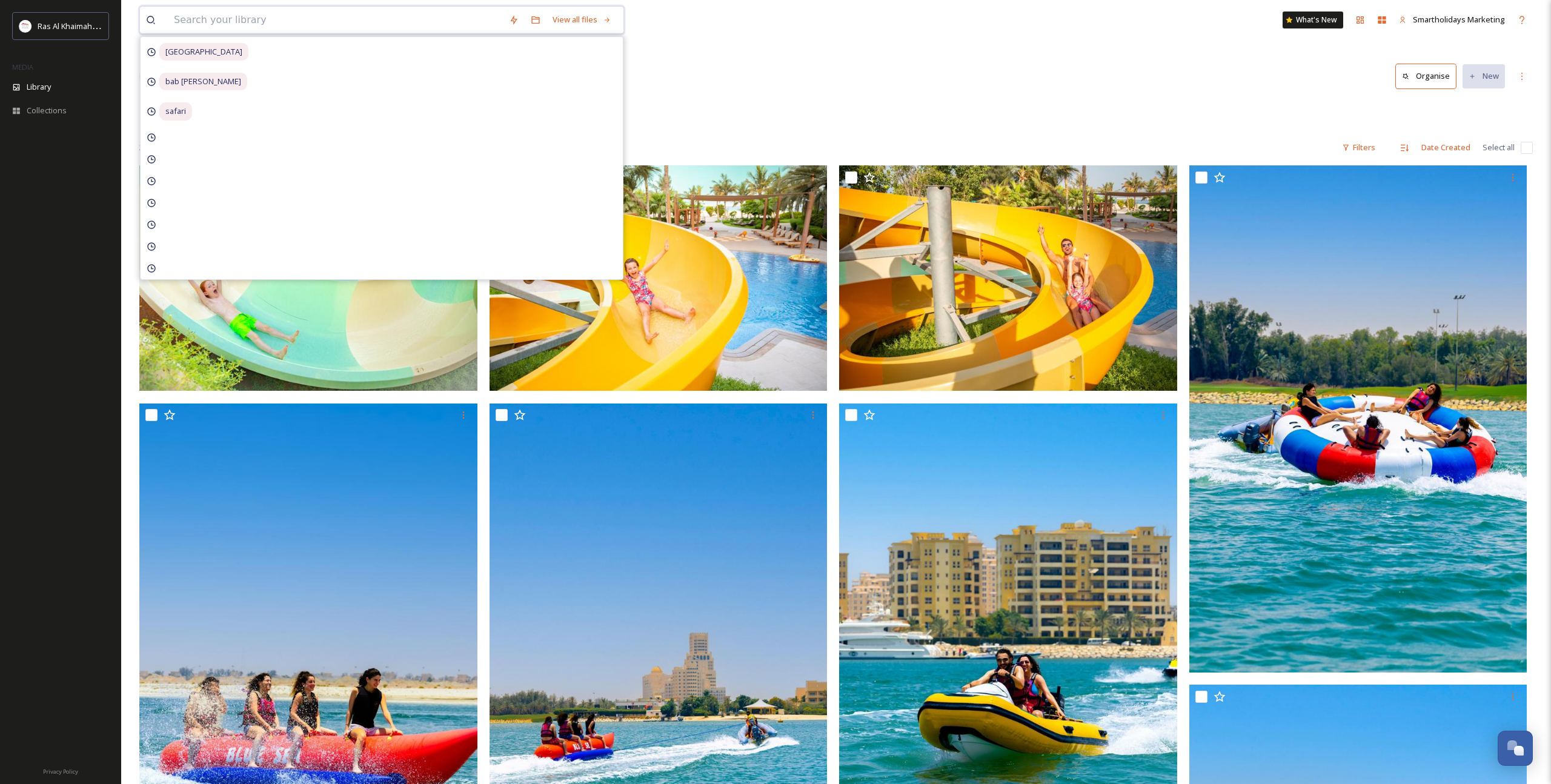
paste input "villa with pool"
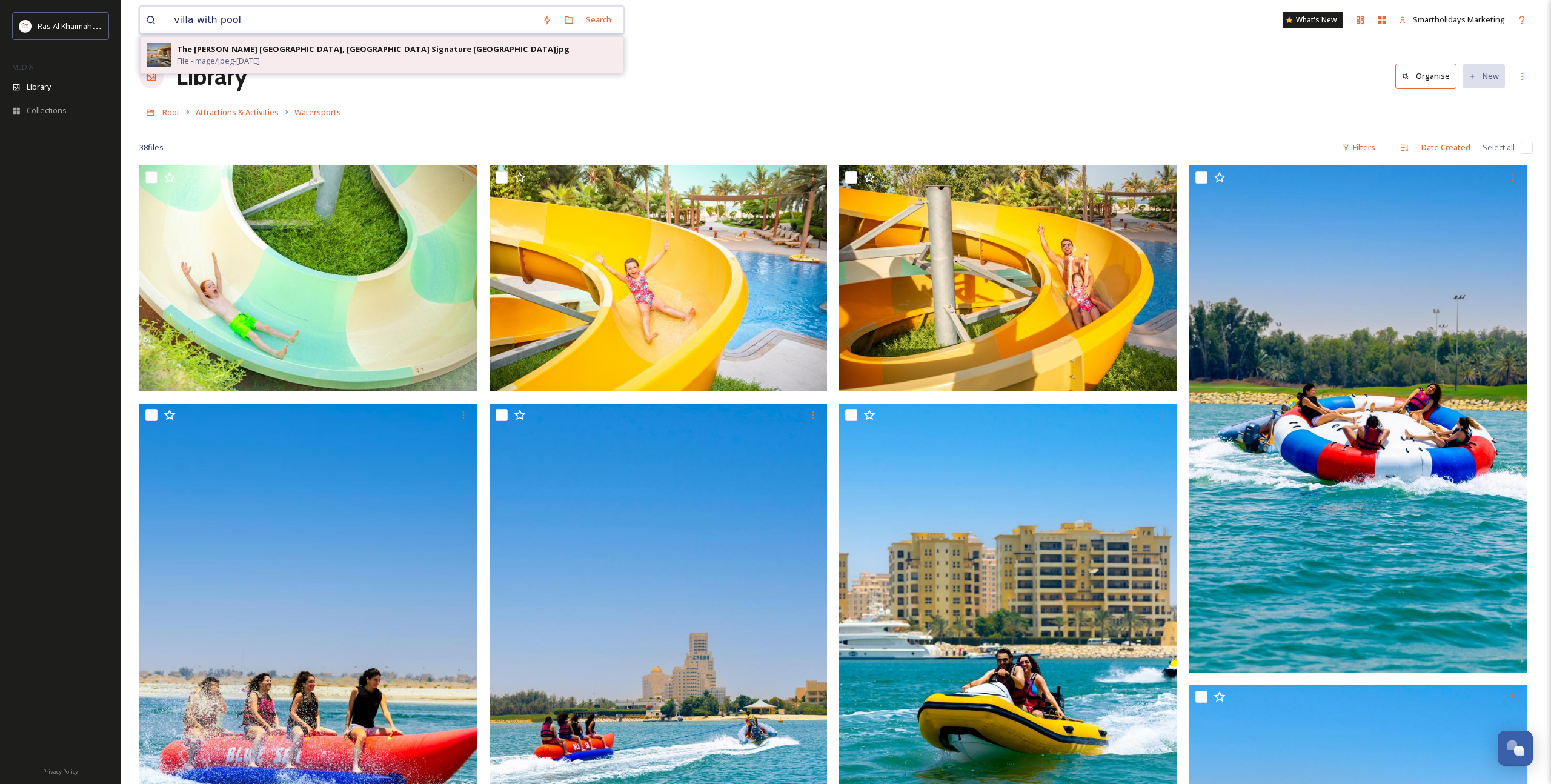
type input "villa with pool"
click at [479, 53] on div "The Ritz-Carlton Ras Al Khaimah, Al Wadi Desert Signature Villa Pool & Terrace.…" at bounding box center [373, 49] width 392 height 11
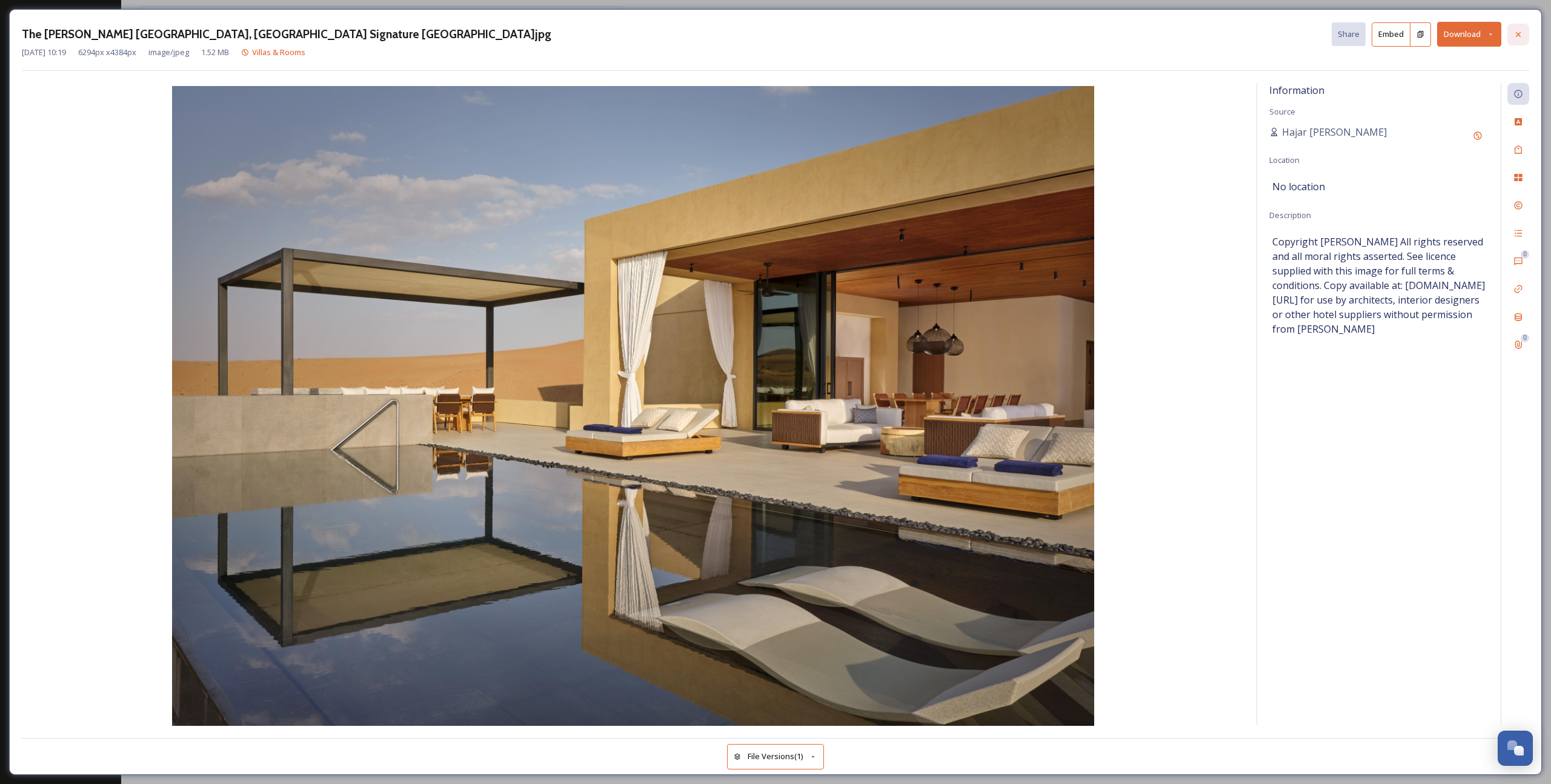
click at [1517, 36] on icon at bounding box center [1518, 34] width 10 height 10
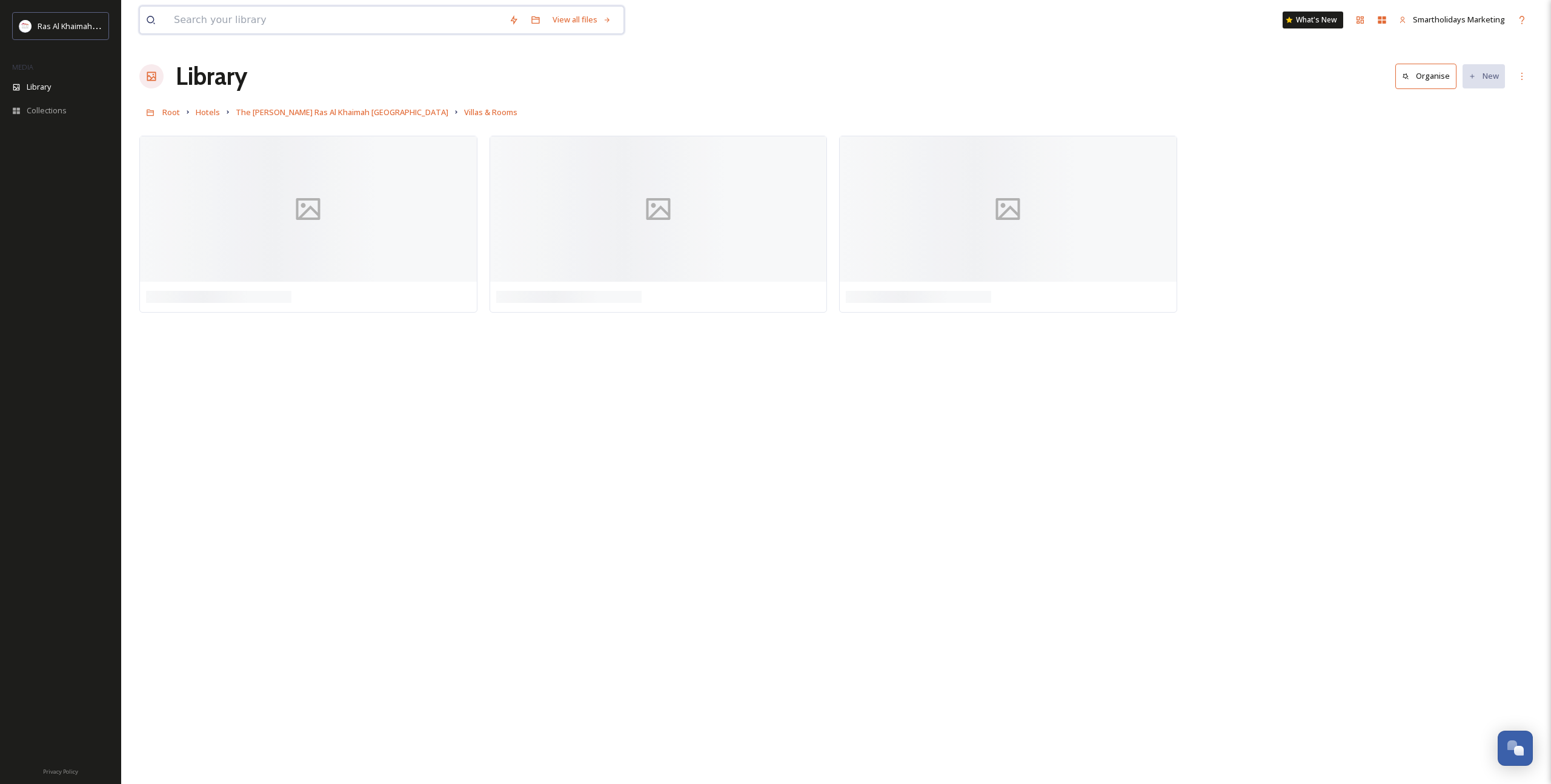
click at [330, 23] on input at bounding box center [335, 20] width 335 height 26
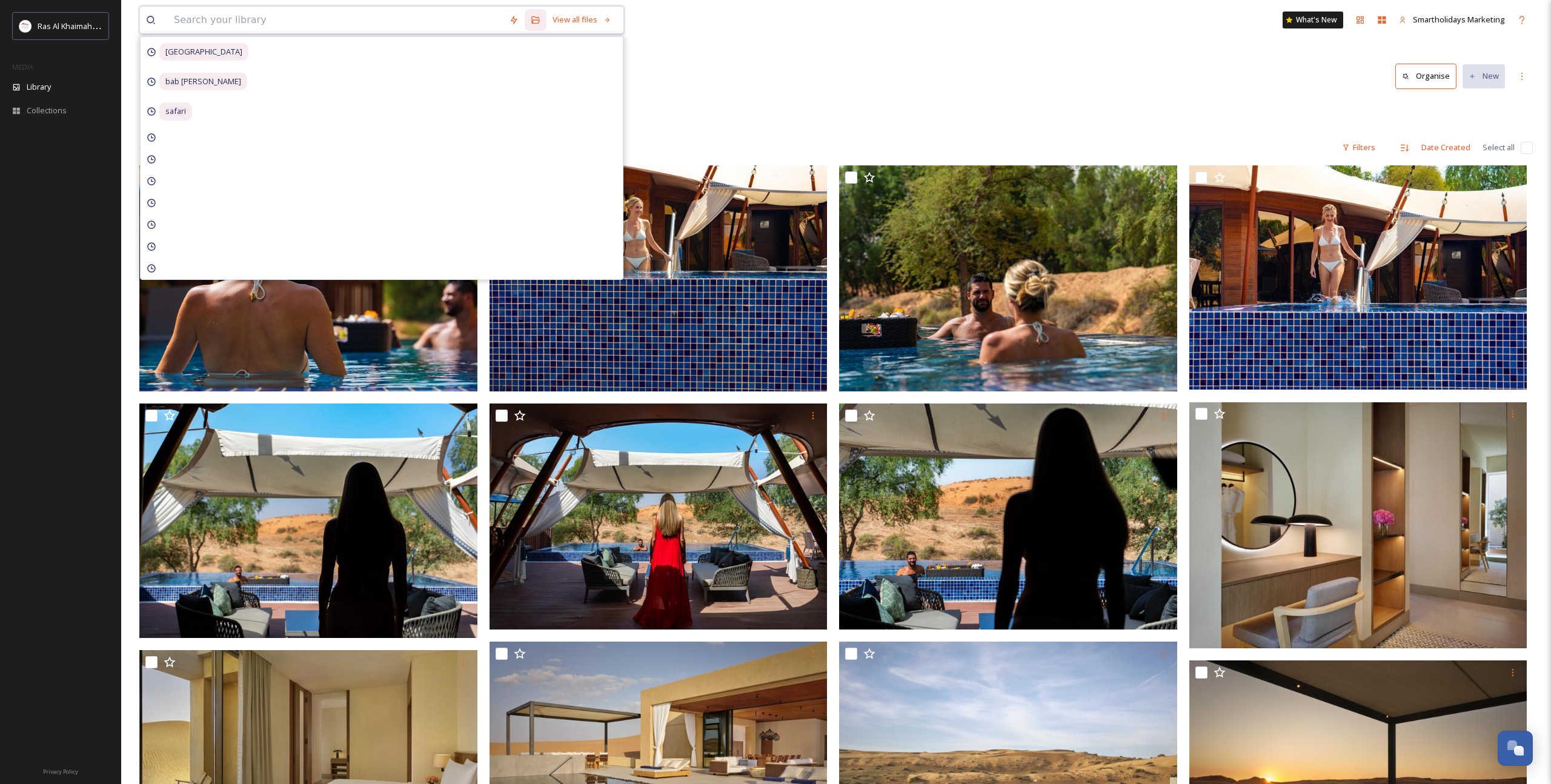
paste input "villa with pool"
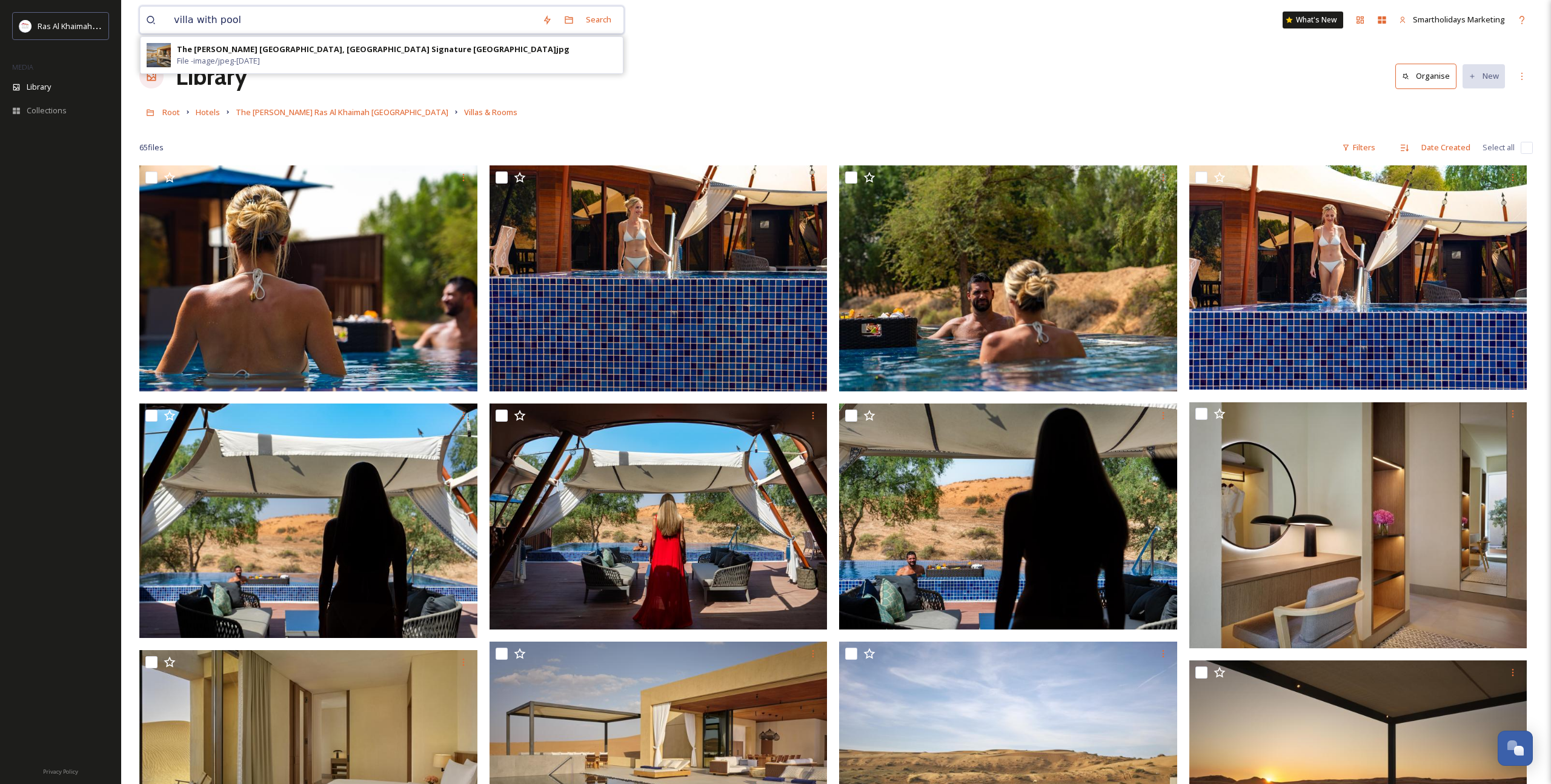
drag, startPoint x: 193, startPoint y: 22, endPoint x: 343, endPoint y: 24, distance: 150.0
click at [343, 24] on input "villa with pool" at bounding box center [352, 20] width 368 height 26
type input "villa"
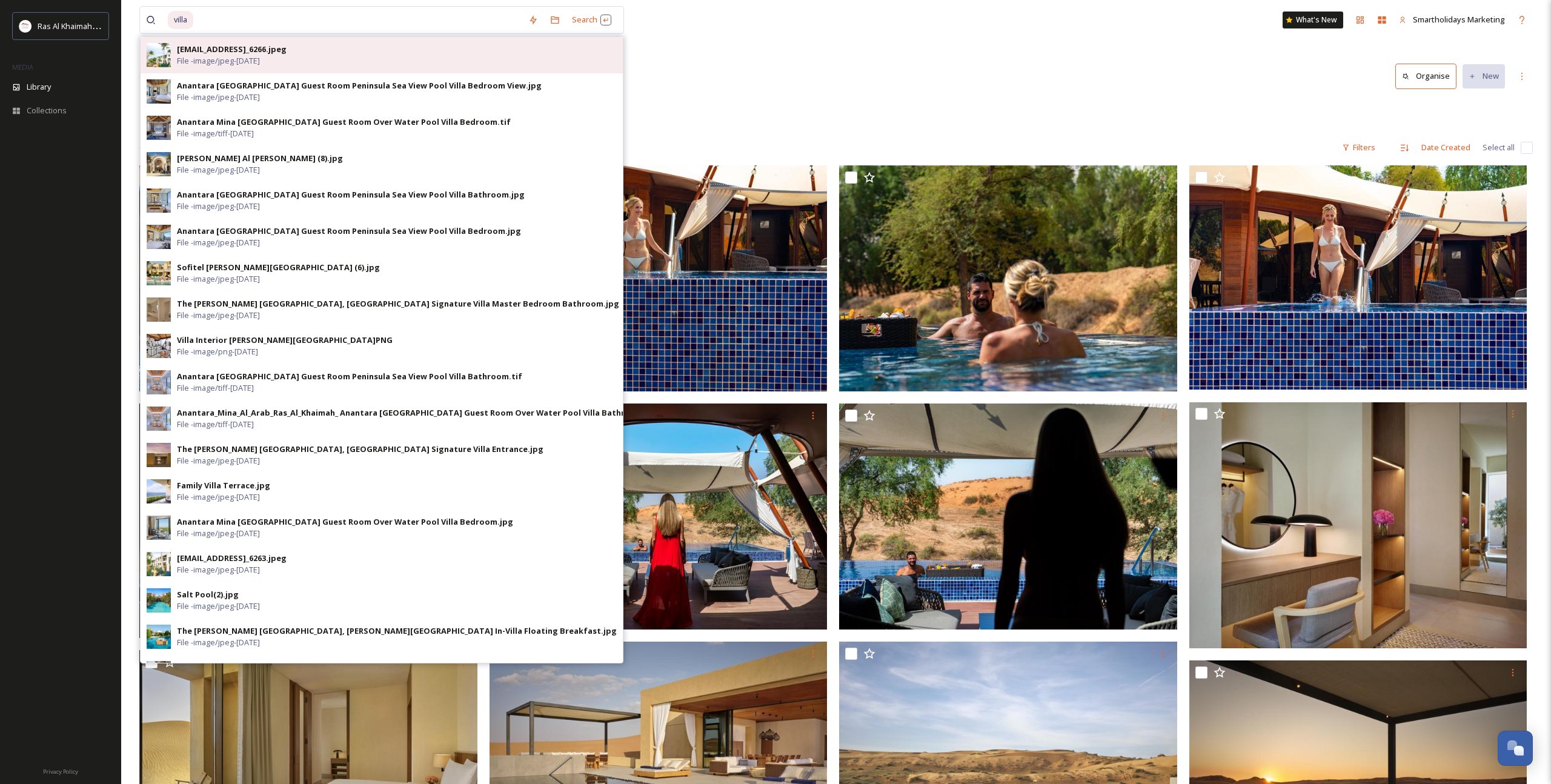
click at [333, 66] on div "ext_1747266179.85252_bsn211@qq.com-IMG_6266.jpeg File - image/jpeg - May 15 2025" at bounding box center [397, 55] width 440 height 23
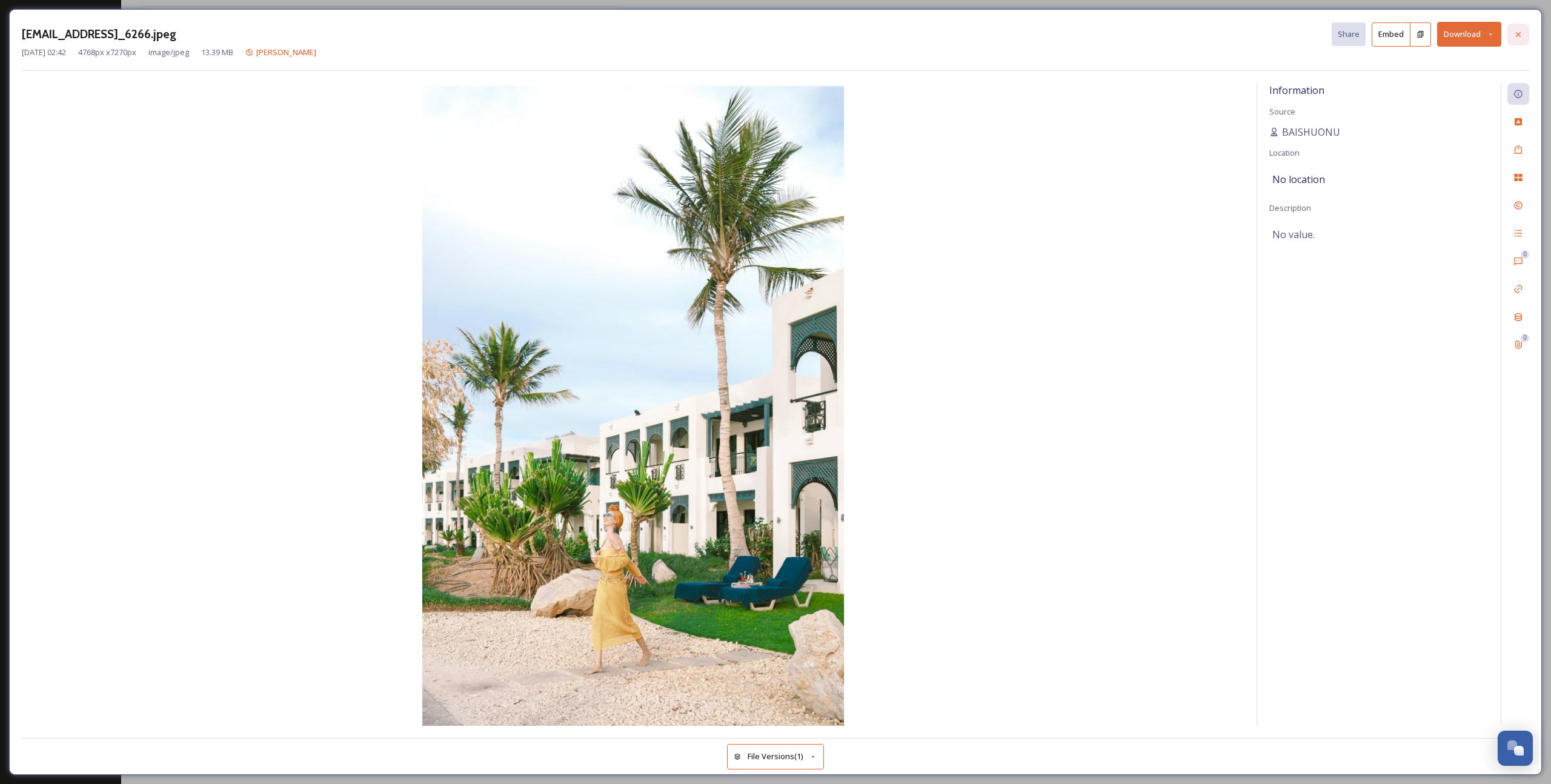
click at [1520, 34] on icon at bounding box center [1518, 34] width 10 height 10
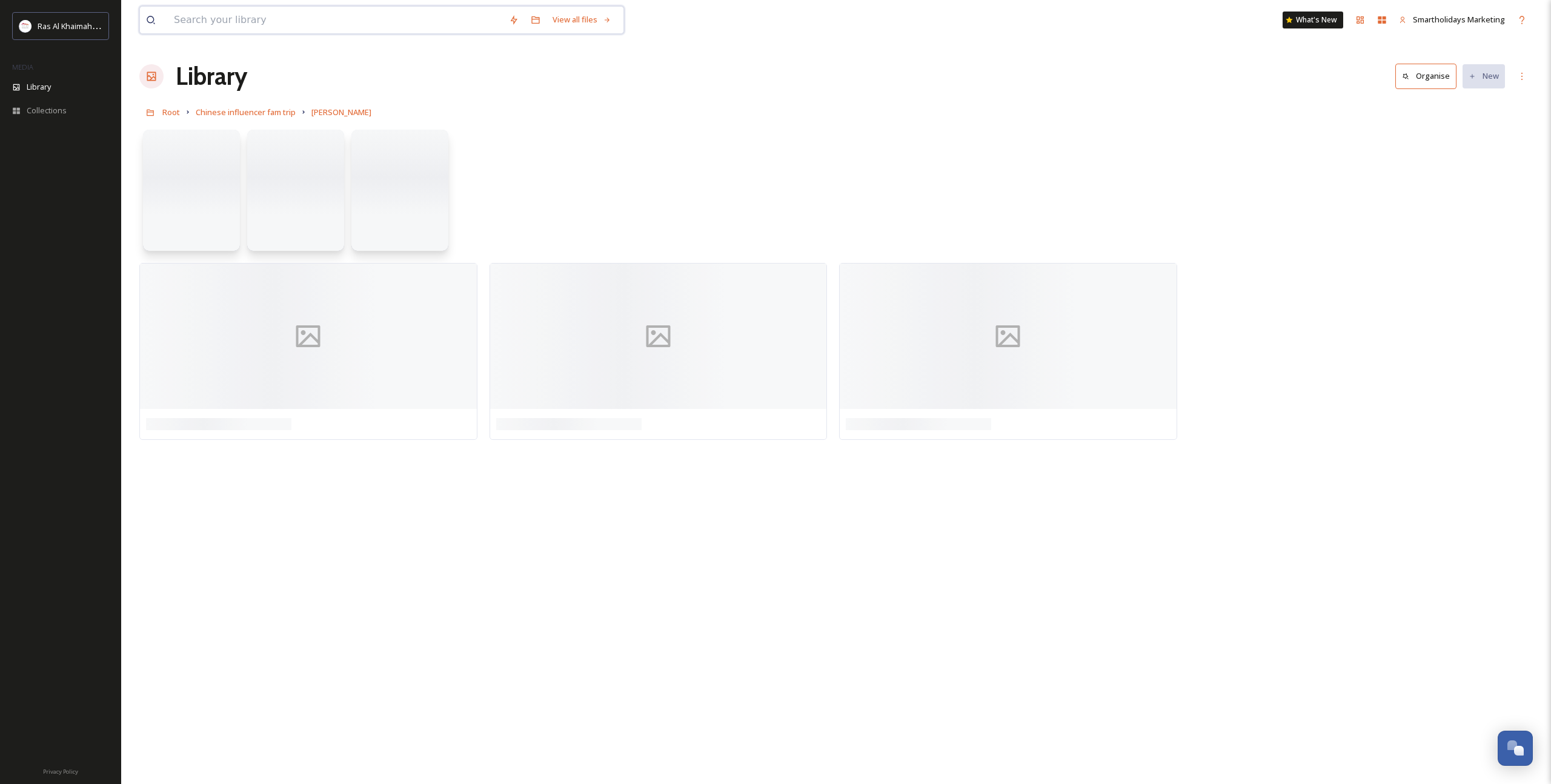
click at [318, 22] on input at bounding box center [335, 20] width 335 height 26
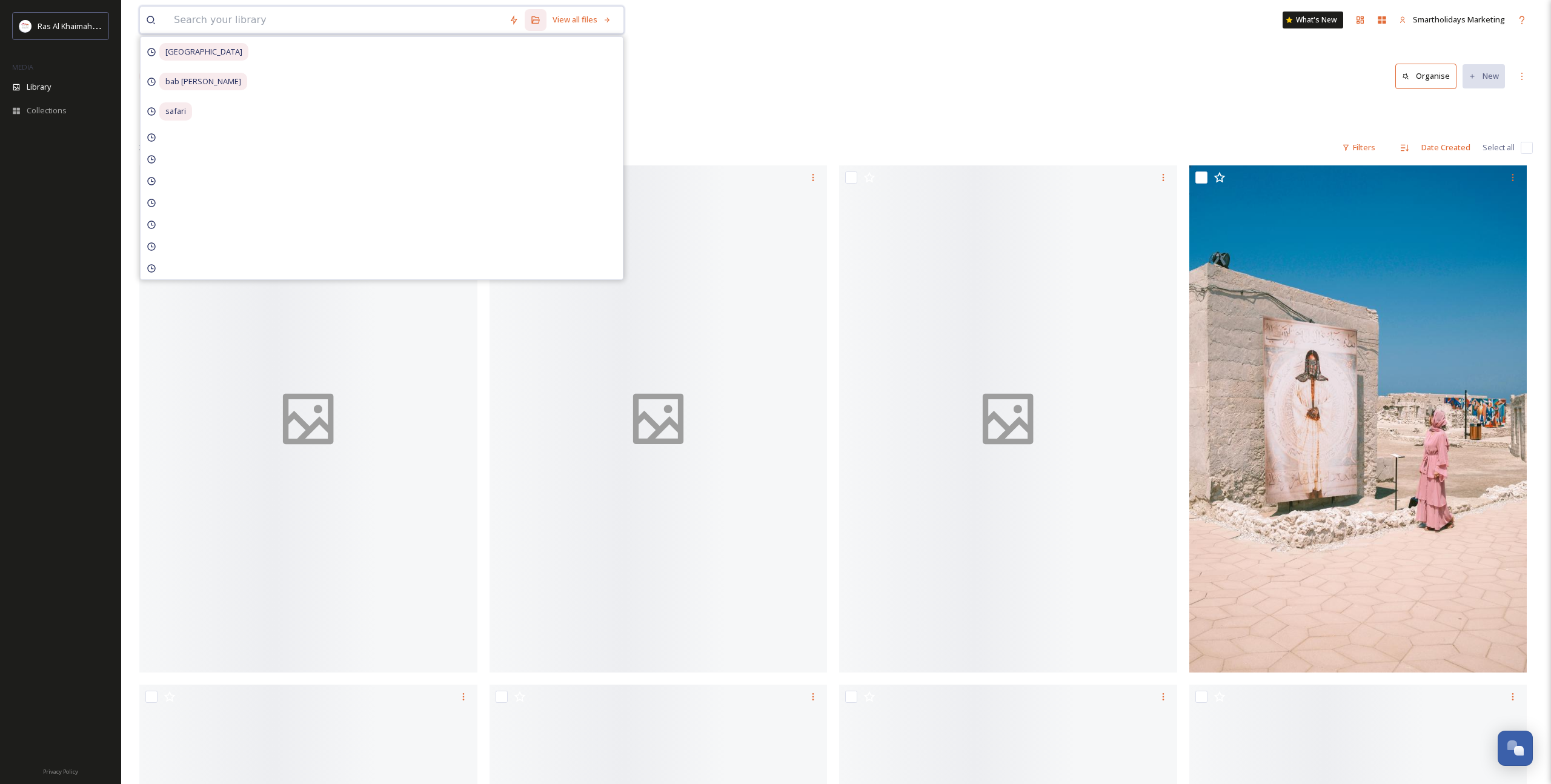
paste input "villa with pool"
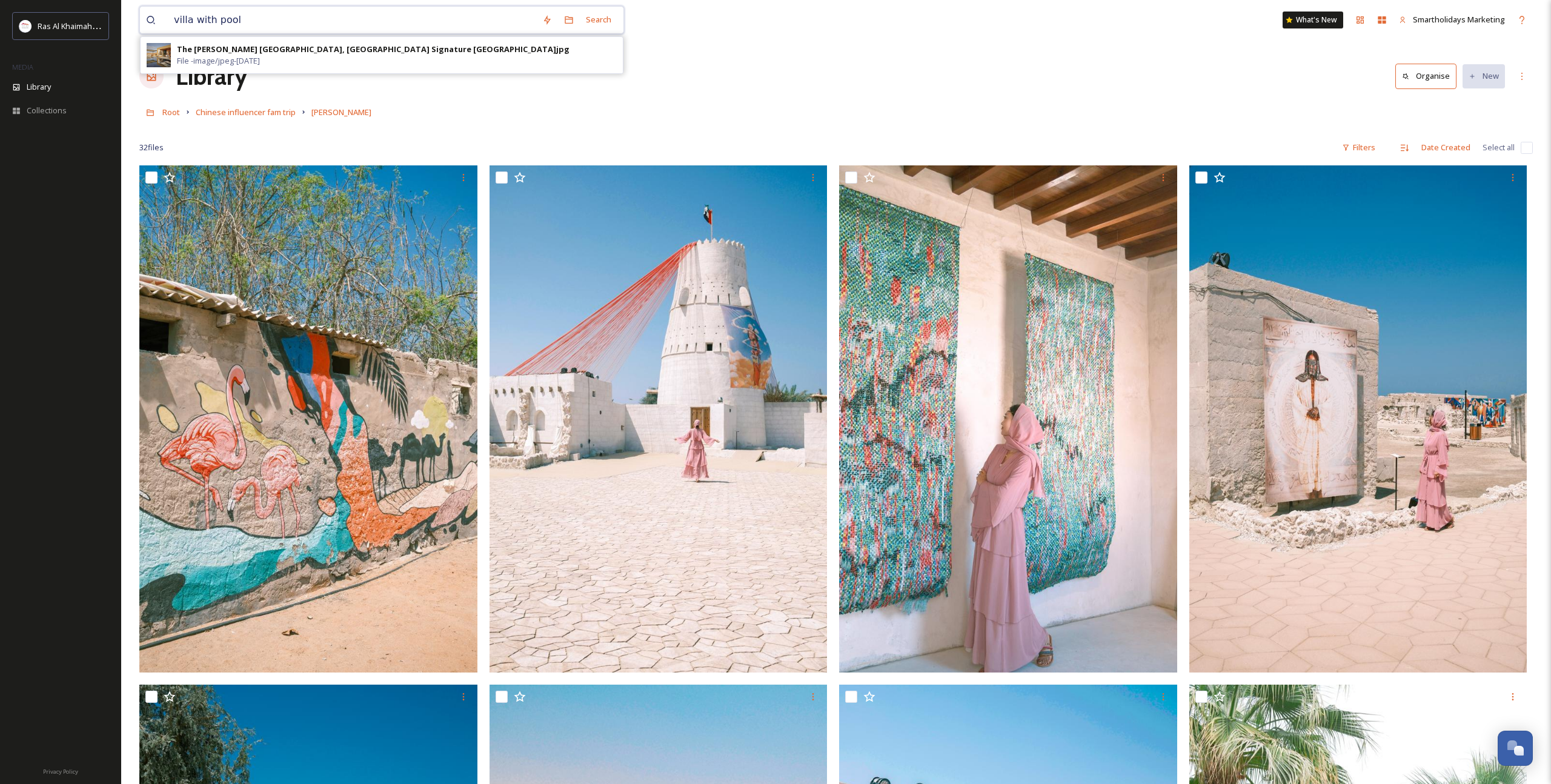
drag, startPoint x: 191, startPoint y: 22, endPoint x: 340, endPoint y: 29, distance: 149.2
click at [340, 29] on input "villa with pool" at bounding box center [352, 20] width 368 height 26
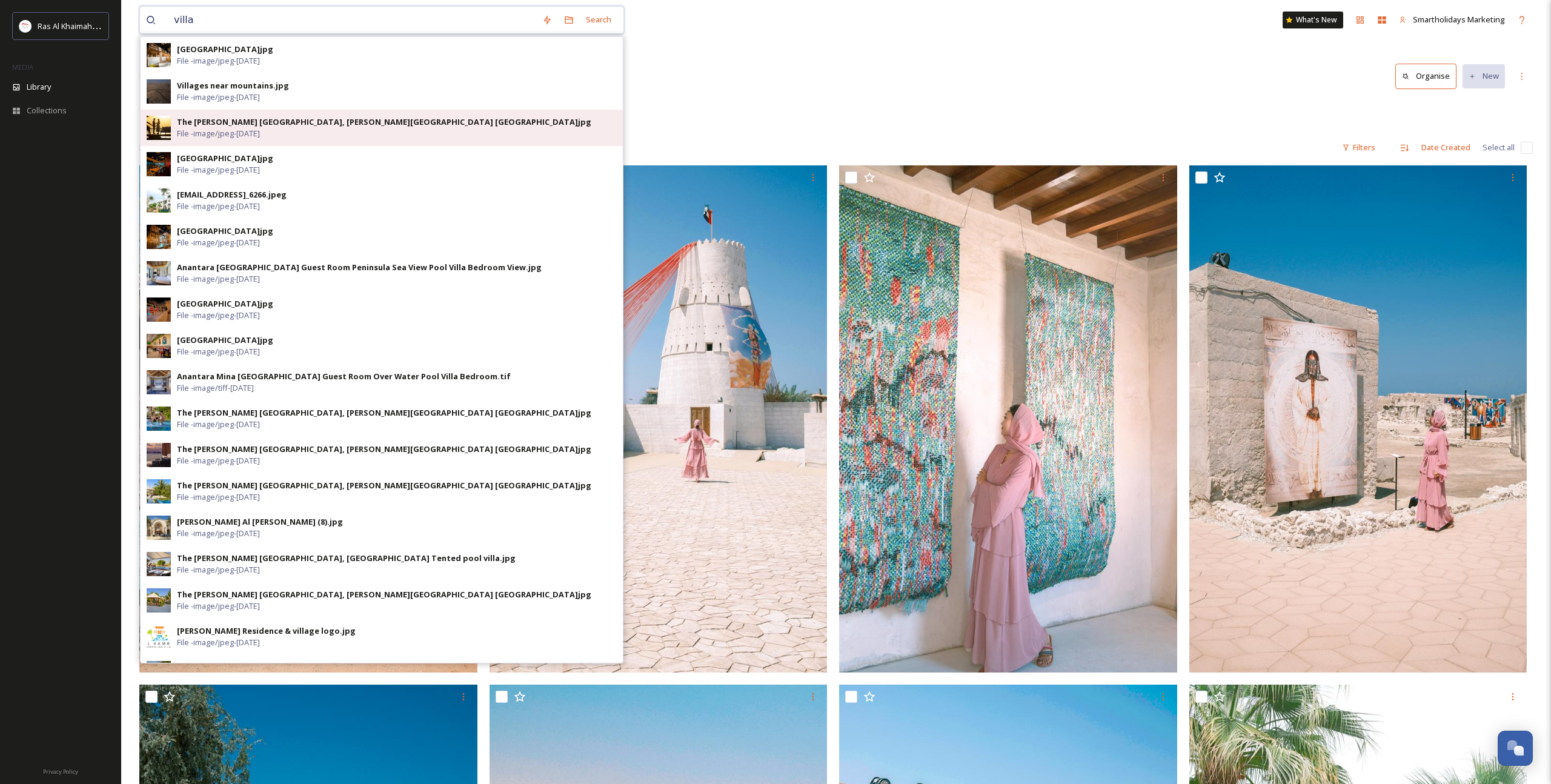
type input "villa"
click at [239, 132] on span "File - image/jpeg - Mar 08 2024" at bounding box center [219, 133] width 83 height 11
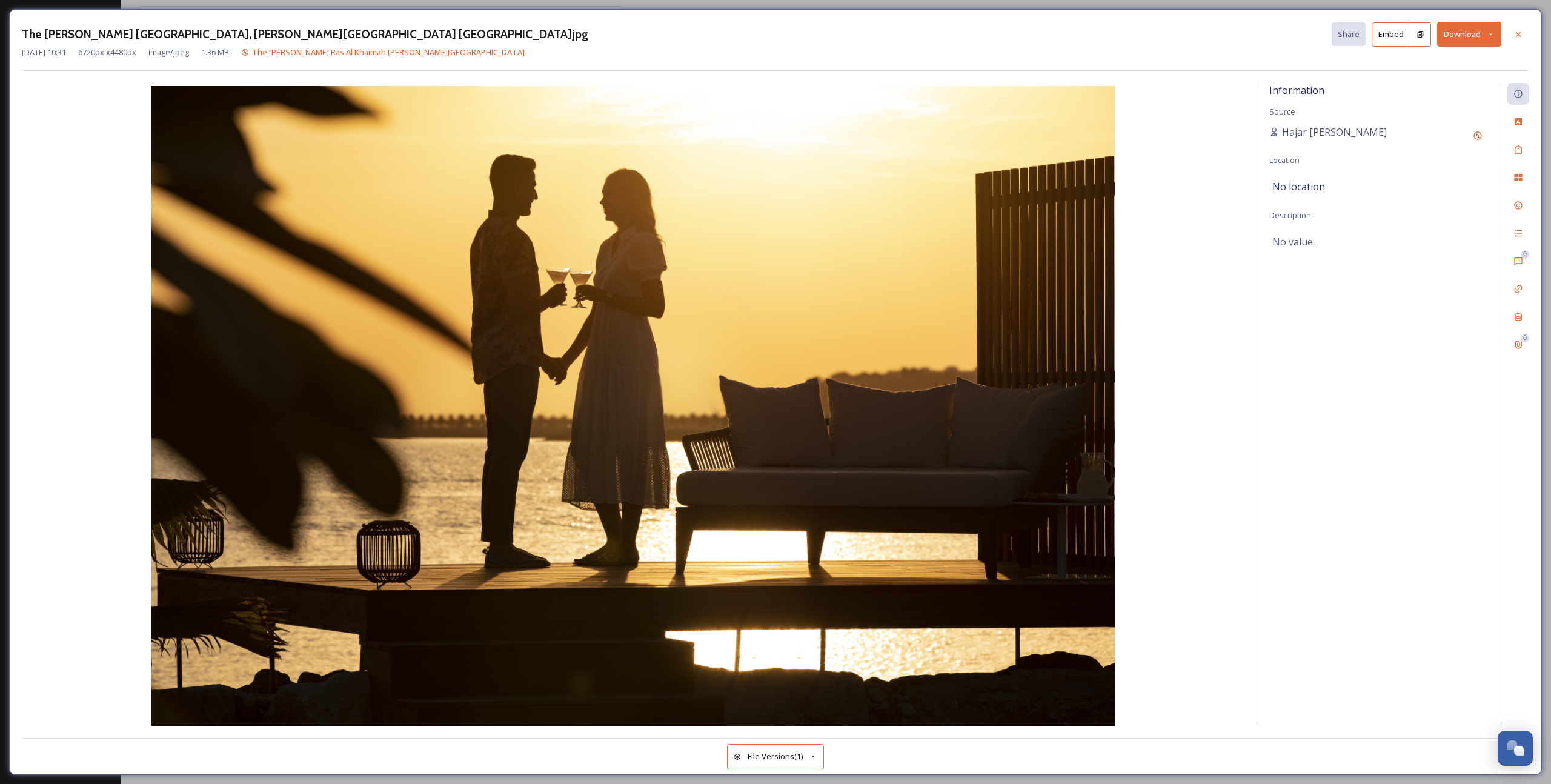
click at [1475, 36] on button "Download" at bounding box center [1469, 34] width 64 height 25
click at [1447, 61] on span "Download Original (6720 x 4480)" at bounding box center [1437, 61] width 114 height 11
click at [1521, 36] on icon at bounding box center [1518, 34] width 10 height 10
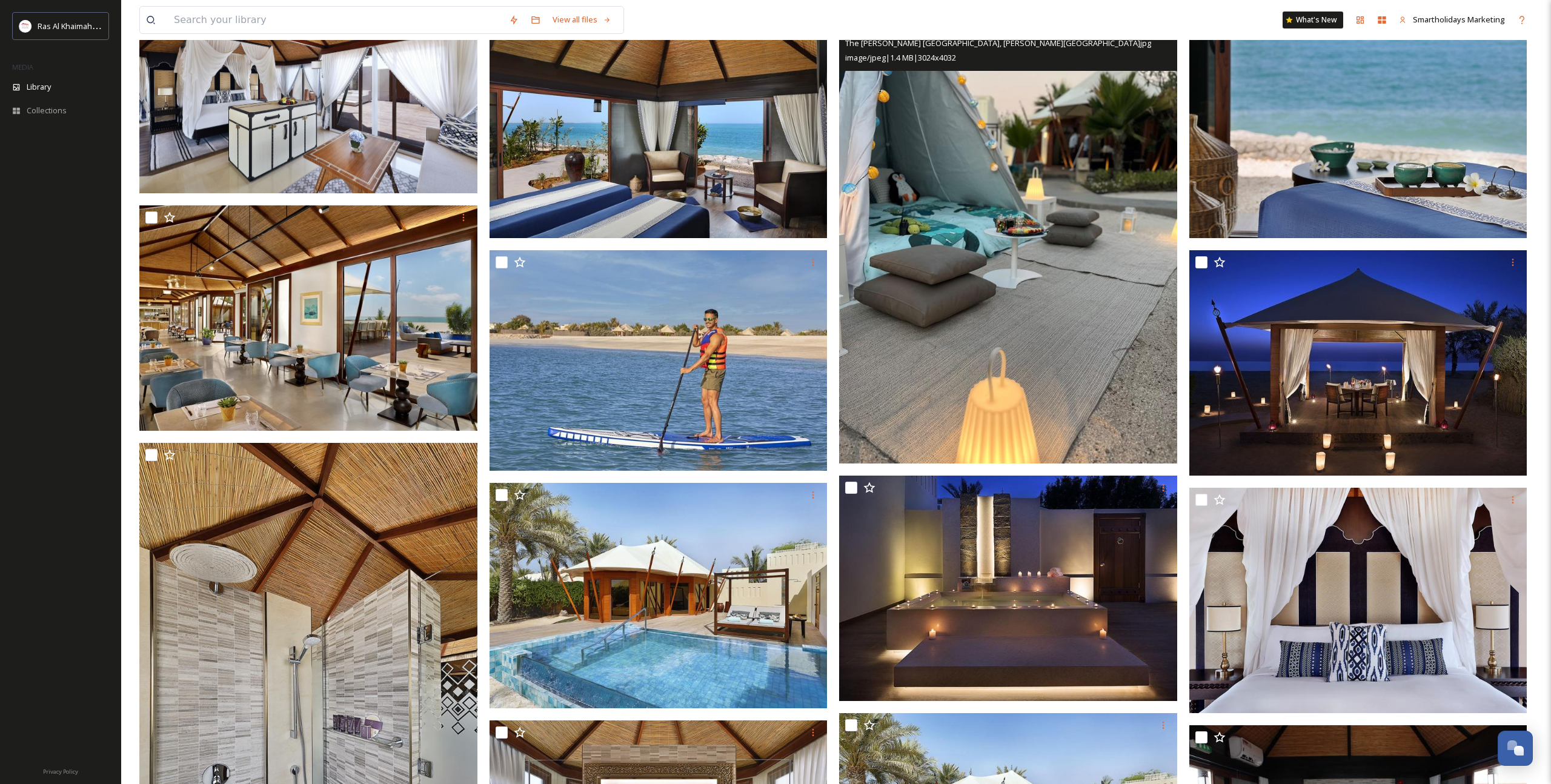
scroll to position [155, 0]
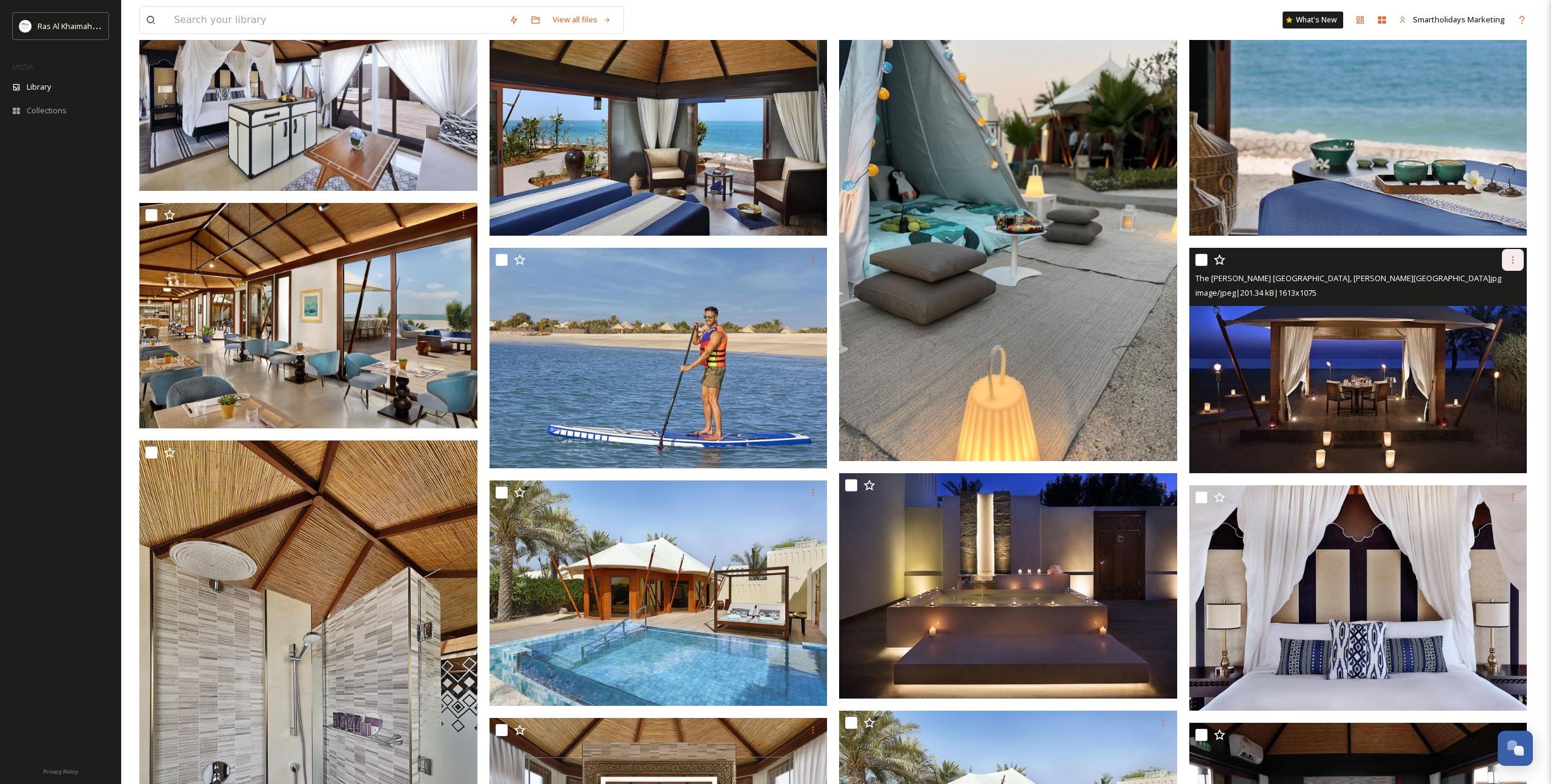
click at [1518, 265] on div at bounding box center [1512, 259] width 22 height 22
click at [1506, 306] on span "Download" at bounding box center [1498, 309] width 37 height 11
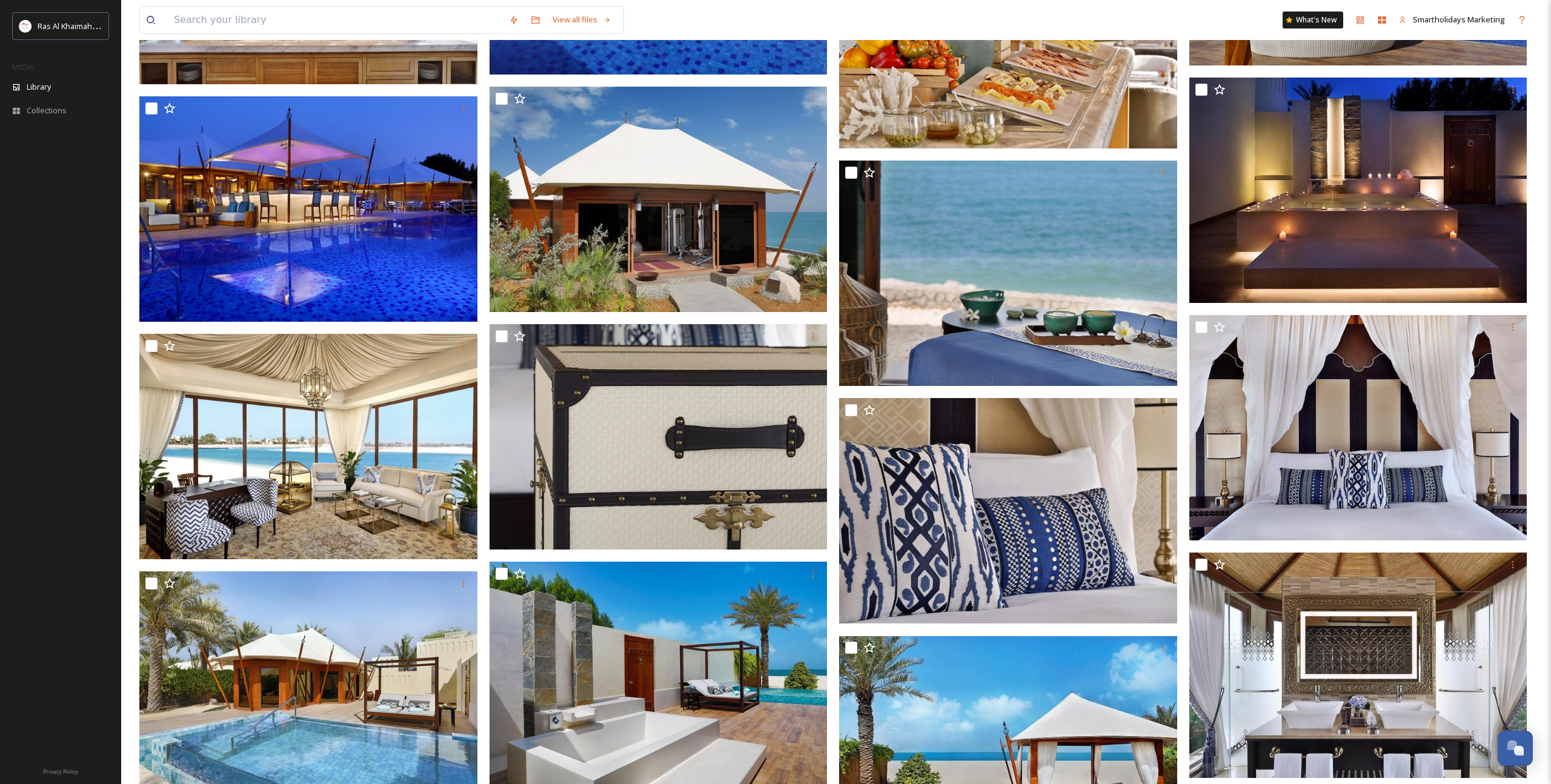
scroll to position [4114, 0]
